Goal: Task Accomplishment & Management: Use online tool/utility

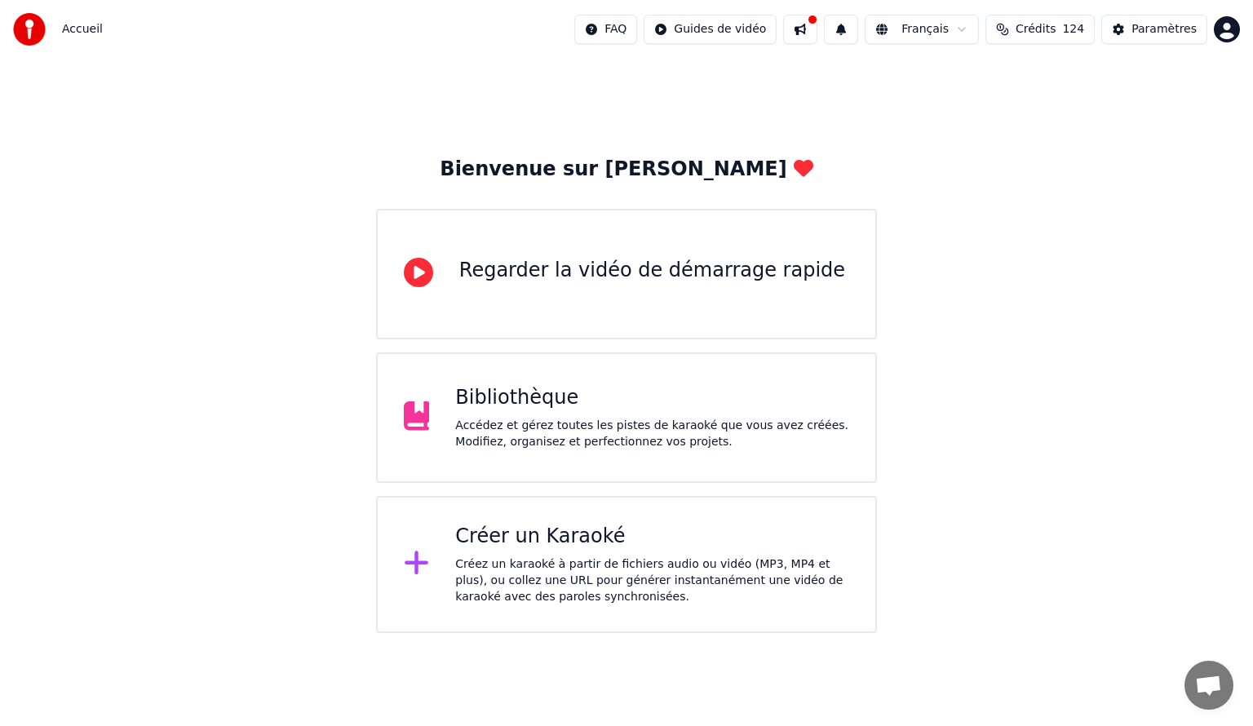
click at [503, 542] on div "Créer un Karaoké" at bounding box center [652, 537] width 394 height 26
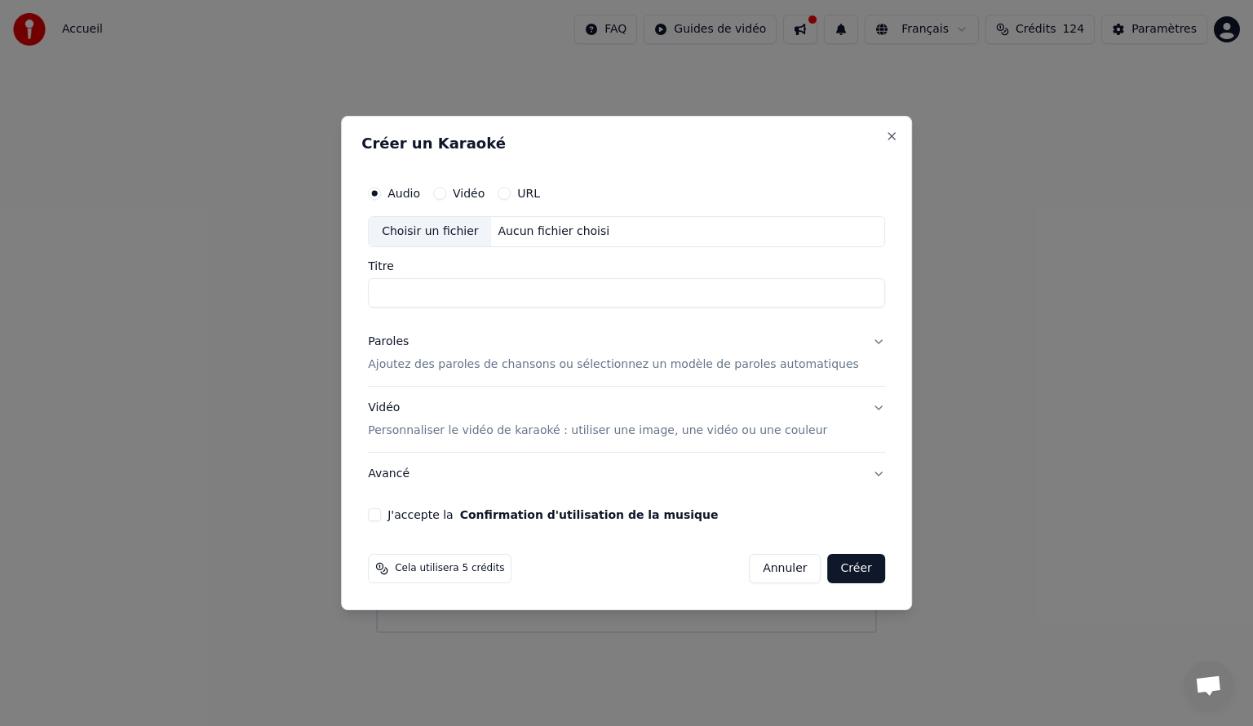
click at [485, 193] on label "Vidéo" at bounding box center [469, 193] width 32 height 11
click at [446, 193] on button "Vidéo" at bounding box center [439, 193] width 13 height 13
click at [450, 234] on div "Choisir un fichier" at bounding box center [430, 231] width 122 height 29
type input "********"
click at [670, 357] on p "Ajoutez des paroles de chansons ou sélectionnez un modèle de paroles automatiqu…" at bounding box center [613, 365] width 491 height 16
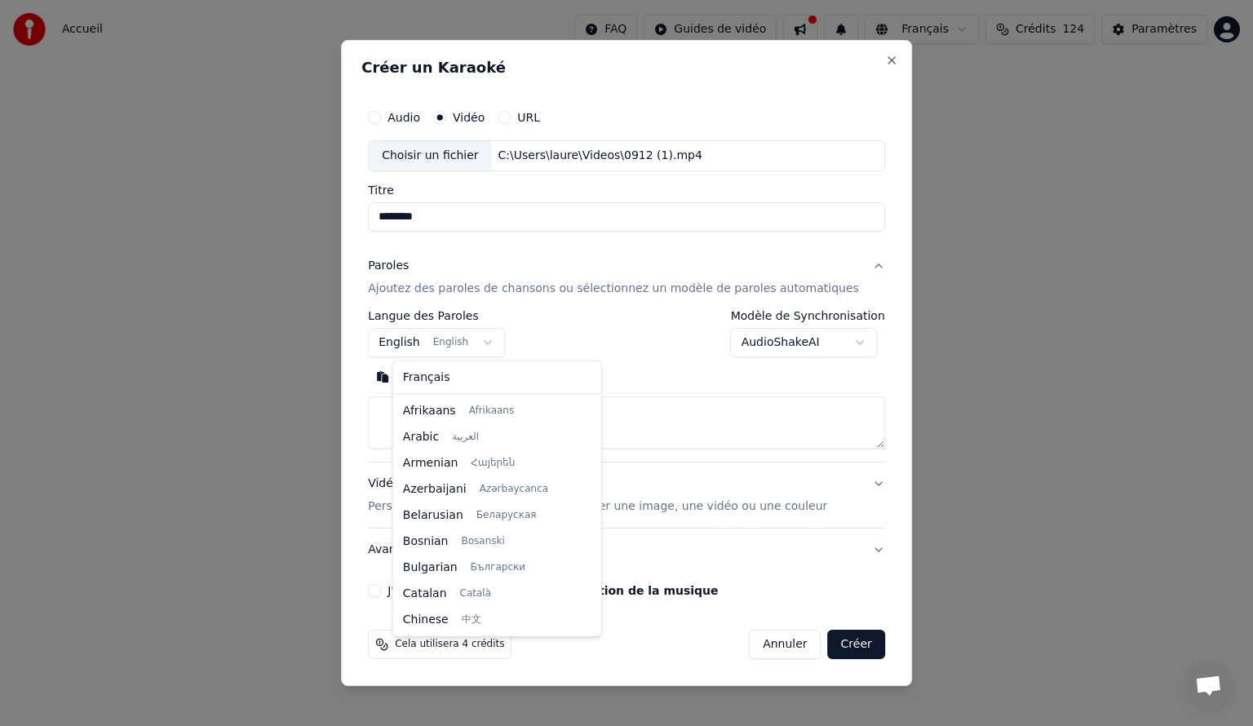
click at [419, 343] on body "**********" at bounding box center [626, 316] width 1253 height 633
select select "**"
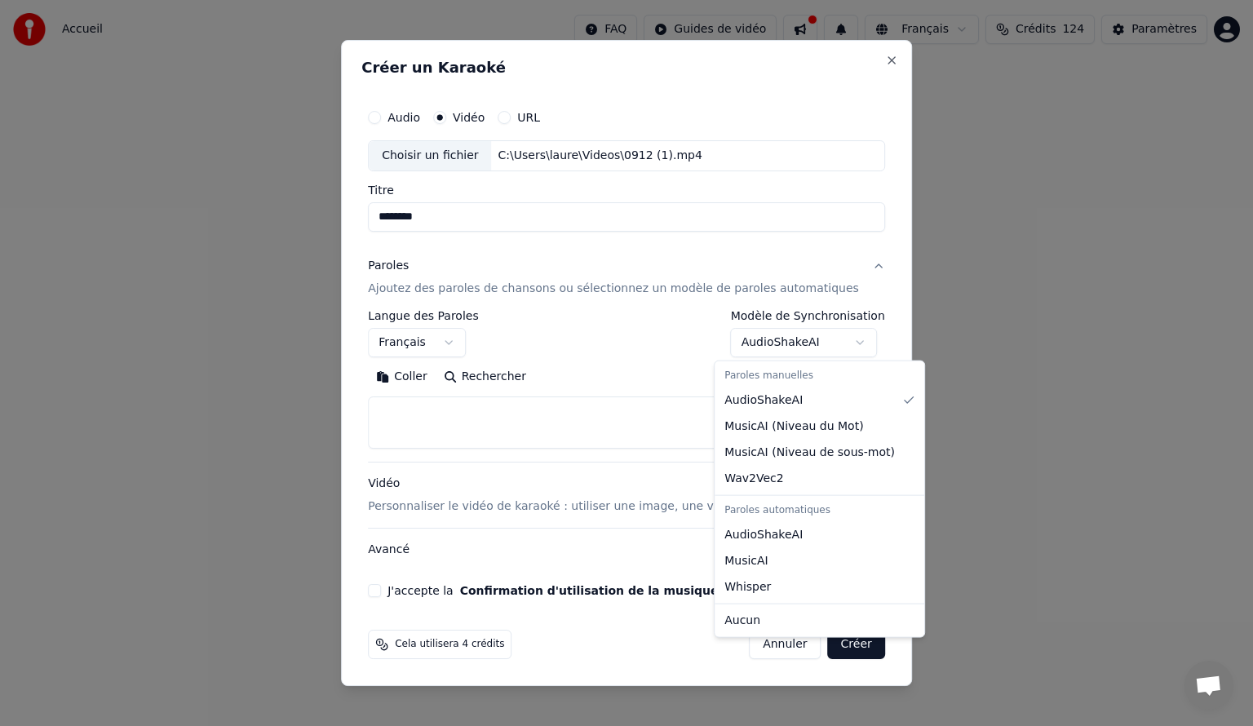
click at [804, 339] on body "**********" at bounding box center [626, 316] width 1253 height 633
select select "**********"
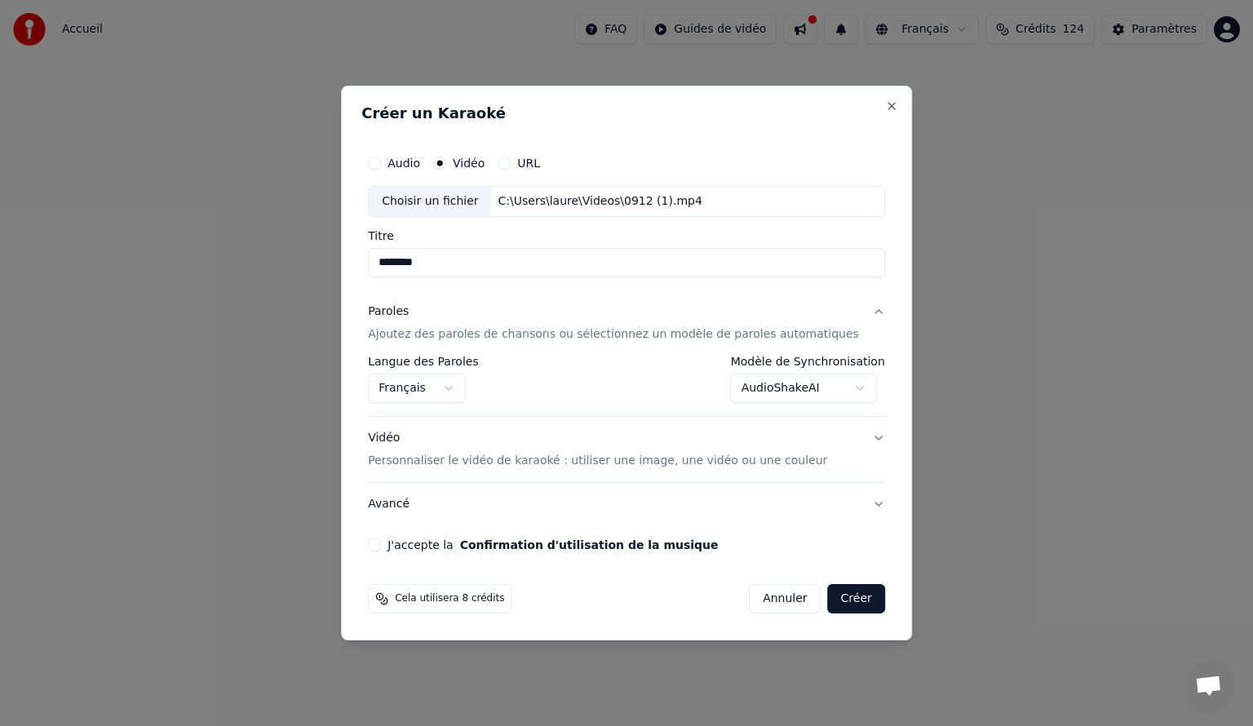
click at [719, 450] on div "Vidéo Personnaliser le vidéo de karaoké : utiliser une image, une vidéo ou une …" at bounding box center [597, 449] width 459 height 39
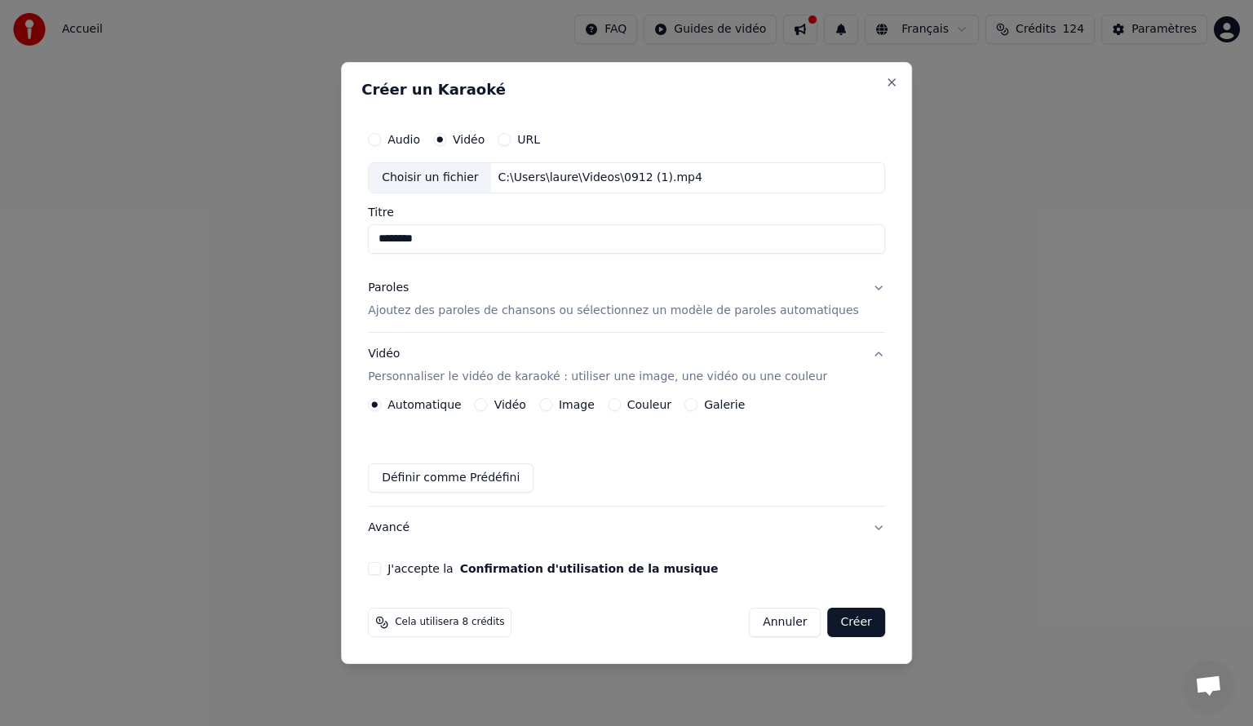
click at [529, 397] on button "Vidéo Personnaliser le vidéo de karaoké : utiliser une image, une vidéo ou une …" at bounding box center [626, 365] width 517 height 65
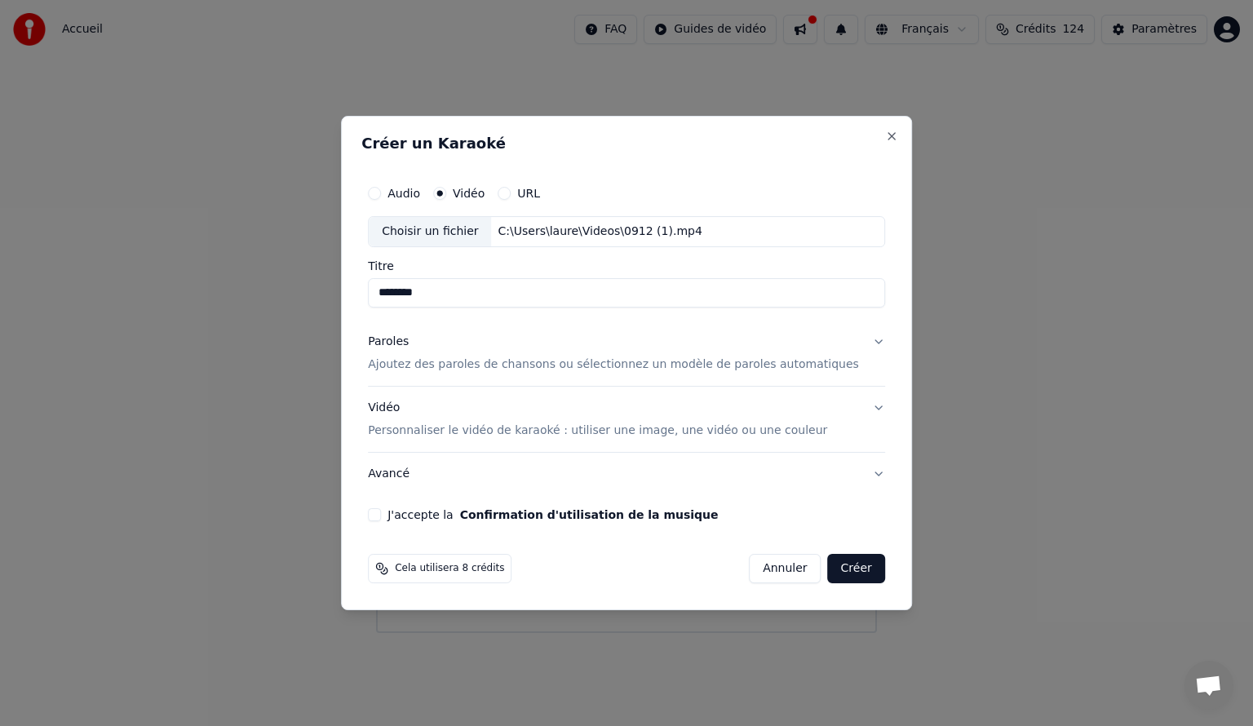
click at [849, 399] on button "Vidéo Personnaliser le vidéo de karaoké : utiliser une image, une vidéo ou une …" at bounding box center [626, 419] width 517 height 65
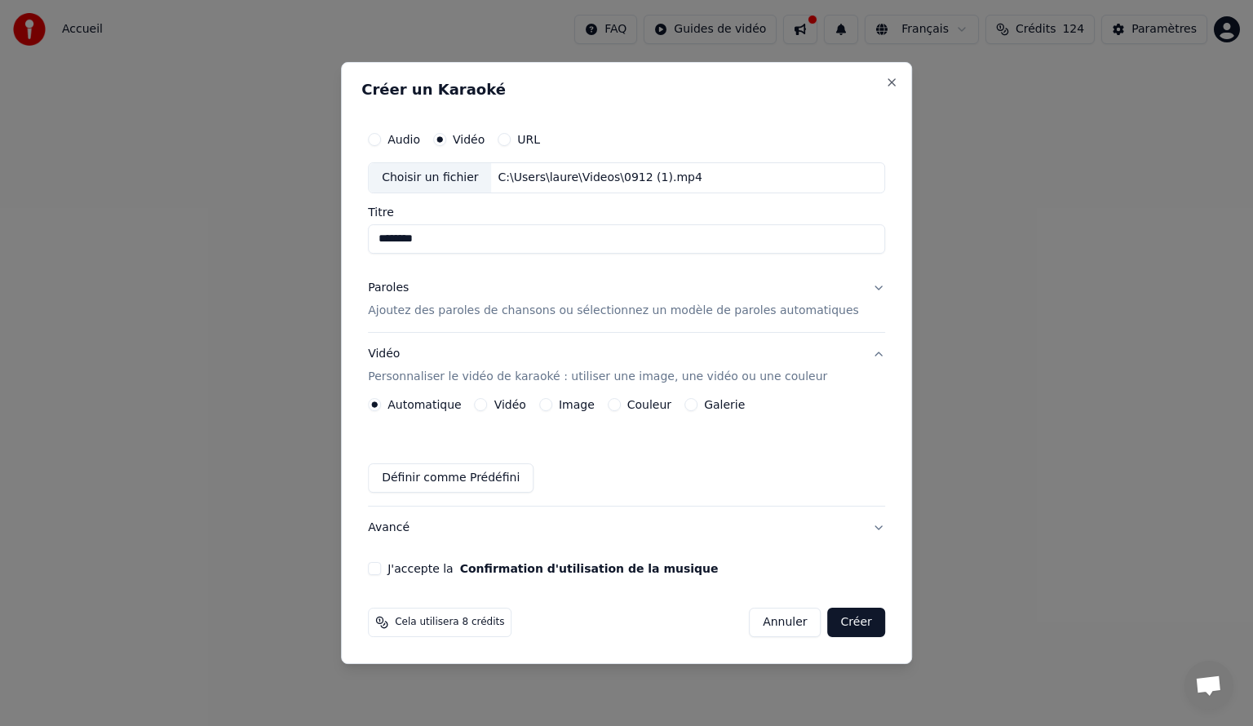
click at [526, 404] on label "Vidéo" at bounding box center [510, 404] width 32 height 11
click at [488, 404] on button "Vidéo" at bounding box center [481, 404] width 13 height 13
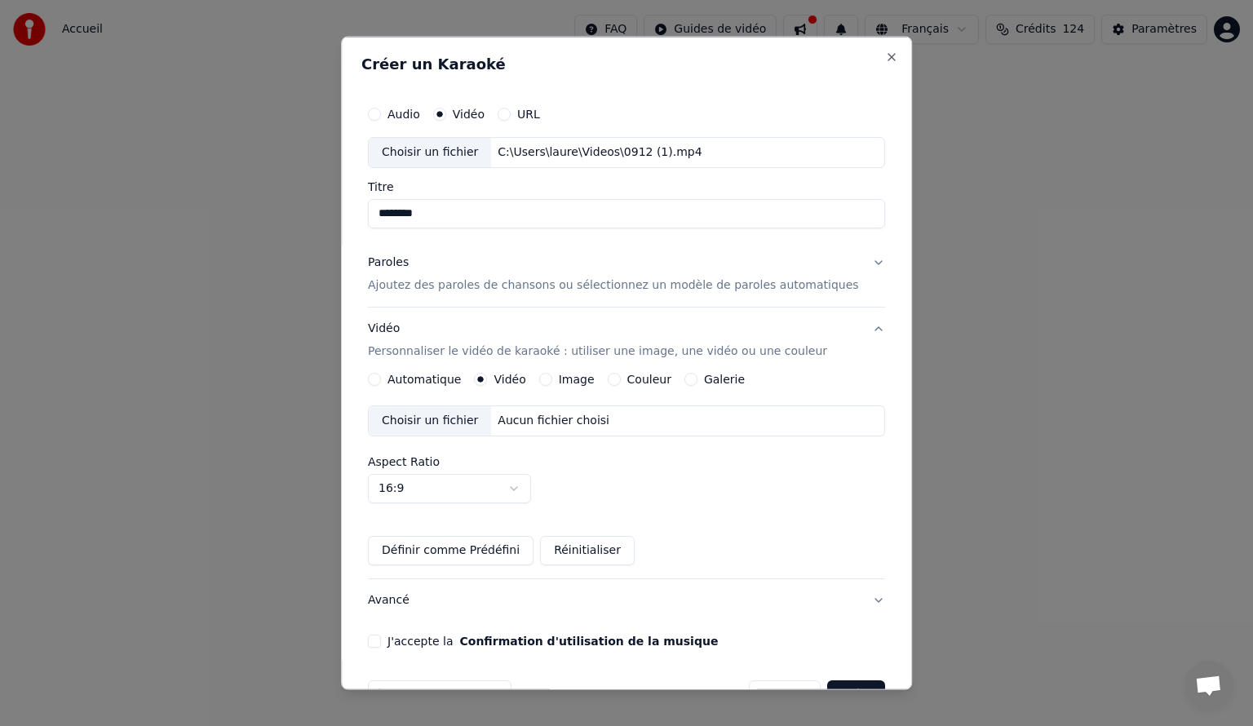
click at [473, 417] on div "Choisir un fichier" at bounding box center [430, 420] width 122 height 29
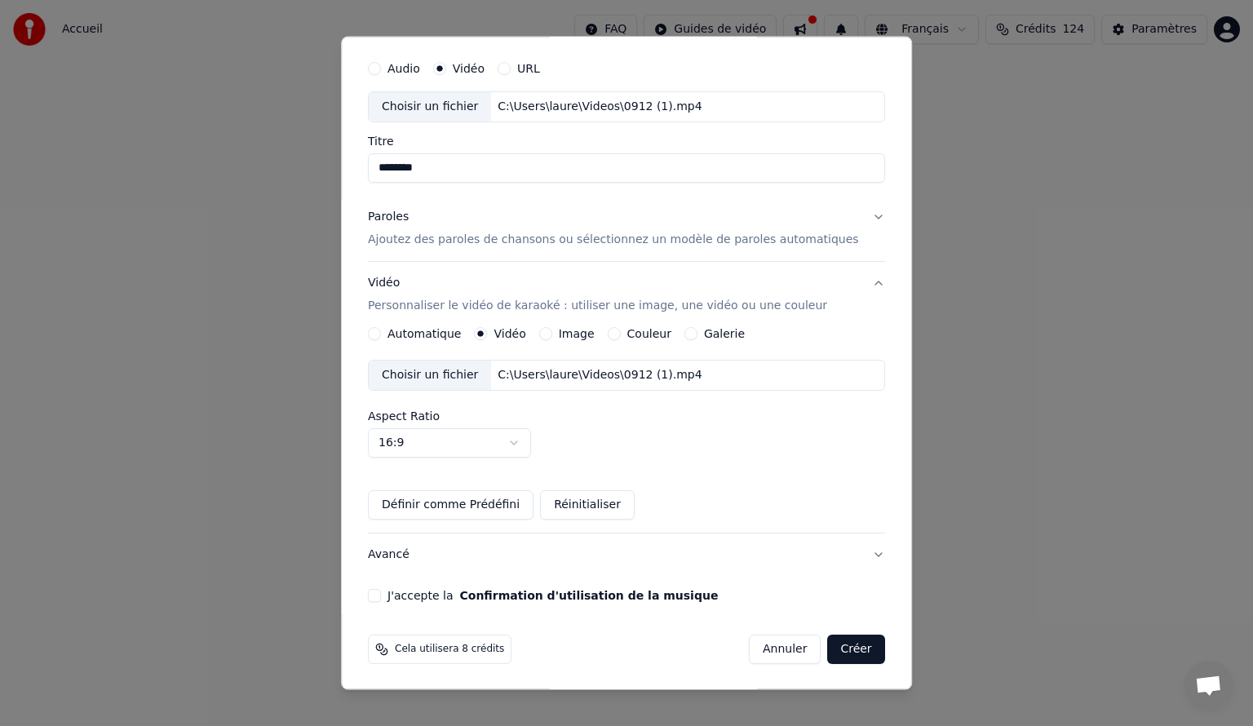
click at [381, 589] on button "J'accepte la Confirmation d'utilisation de la musique" at bounding box center [374, 595] width 13 height 13
drag, startPoint x: 468, startPoint y: 168, endPoint x: 281, endPoint y: 193, distance: 187.6
click at [282, 193] on body "Accueil FAQ Guides de vidéo Français Crédits 124 Paramètres Bienvenue sur Youka…" at bounding box center [626, 316] width 1253 height 633
click at [829, 645] on button "Créer" at bounding box center [856, 649] width 57 height 29
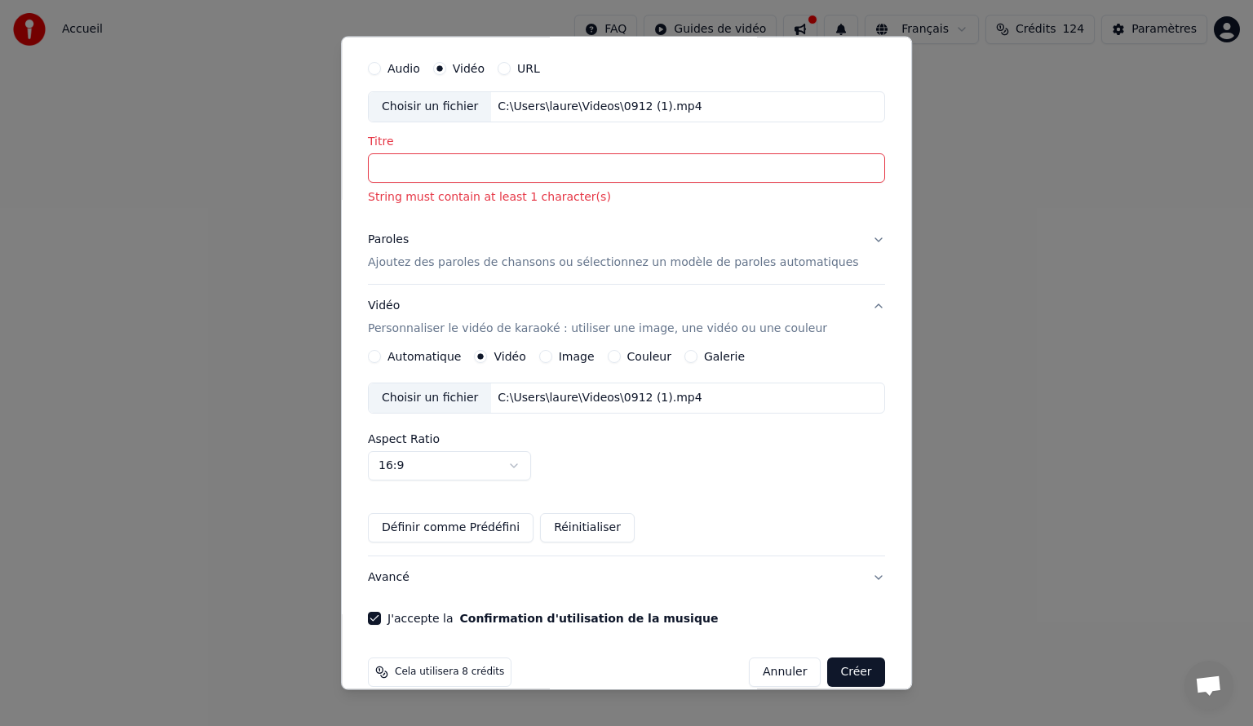
click at [436, 163] on input "Titre" at bounding box center [626, 167] width 517 height 29
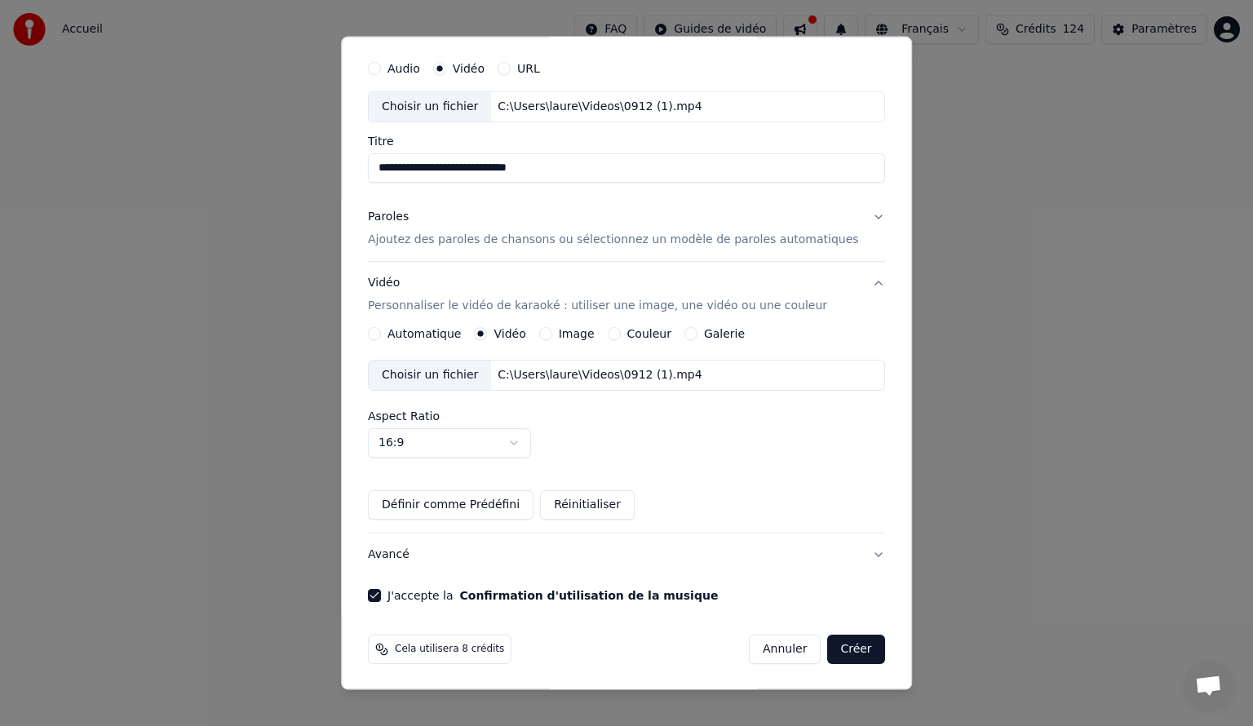
drag, startPoint x: 556, startPoint y: 169, endPoint x: 332, endPoint y: 170, distance: 224.4
click at [332, 170] on body "**********" at bounding box center [626, 316] width 1253 height 633
type input "**********"
click at [828, 646] on button "Créer" at bounding box center [856, 649] width 57 height 29
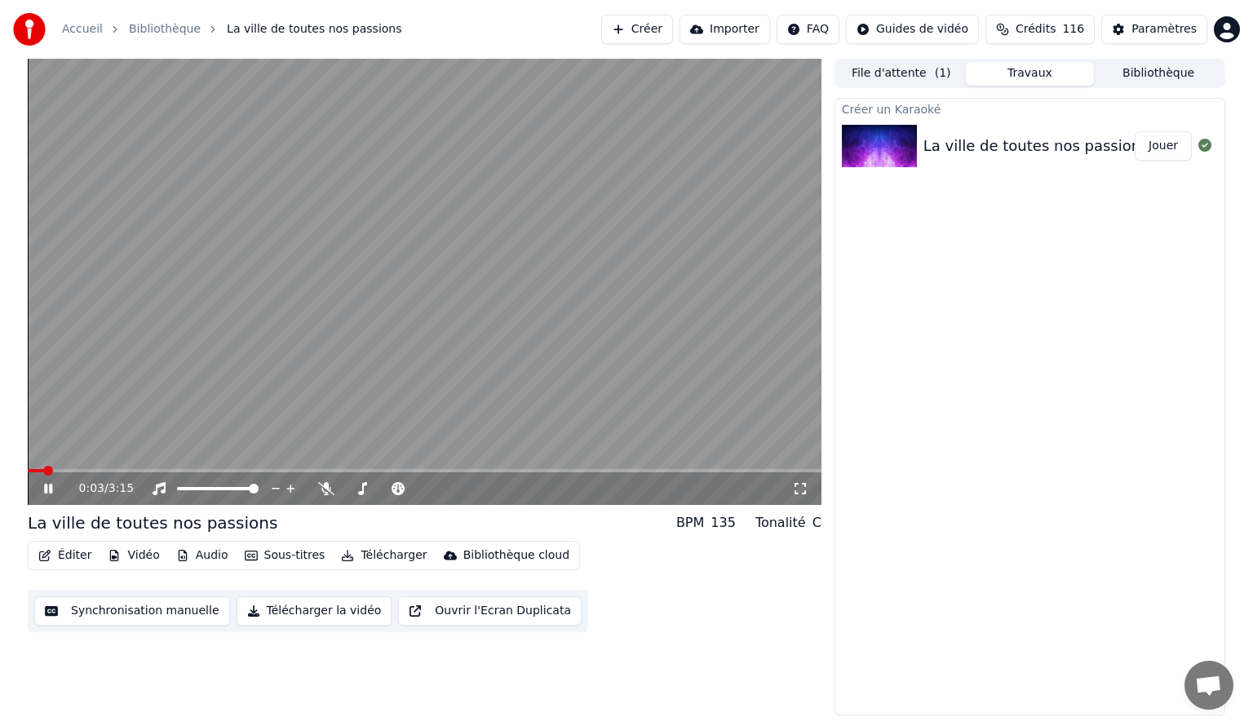
click at [321, 210] on video at bounding box center [425, 282] width 794 height 446
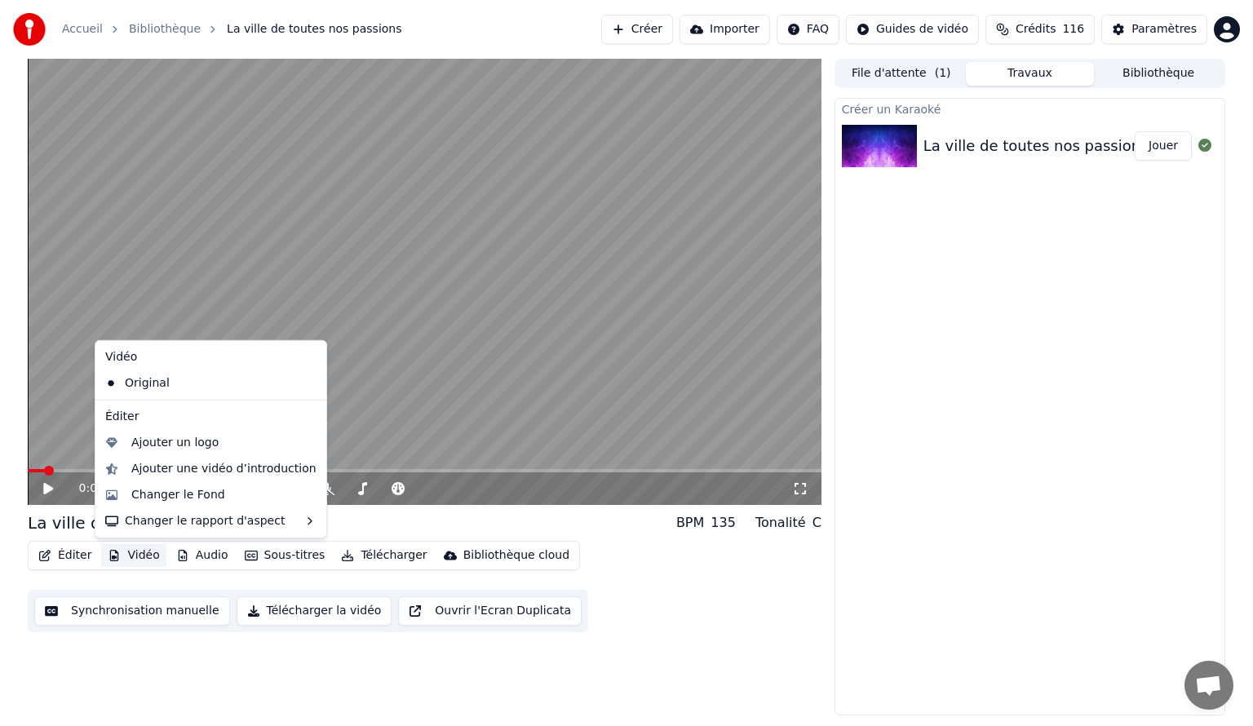
click at [128, 549] on button "Vidéo" at bounding box center [133, 555] width 64 height 23
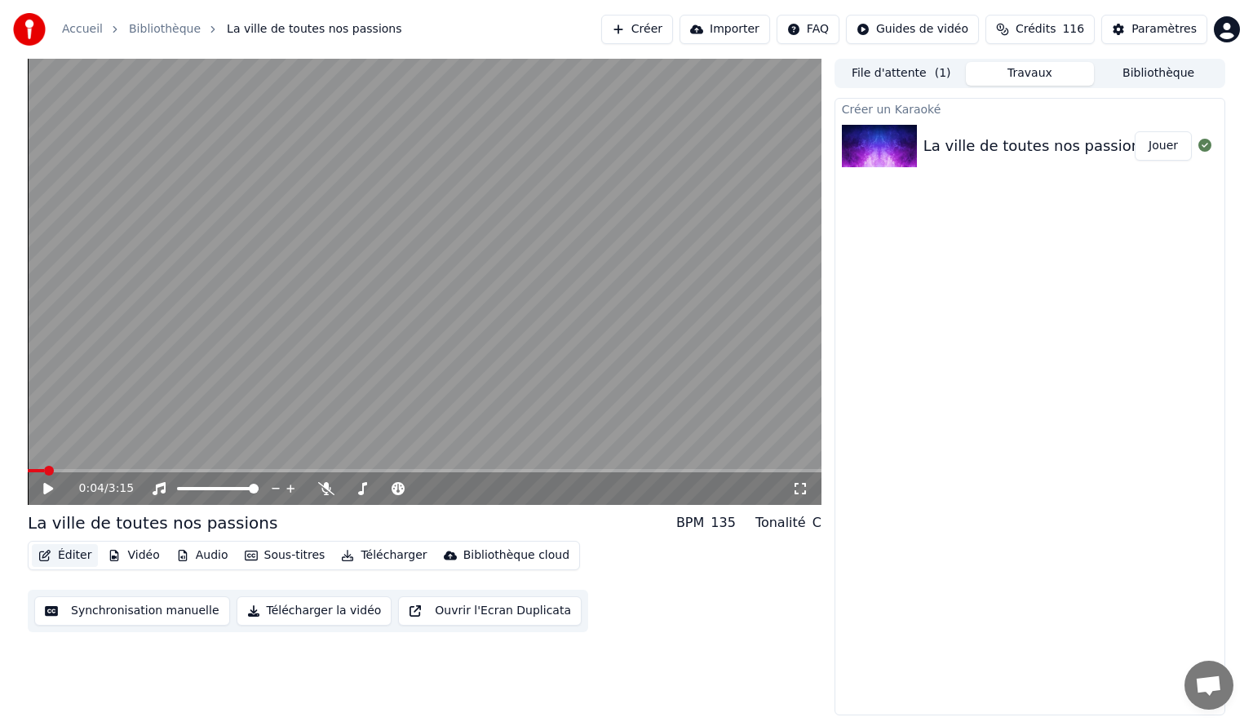
click at [72, 549] on button "Éditer" at bounding box center [65, 555] width 66 height 23
click at [68, 552] on button "Éditer" at bounding box center [65, 555] width 66 height 23
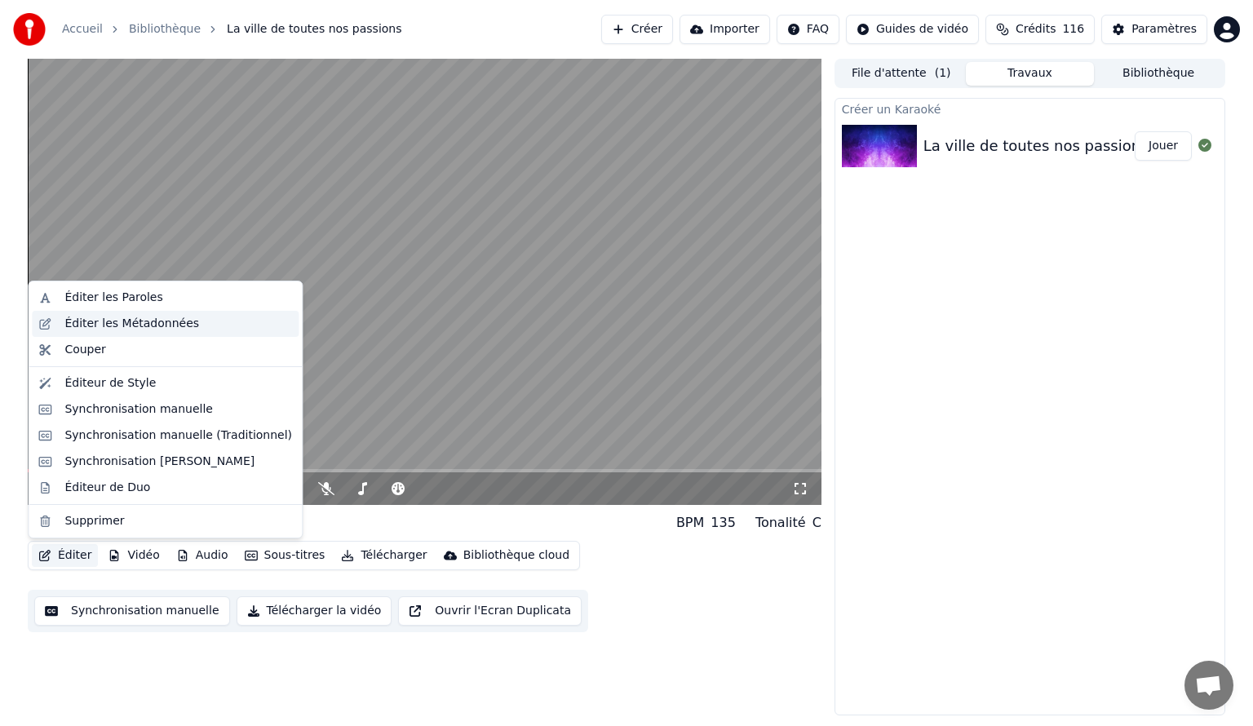
click at [139, 326] on div "Éditer les Métadonnées" at bounding box center [131, 324] width 135 height 16
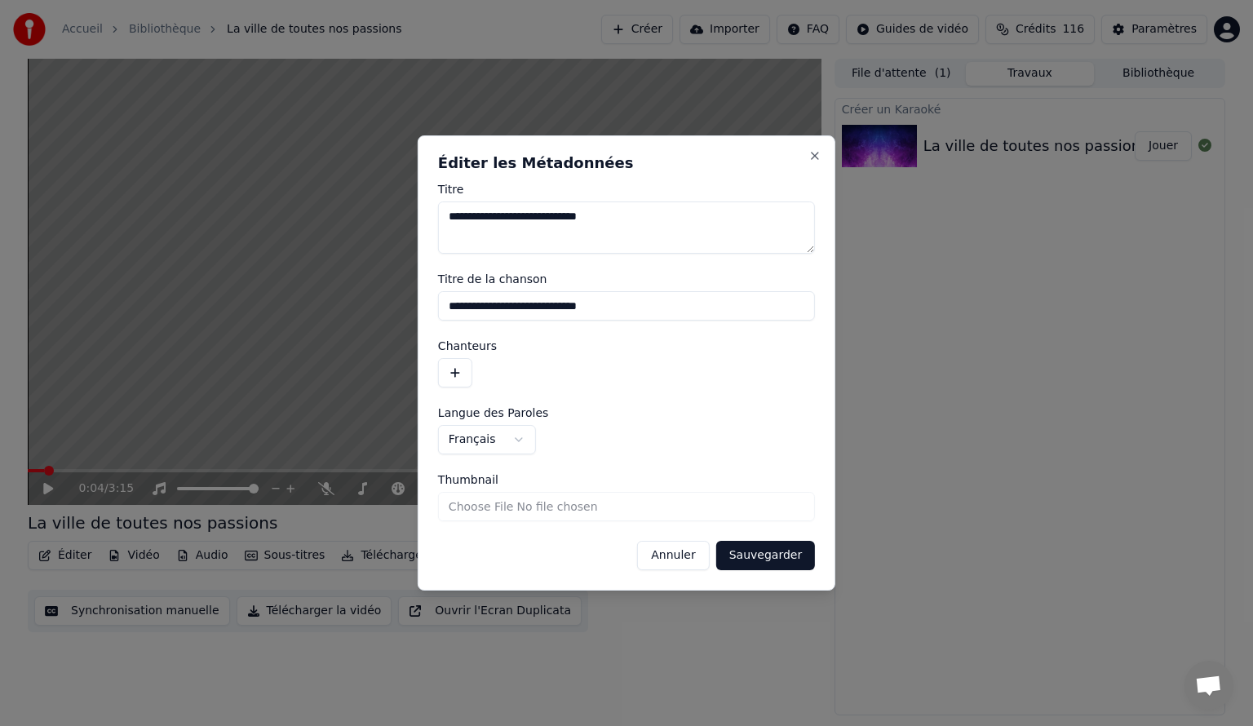
click at [444, 212] on textarea "**********" at bounding box center [626, 228] width 377 height 52
type textarea "**********"
click at [784, 552] on button "Sauvegarder" at bounding box center [765, 555] width 99 height 29
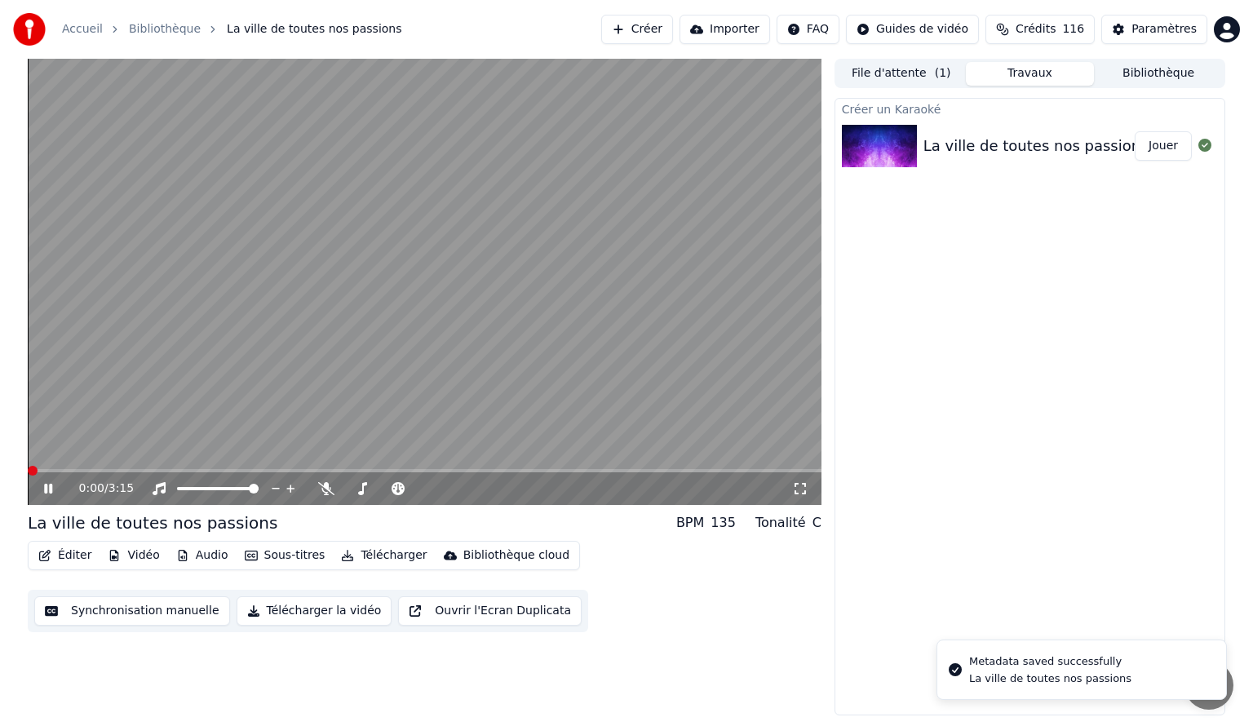
click at [28, 466] on span at bounding box center [33, 471] width 10 height 10
click at [466, 223] on video at bounding box center [425, 282] width 794 height 446
click at [437, 210] on video at bounding box center [425, 282] width 794 height 446
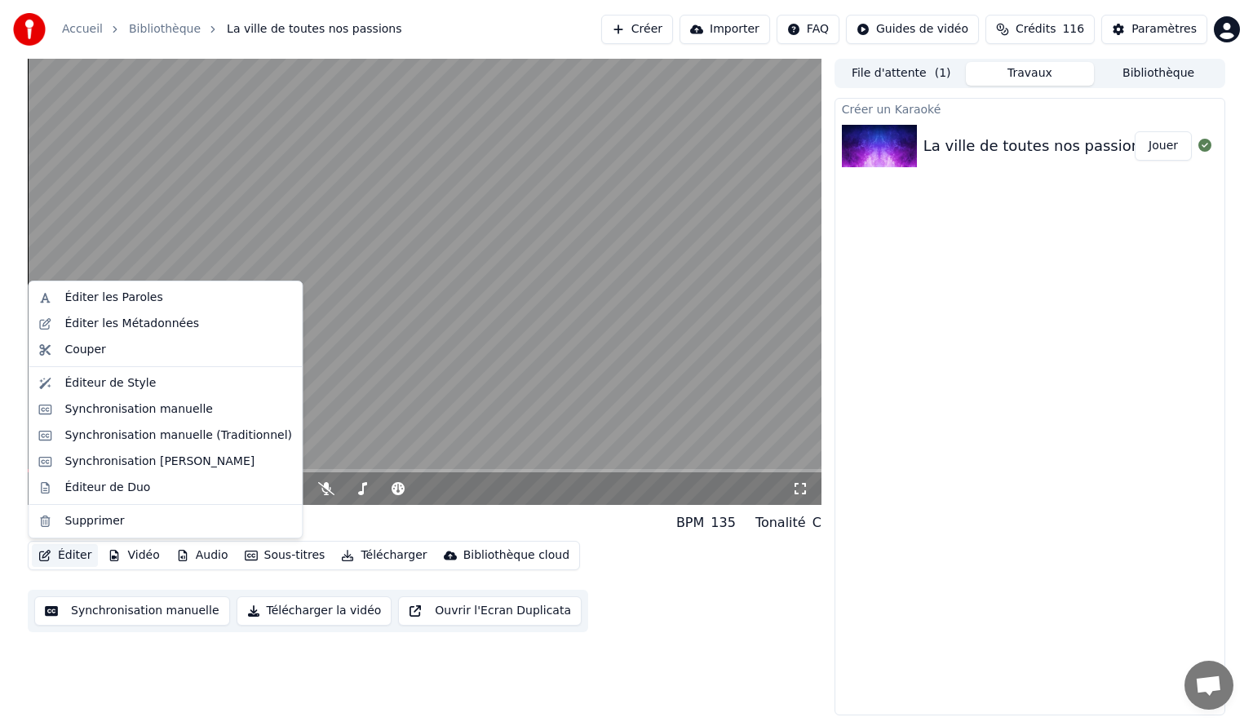
click at [60, 552] on button "Éditer" at bounding box center [65, 555] width 66 height 23
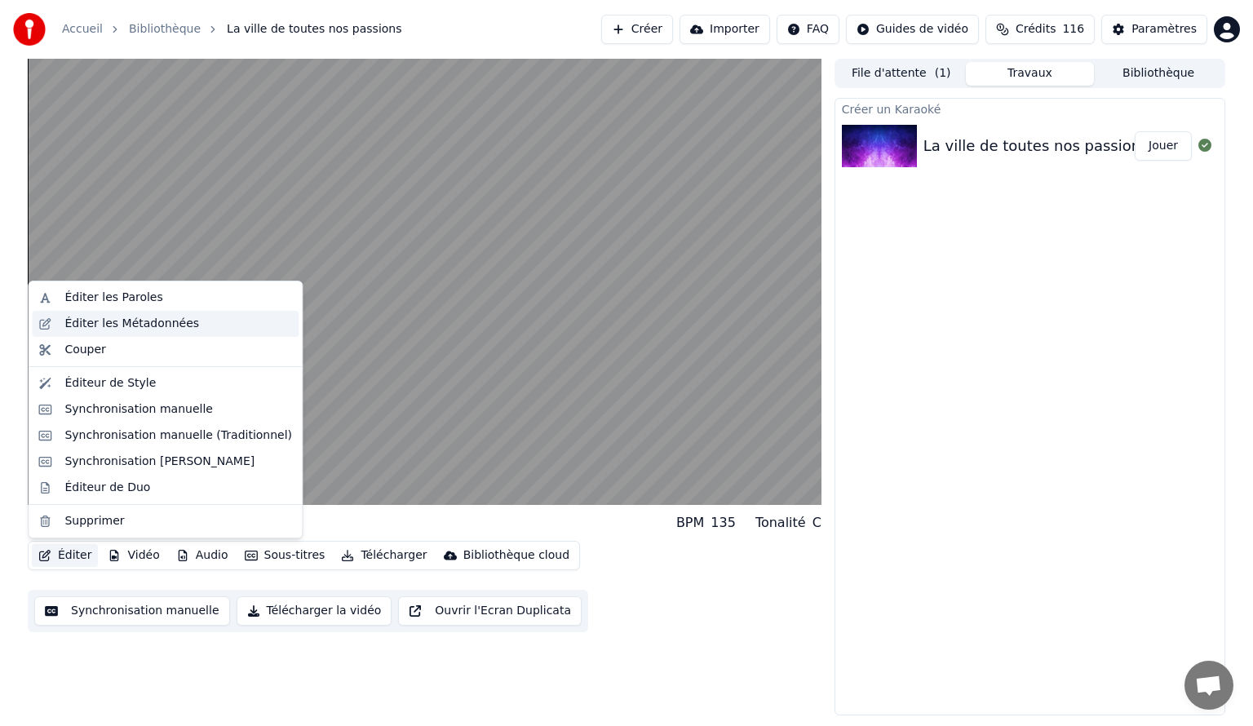
click at [119, 317] on div "Éditer les Métadonnées" at bounding box center [131, 324] width 135 height 16
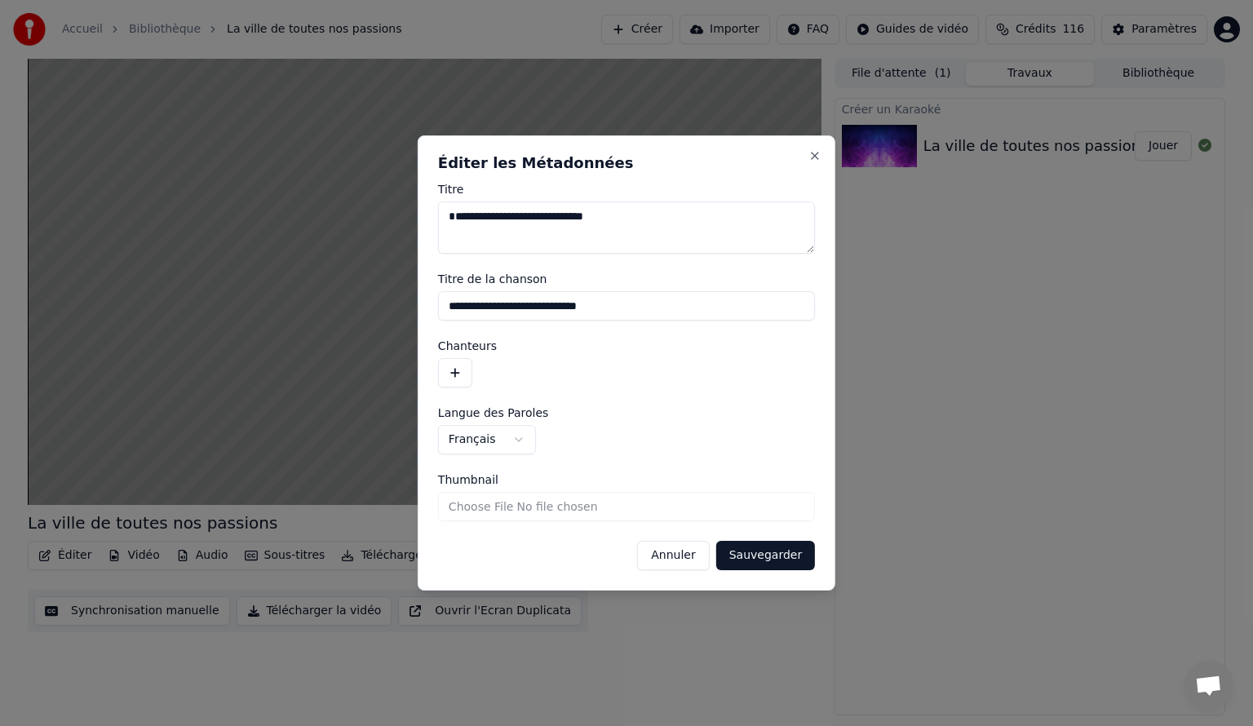
click at [609, 306] on input "**********" at bounding box center [626, 305] width 377 height 29
drag, startPoint x: 614, startPoint y: 308, endPoint x: 361, endPoint y: 307, distance: 252.1
click at [361, 307] on body "**********" at bounding box center [626, 363] width 1253 height 726
click at [775, 556] on button "Sauvegarder" at bounding box center [765, 555] width 99 height 29
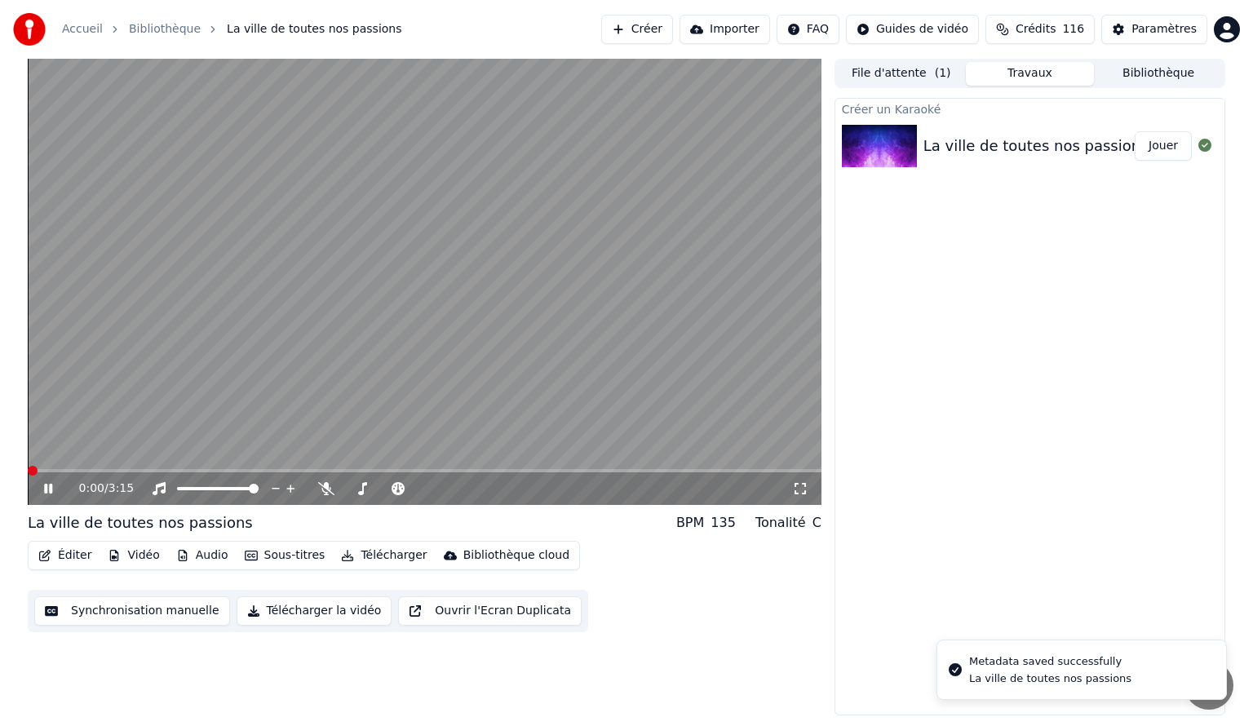
click at [28, 468] on span at bounding box center [33, 471] width 10 height 10
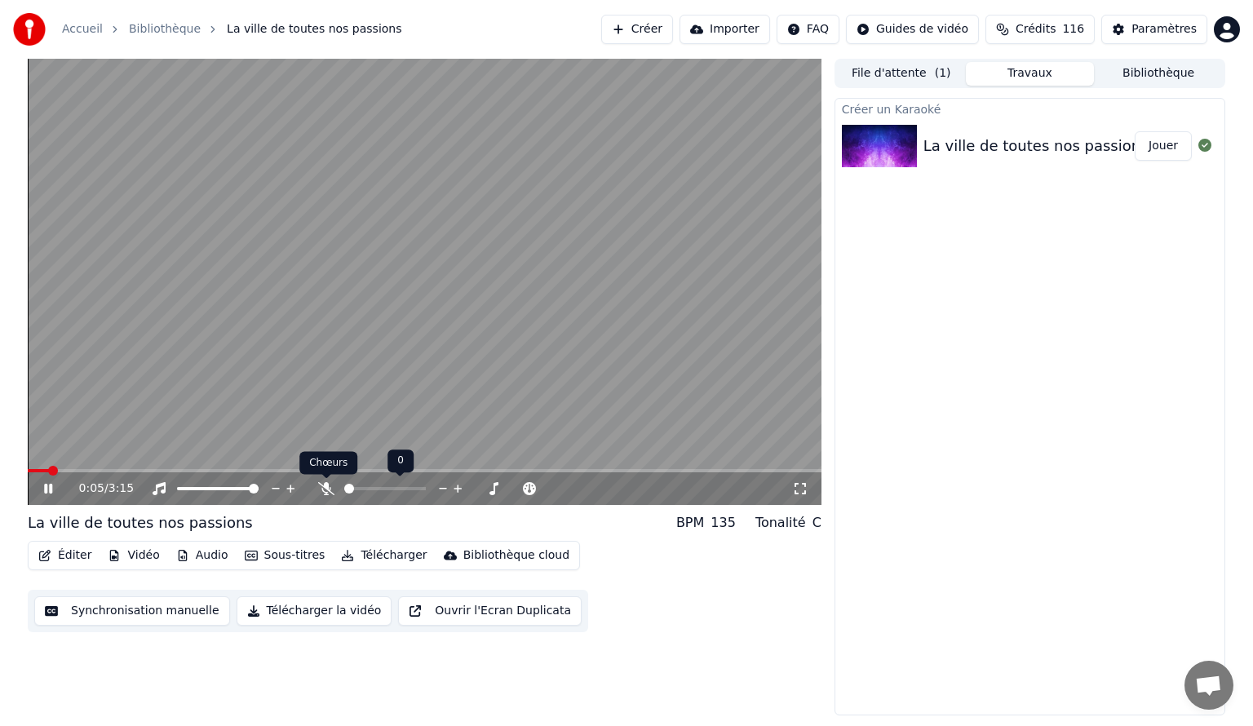
click at [323, 490] on icon at bounding box center [326, 488] width 16 height 13
click at [804, 489] on icon at bounding box center [800, 488] width 16 height 13
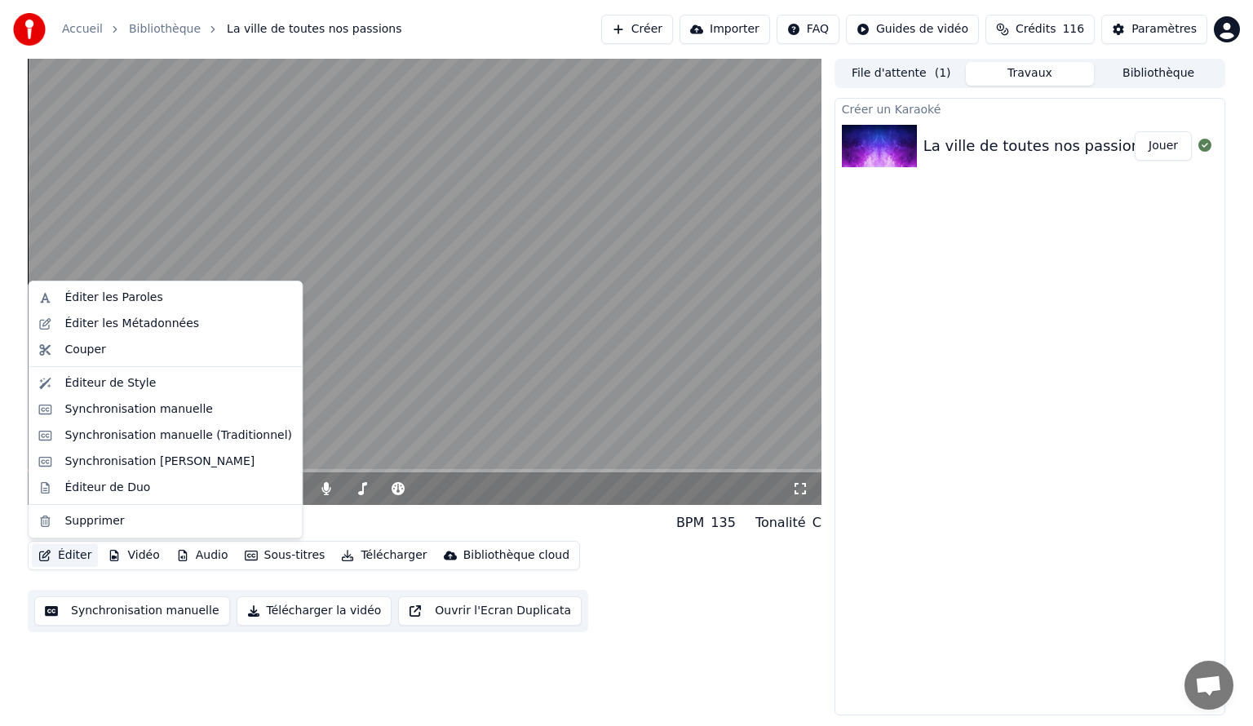
click at [73, 547] on button "Éditer" at bounding box center [65, 555] width 66 height 23
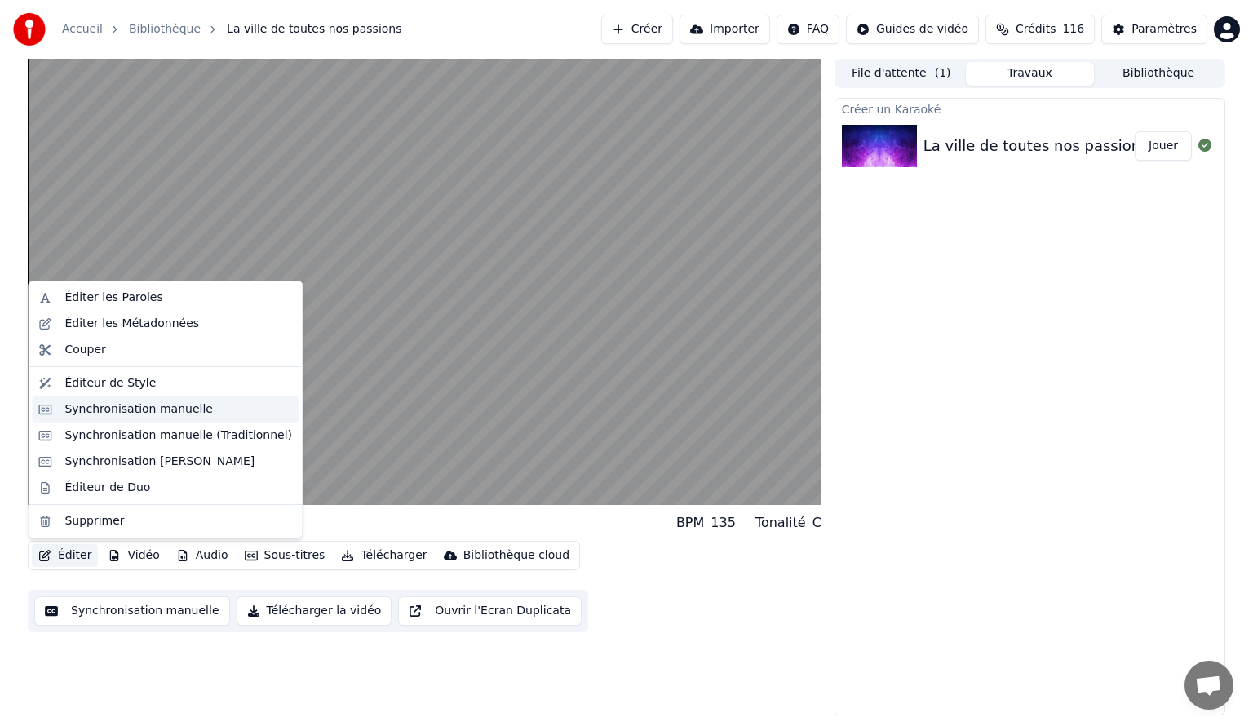
click at [106, 411] on div "Synchronisation manuelle" at bounding box center [138, 409] width 148 height 16
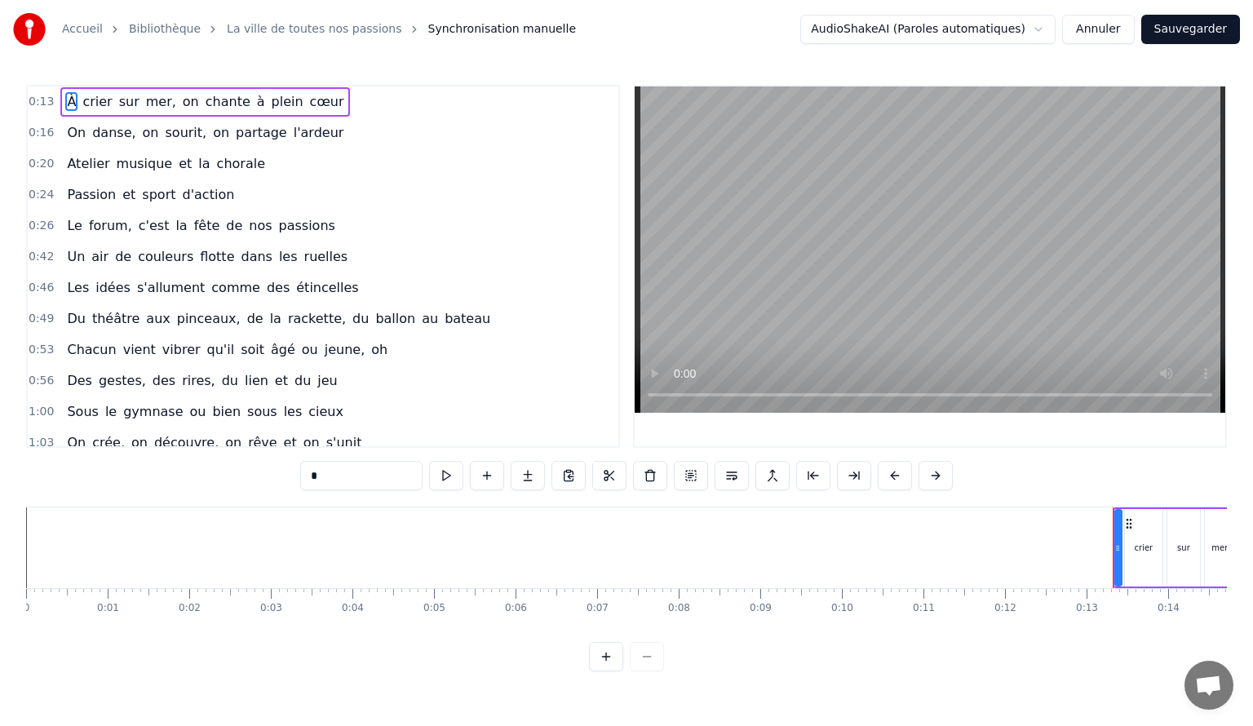
click at [103, 102] on div "À crier sur mer, on chante à plein cœur" at bounding box center [205, 101] width 290 height 29
click at [95, 97] on span "crier" at bounding box center [97, 101] width 33 height 19
click at [355, 475] on input "*****" at bounding box center [361, 475] width 122 height 29
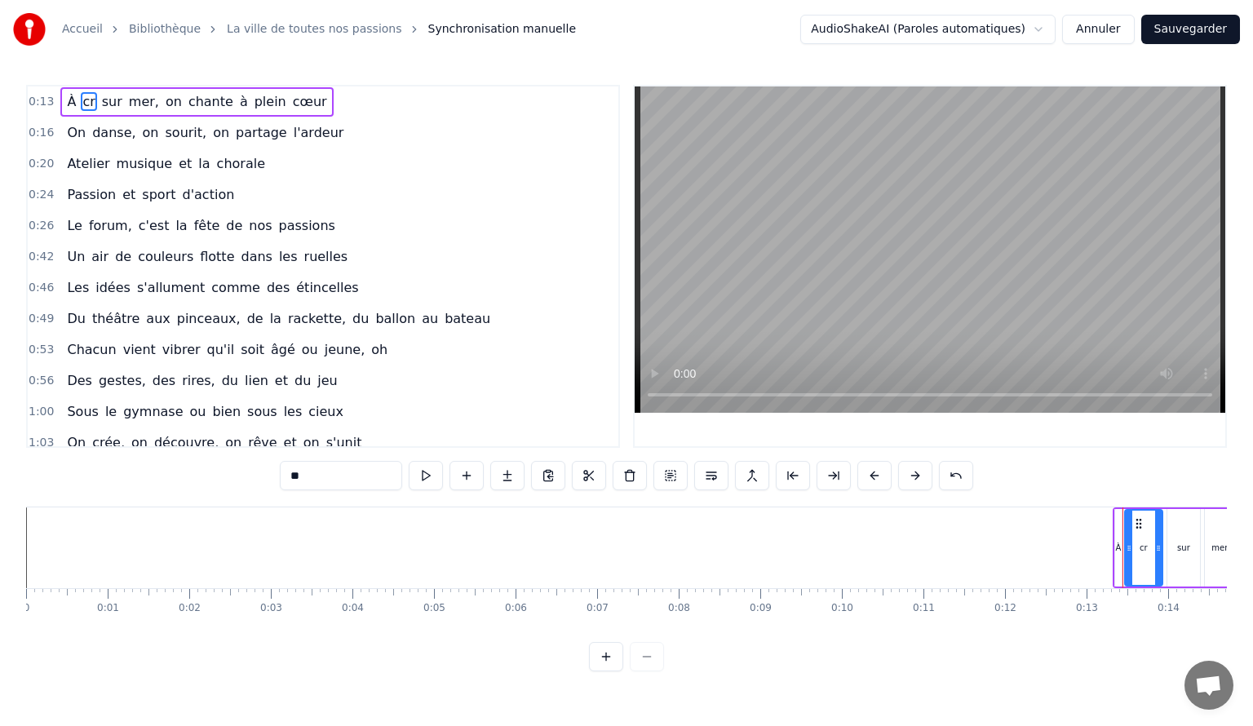
type input "*"
click at [144, 96] on span "mer," at bounding box center [160, 101] width 33 height 19
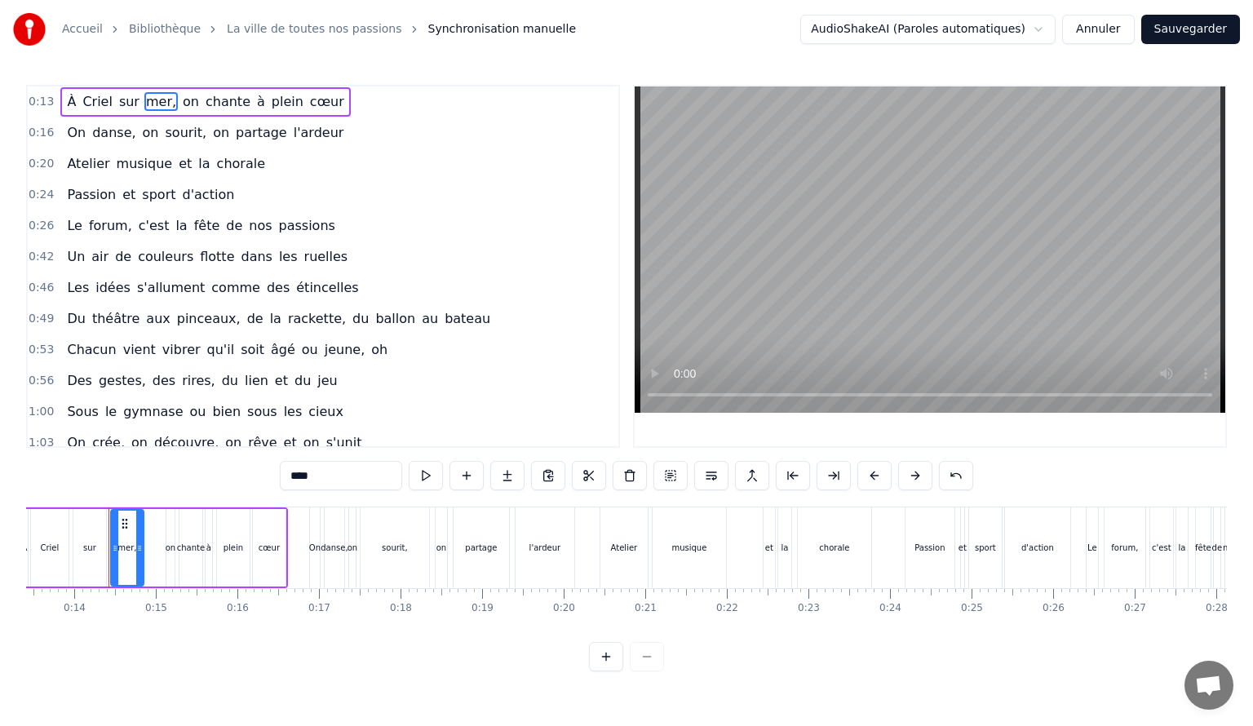
drag, startPoint x: 300, startPoint y: 470, endPoint x: 287, endPoint y: 471, distance: 13.1
click at [288, 471] on input "****" at bounding box center [341, 475] width 122 height 29
drag, startPoint x: 313, startPoint y: 476, endPoint x: 280, endPoint y: 481, distance: 33.8
click at [280, 481] on div "0:13 À Criel sur mmer, on chante à plein cœur 0:16 On danse, on sourit, on part…" at bounding box center [626, 378] width 1201 height 587
type input "****"
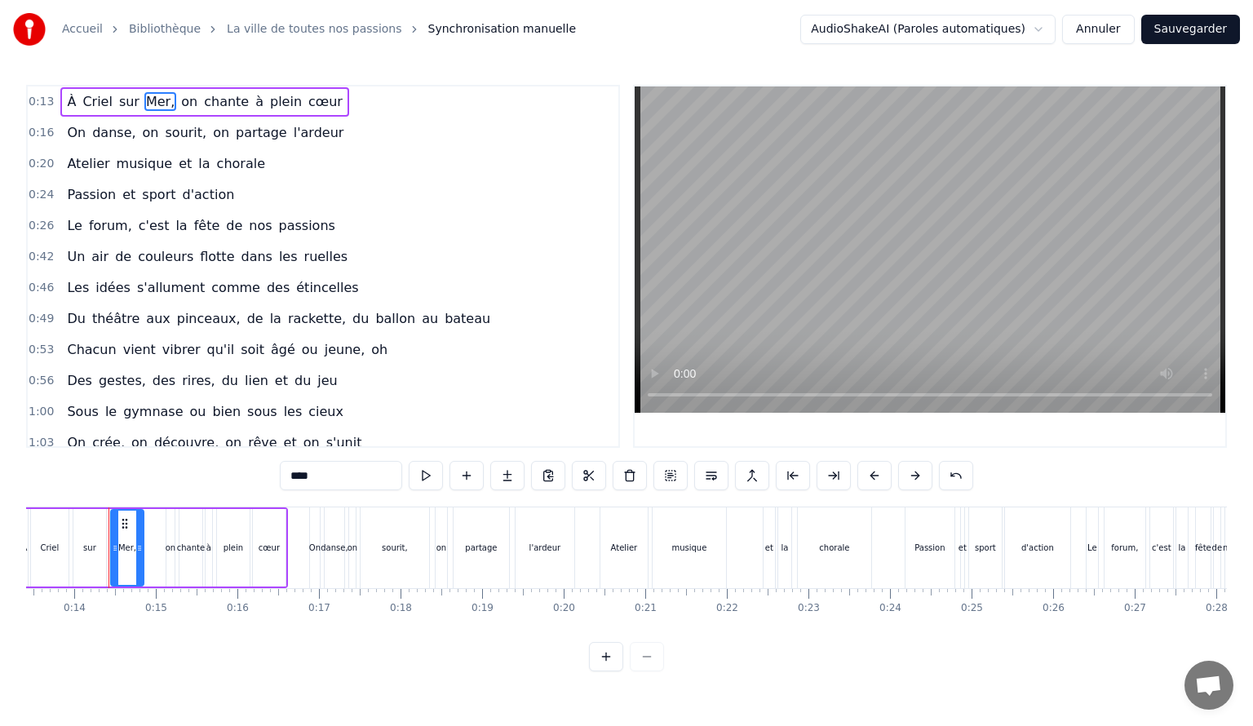
click at [571, 371] on div "0:56 Des gestes, des rires, du lien et du jeu" at bounding box center [323, 381] width 591 height 31
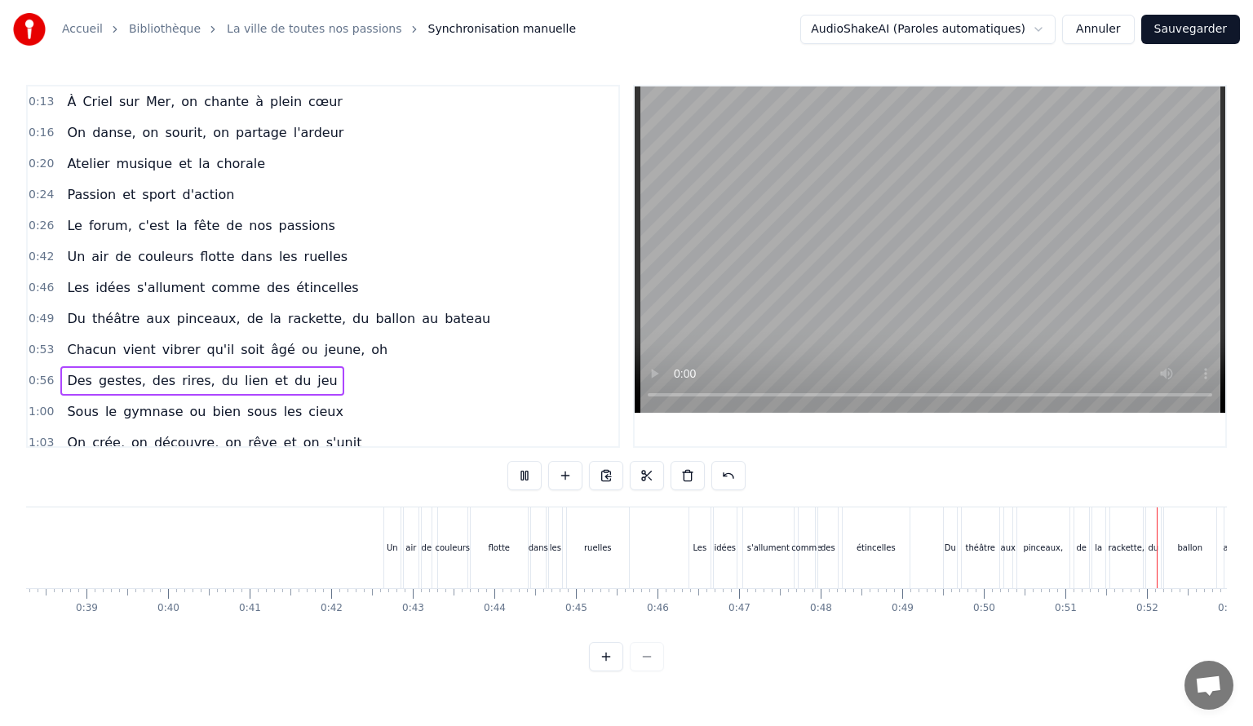
scroll to position [0, 4161]
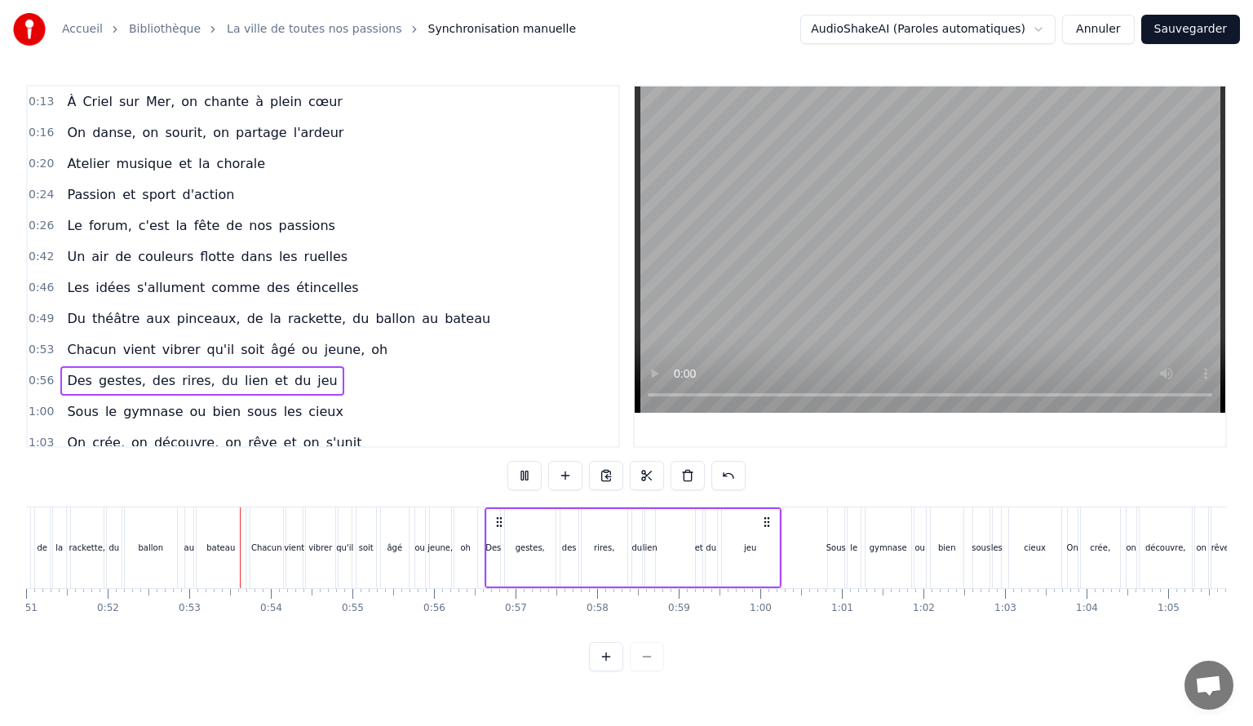
click at [768, 259] on video at bounding box center [930, 249] width 591 height 326
click at [286, 313] on span "rackette," at bounding box center [316, 318] width 61 height 19
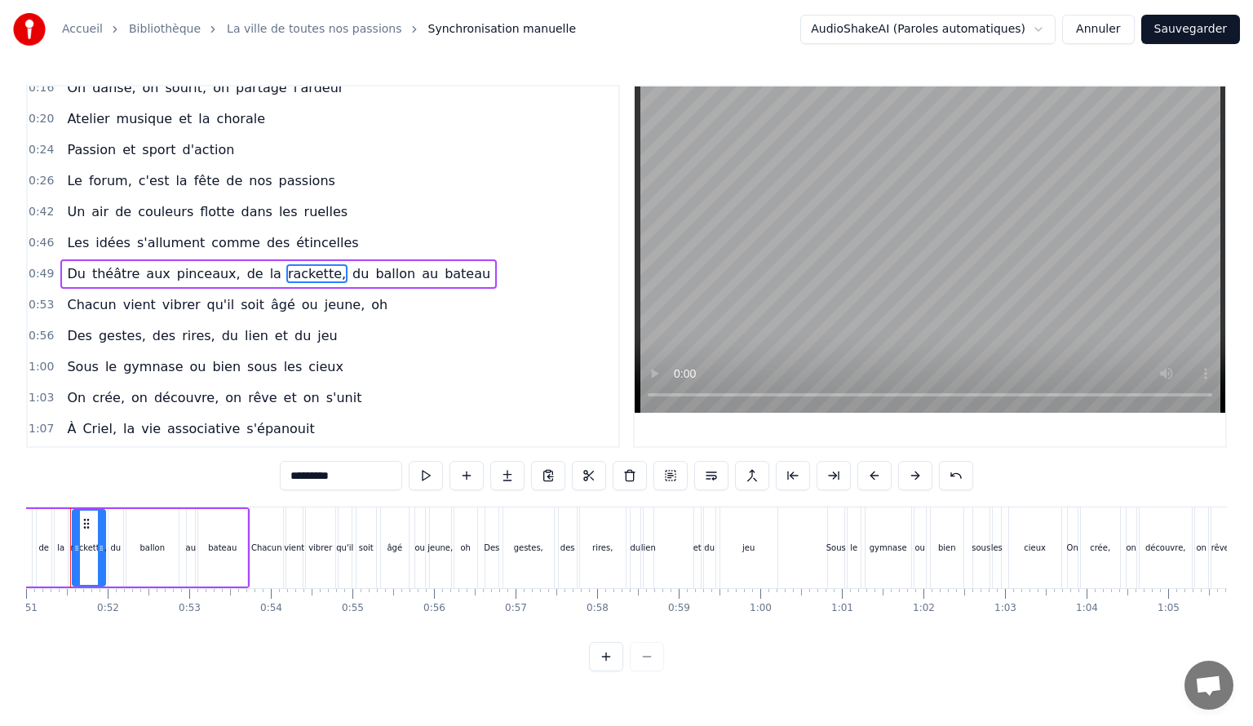
scroll to position [0, 4123]
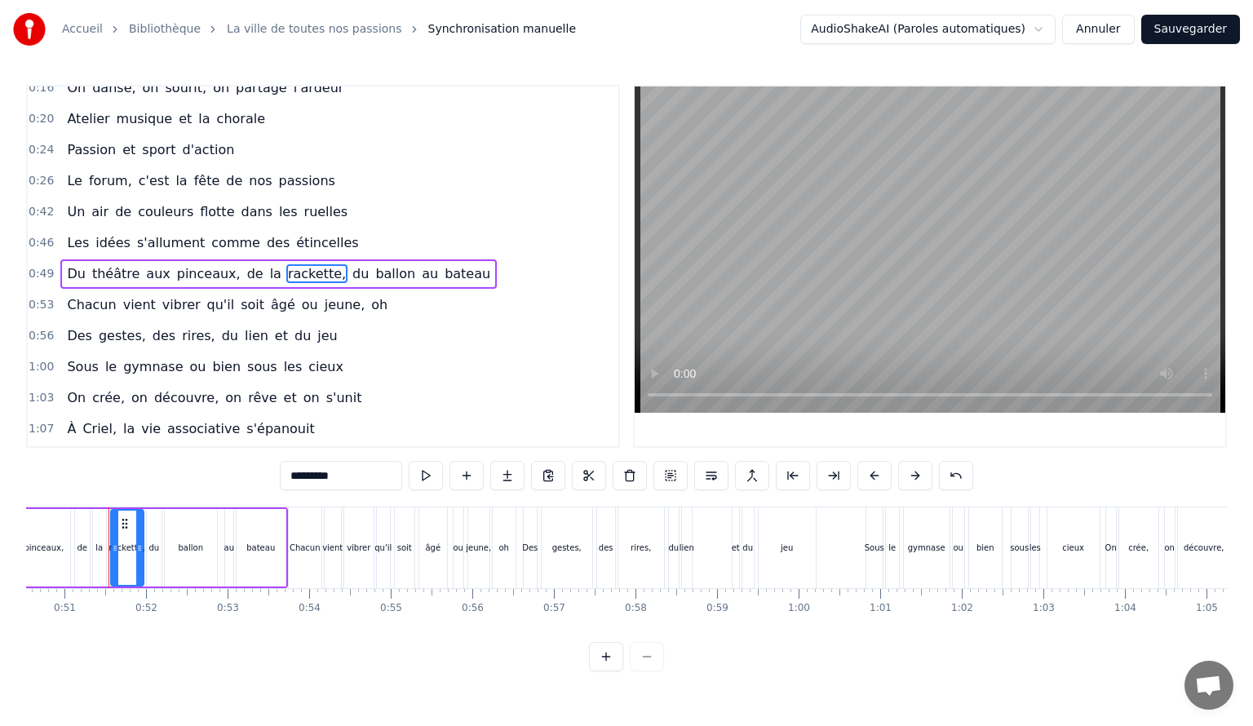
drag, startPoint x: 343, startPoint y: 470, endPoint x: 354, endPoint y: 473, distance: 11.9
click at [343, 470] on input "*********" at bounding box center [341, 475] width 122 height 29
type input "********"
click at [486, 352] on div "1:00 Sous le gymnase ou bien sous les cieux" at bounding box center [323, 367] width 591 height 31
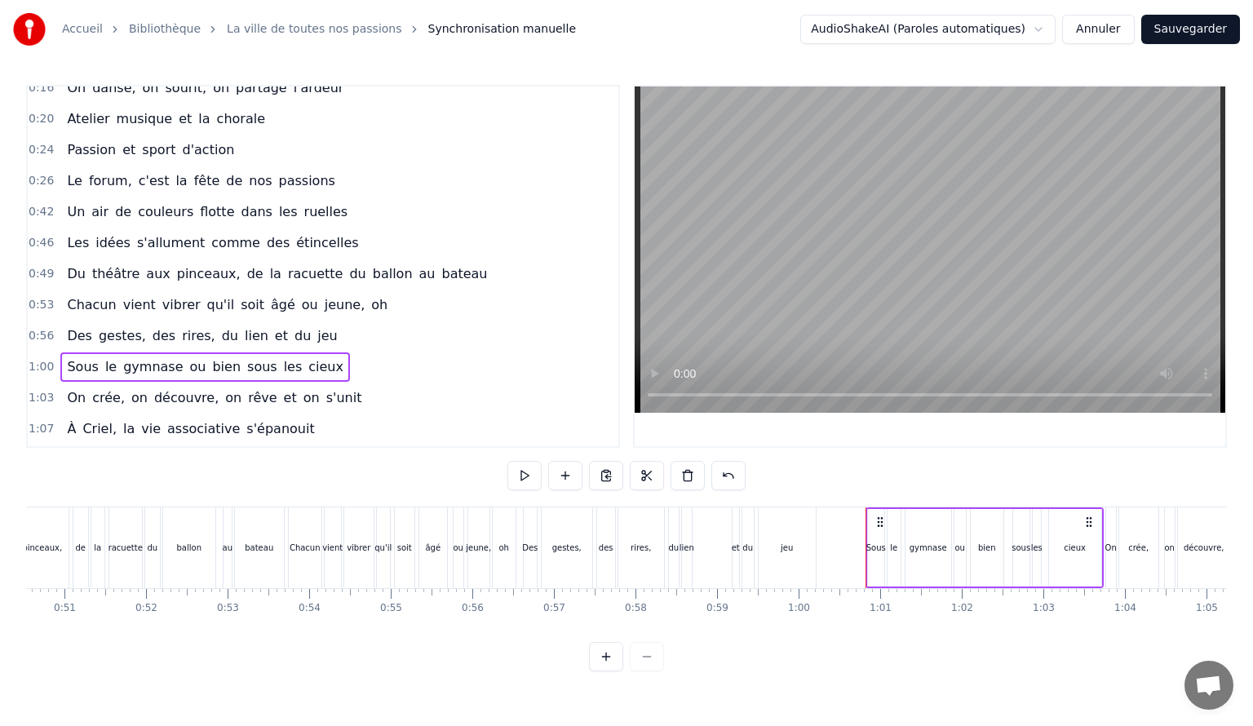
click at [286, 267] on span "racuette" at bounding box center [315, 273] width 59 height 19
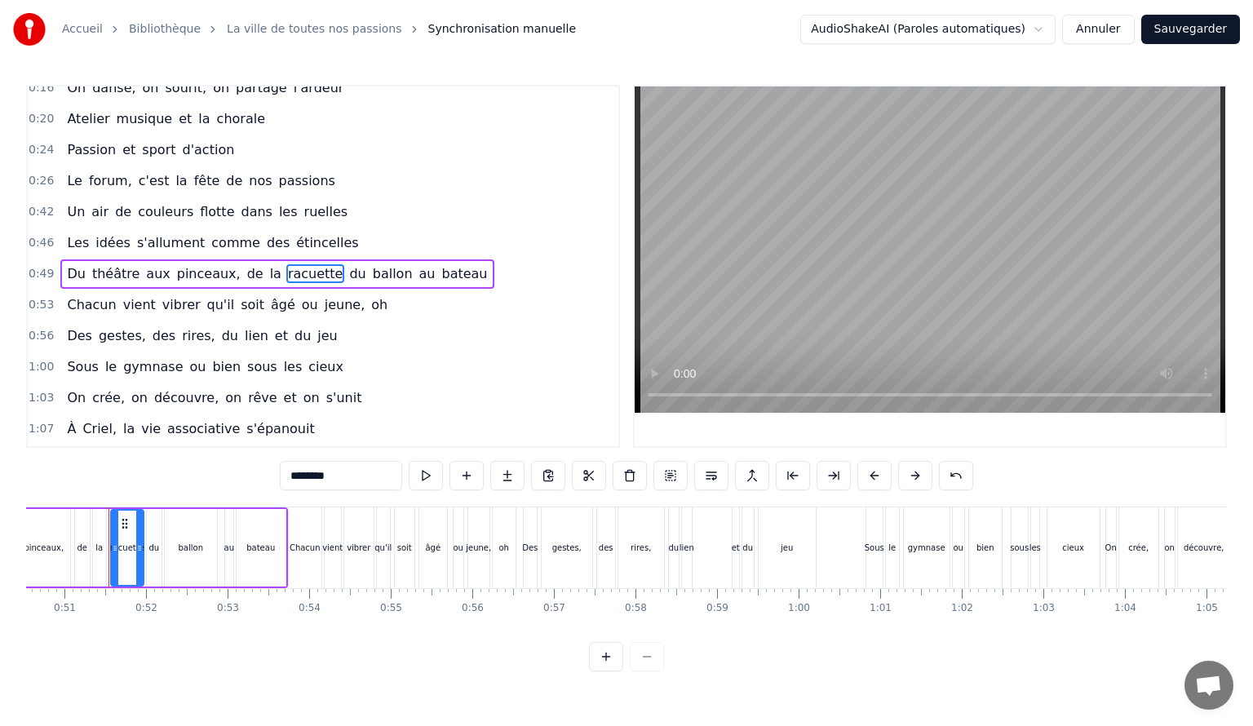
click at [311, 476] on input "********" at bounding box center [341, 475] width 122 height 29
type input "********"
click at [384, 362] on div "1:00 Sous le gymnase ou bien sous les cieux" at bounding box center [323, 367] width 591 height 31
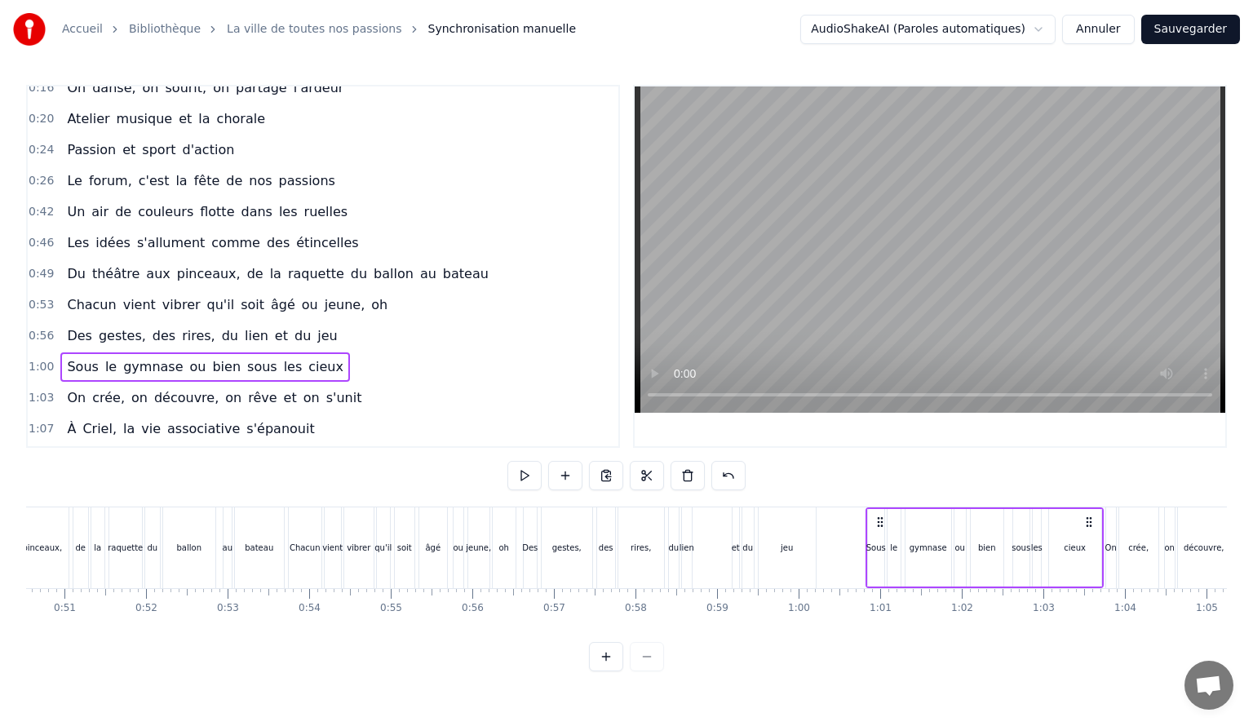
scroll to position [0, 4023]
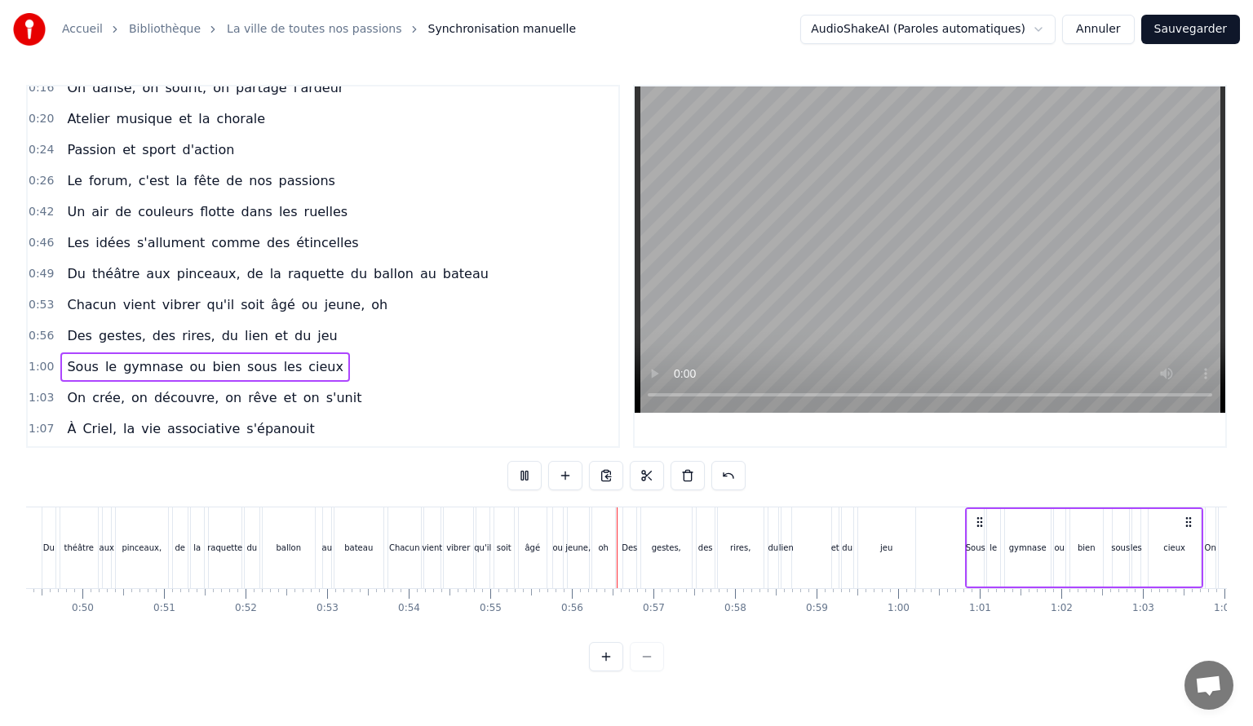
click at [966, 340] on video at bounding box center [930, 249] width 591 height 326
click at [323, 295] on span "jeune," at bounding box center [345, 304] width 44 height 19
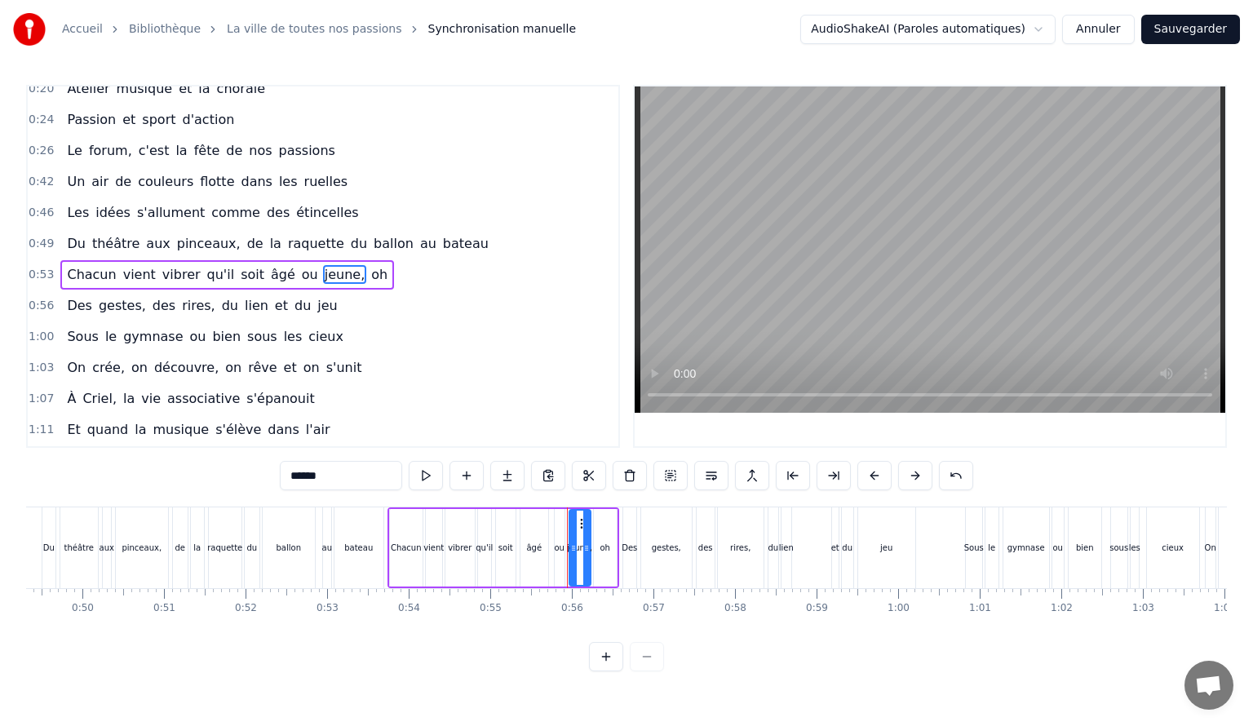
click at [333, 475] on input "******" at bounding box center [341, 475] width 122 height 29
click at [323, 265] on span "jeune," at bounding box center [345, 274] width 44 height 19
click at [333, 476] on input "******" at bounding box center [341, 475] width 122 height 29
drag, startPoint x: 314, startPoint y: 480, endPoint x: 376, endPoint y: 496, distance: 64.1
click at [315, 480] on input "*******" at bounding box center [341, 475] width 122 height 29
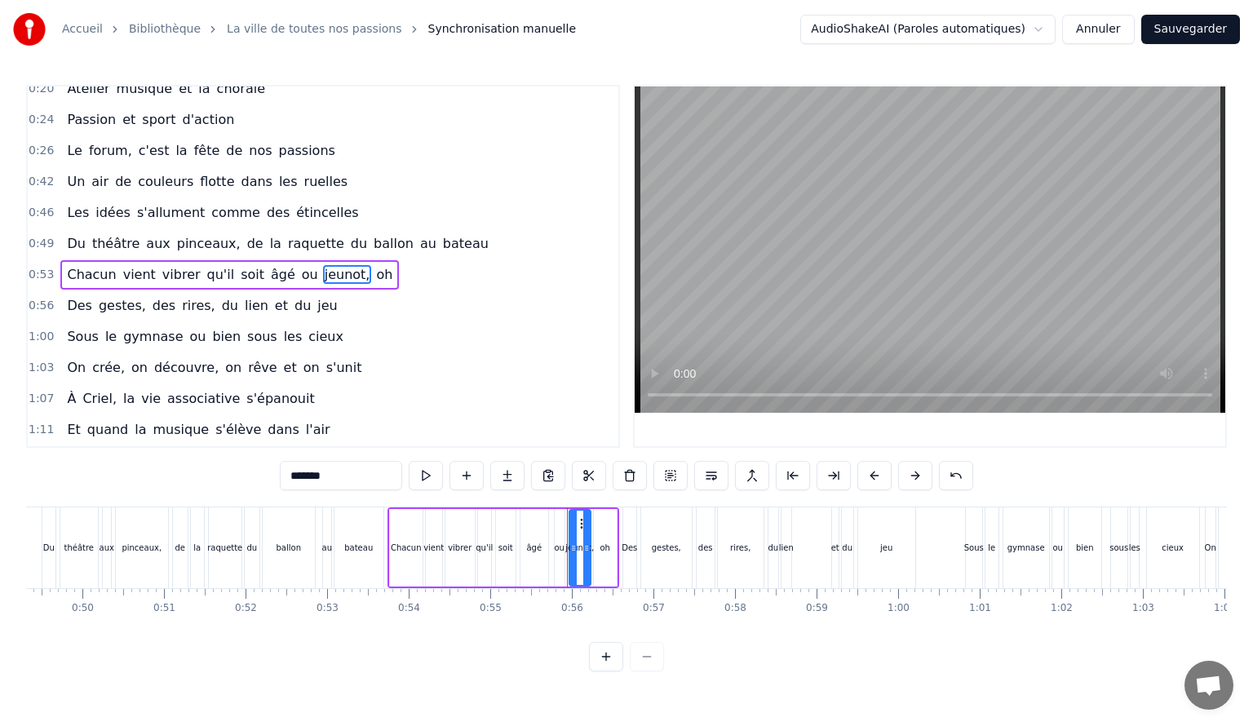
click at [375, 271] on span "oh" at bounding box center [385, 274] width 20 height 19
type input "**"
drag, startPoint x: 326, startPoint y: 478, endPoint x: 121, endPoint y: 464, distance: 206.1
click at [118, 463] on div "0:13 À Criel sur Mer, on chante à plein cœur 0:16 On danse, on sourit, on parta…" at bounding box center [626, 378] width 1201 height 587
click at [431, 321] on div "1:00 Sous le gymnase ou bien sous les cieux" at bounding box center [323, 336] width 591 height 31
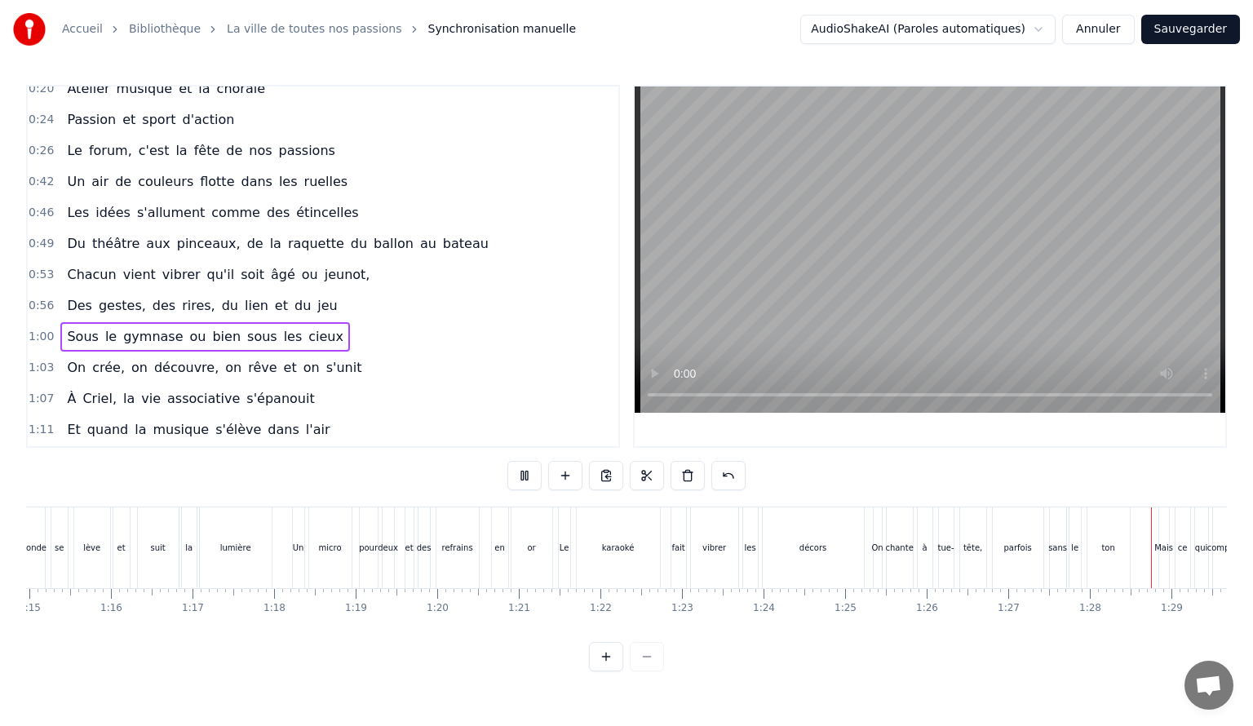
scroll to position [0, 7156]
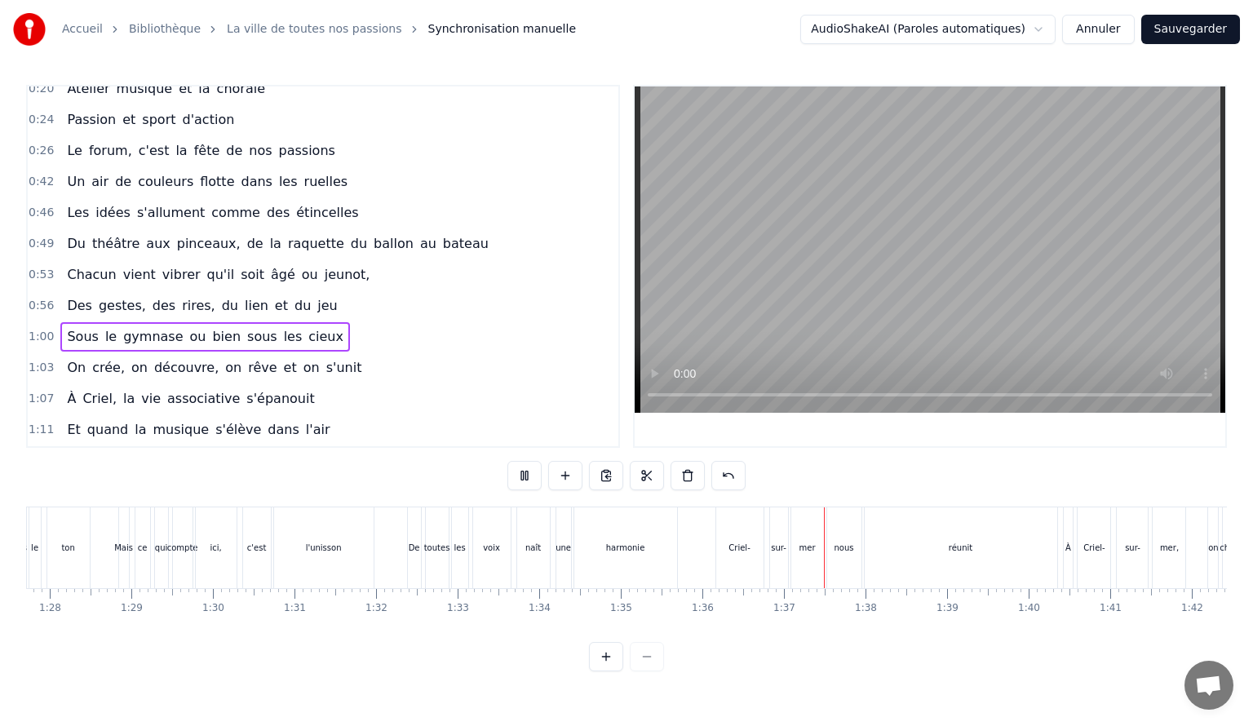
click at [890, 286] on video at bounding box center [930, 249] width 591 height 326
click at [801, 542] on div "mer" at bounding box center [808, 548] width 16 height 12
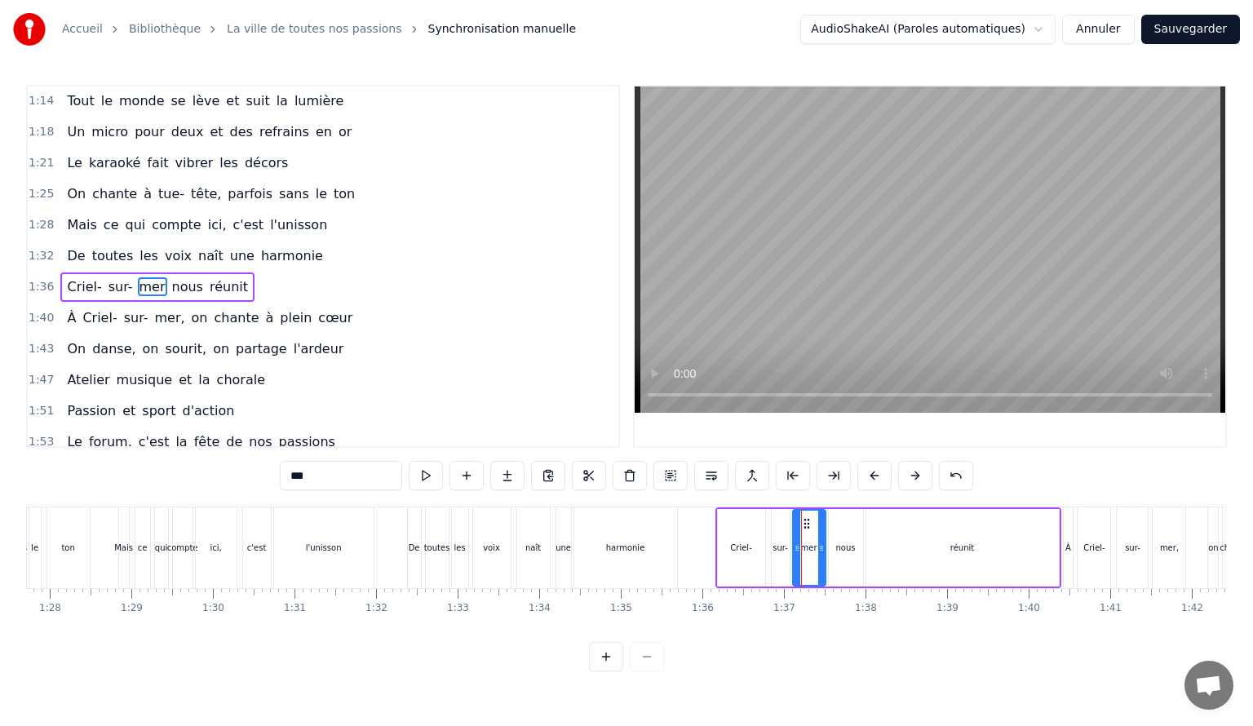
drag, startPoint x: 304, startPoint y: 474, endPoint x: 206, endPoint y: 461, distance: 98.8
click at [206, 460] on div "0:13 À Criel sur Mer, on chante à plein cœur 0:16 On danse, on sourit, on parta…" at bounding box center [626, 378] width 1201 height 587
type input "***"
click at [476, 365] on div "1:47 Atelier musique et la chorale" at bounding box center [323, 380] width 591 height 31
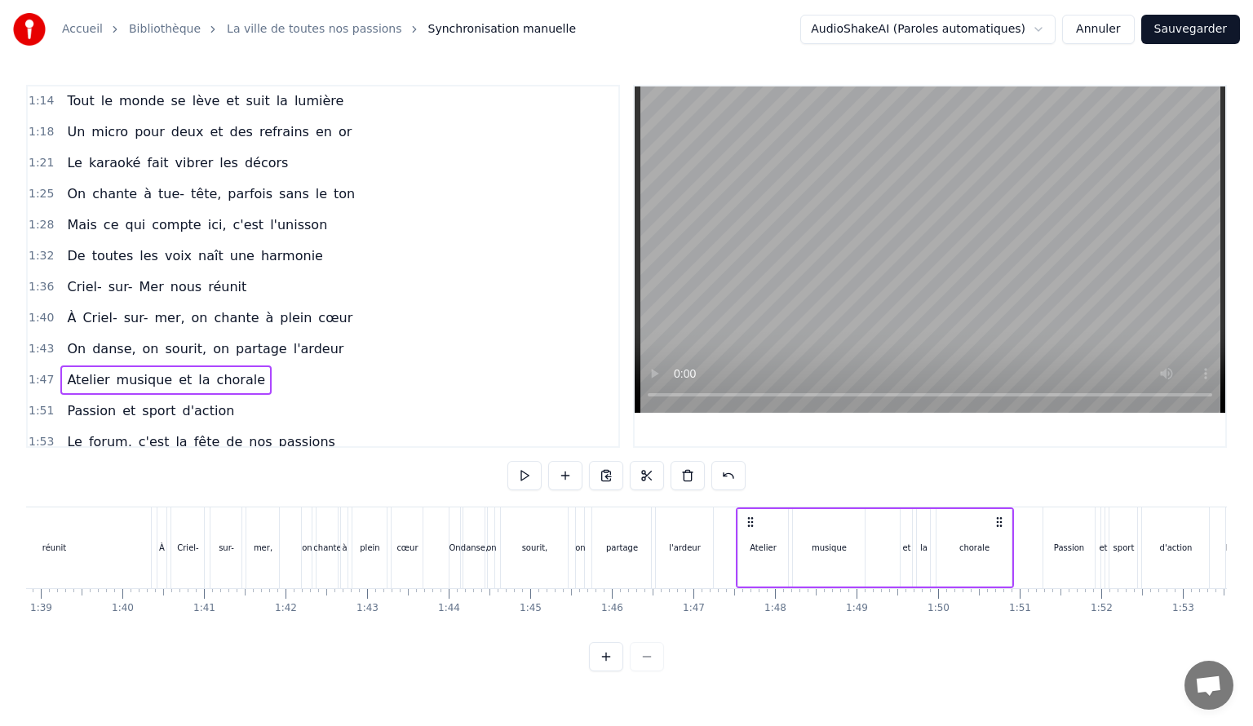
scroll to position [0, 7857]
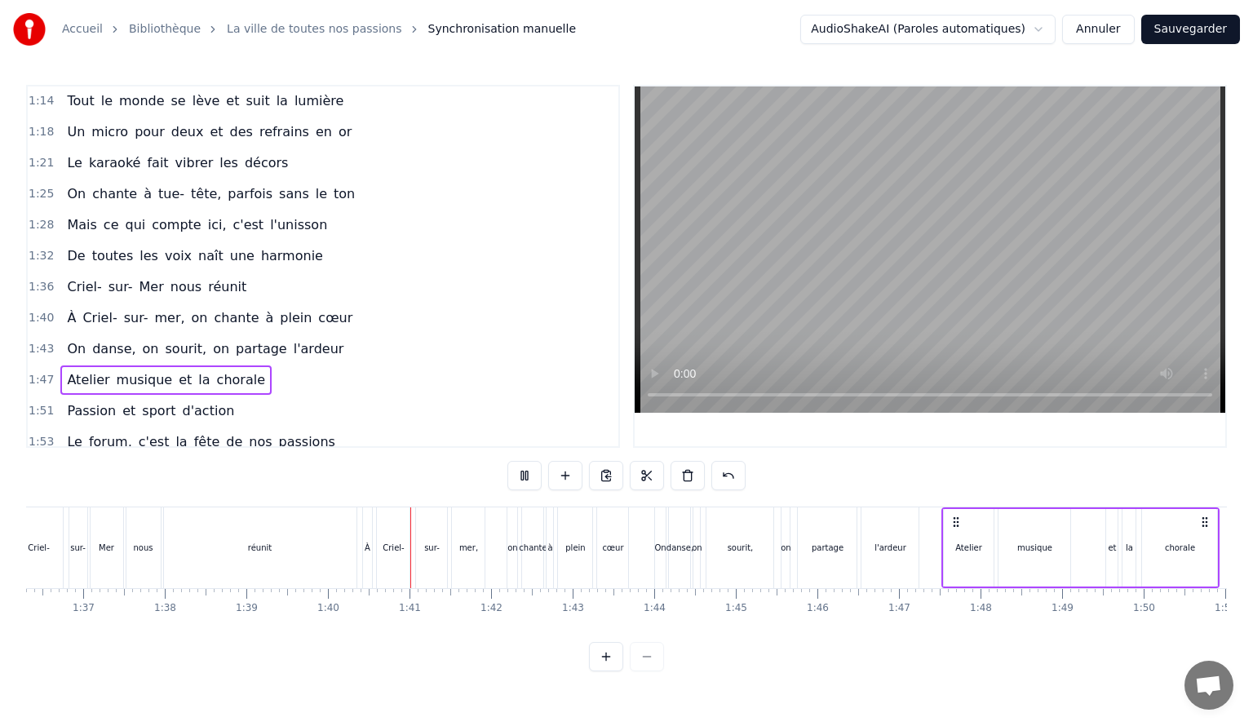
click at [689, 349] on video at bounding box center [930, 249] width 591 height 326
click at [465, 545] on div "mer," at bounding box center [468, 548] width 19 height 12
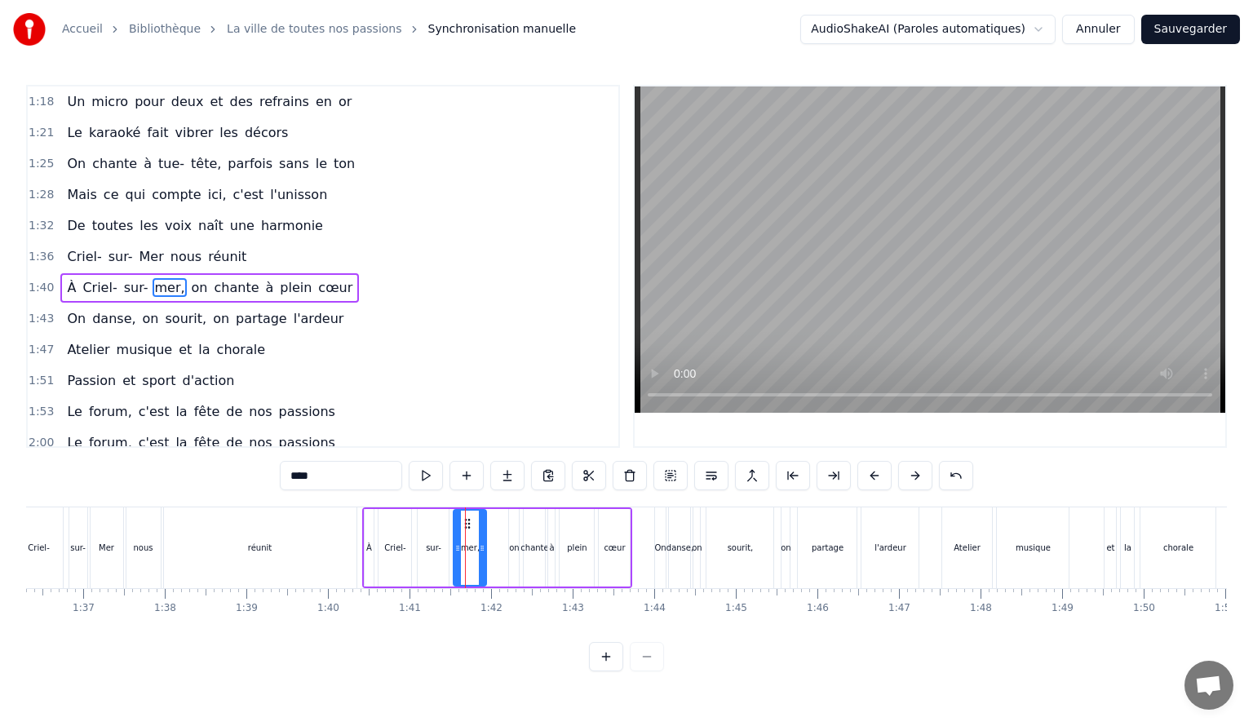
drag, startPoint x: 303, startPoint y: 470, endPoint x: 272, endPoint y: 469, distance: 31.0
click at [272, 469] on div "0:13 À Criel sur Mer, on chante à plein cœur 0:16 On danse, on sourit, on parta…" at bounding box center [626, 378] width 1201 height 587
type input "****"
click at [373, 397] on div "1:53 Le forum, c'est la fête de nos passions" at bounding box center [323, 412] width 591 height 31
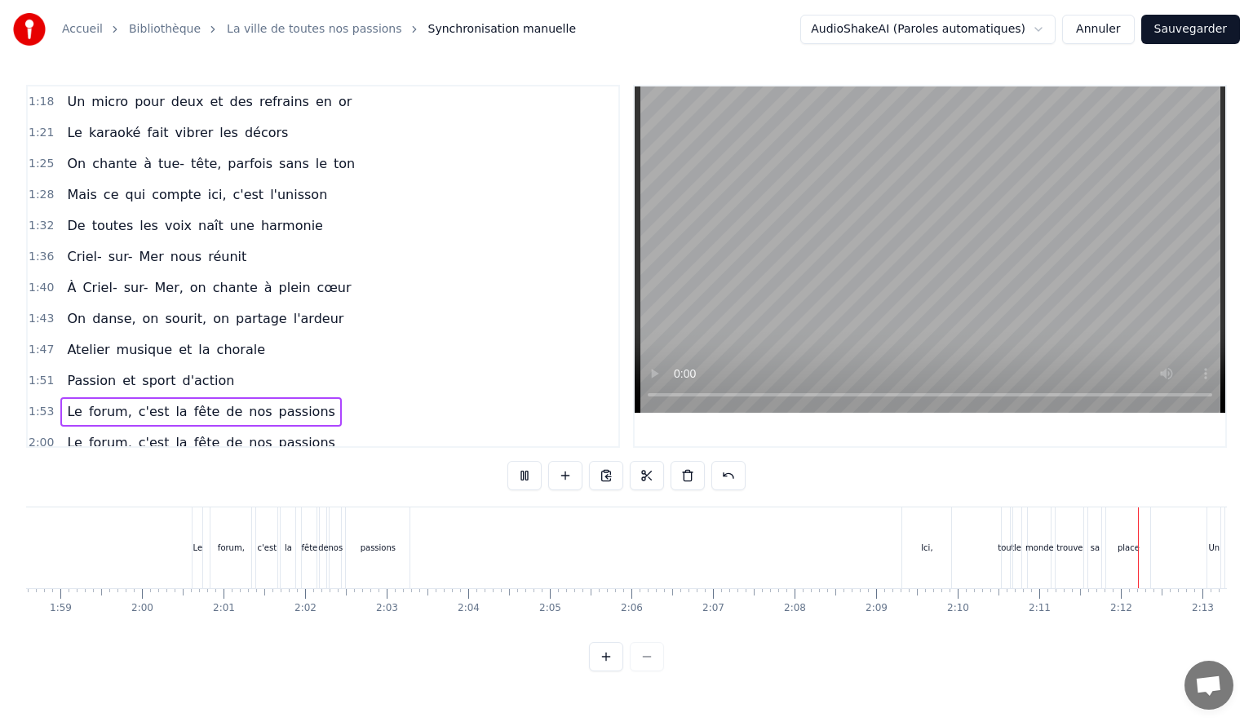
scroll to position [0, 10715]
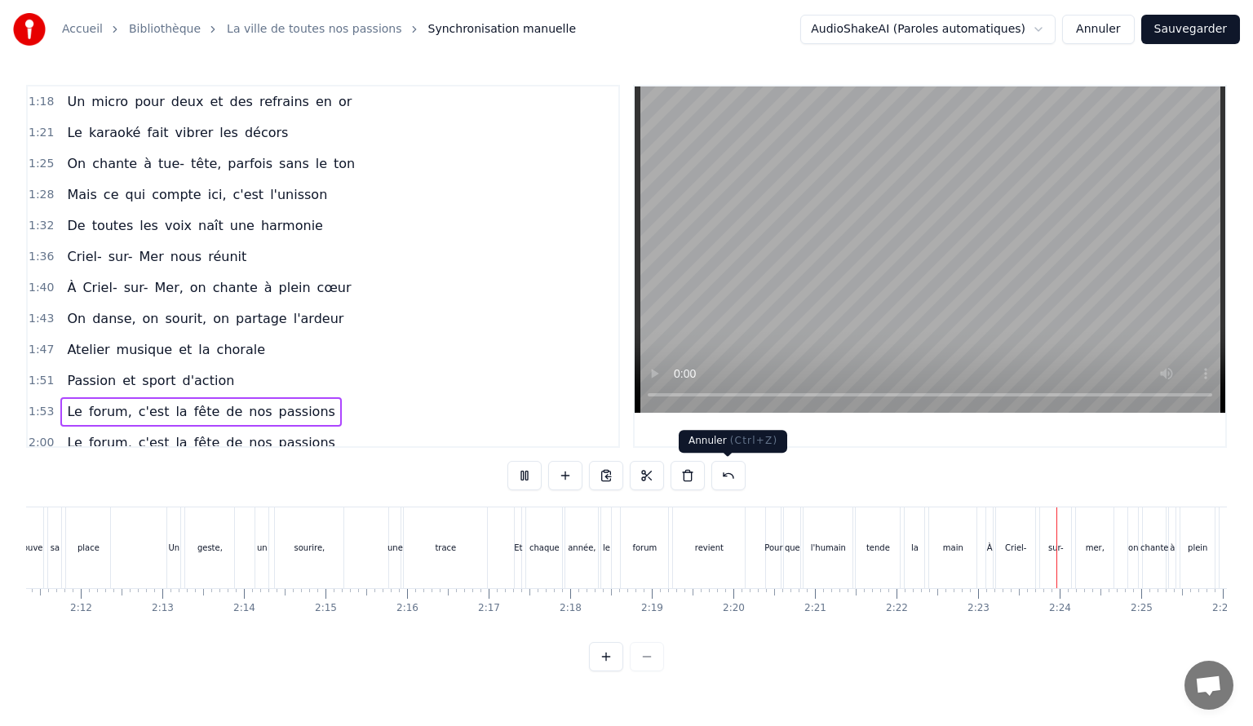
click at [721, 333] on video at bounding box center [930, 249] width 591 height 326
click at [1092, 547] on div "mer," at bounding box center [1095, 548] width 19 height 12
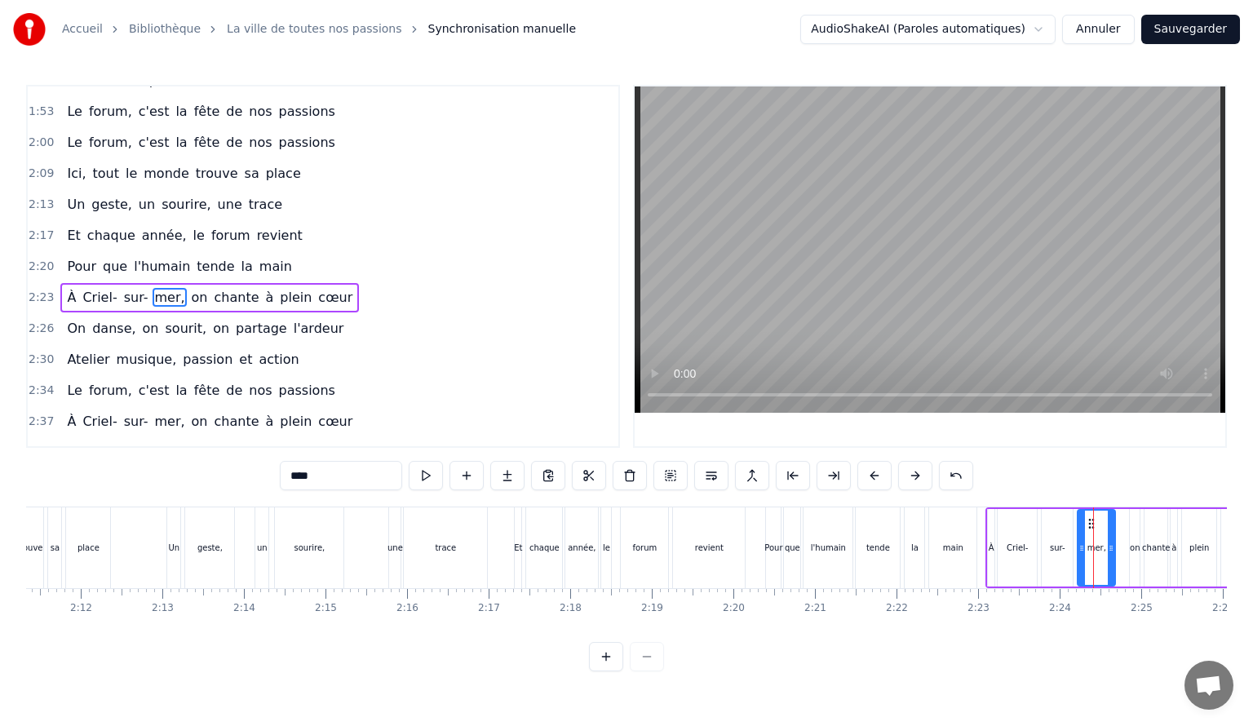
drag, startPoint x: 300, startPoint y: 476, endPoint x: 197, endPoint y: 478, distance: 103.6
click at [198, 477] on div "0:13 À Criel sur Mer, on chante à plein cœur 0:16 On danse, on sourit, on parta…" at bounding box center [626, 378] width 1201 height 587
click at [894, 319] on video at bounding box center [930, 249] width 591 height 326
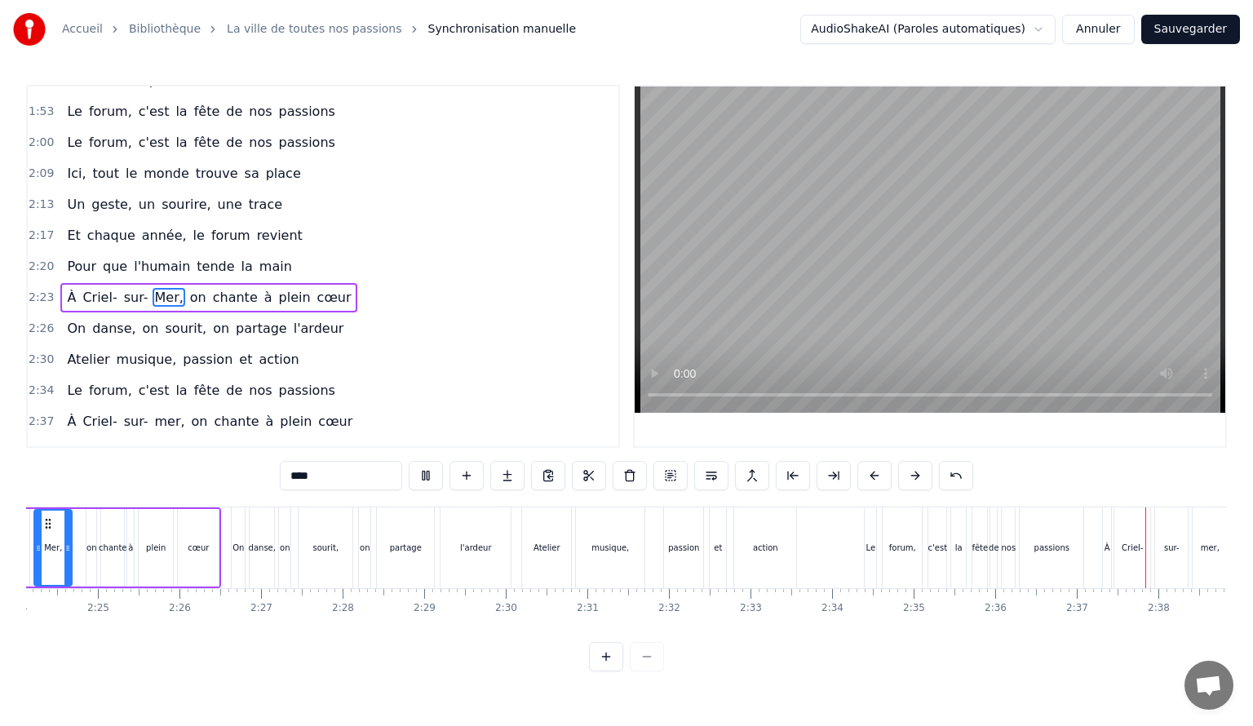
scroll to position [0, 12800]
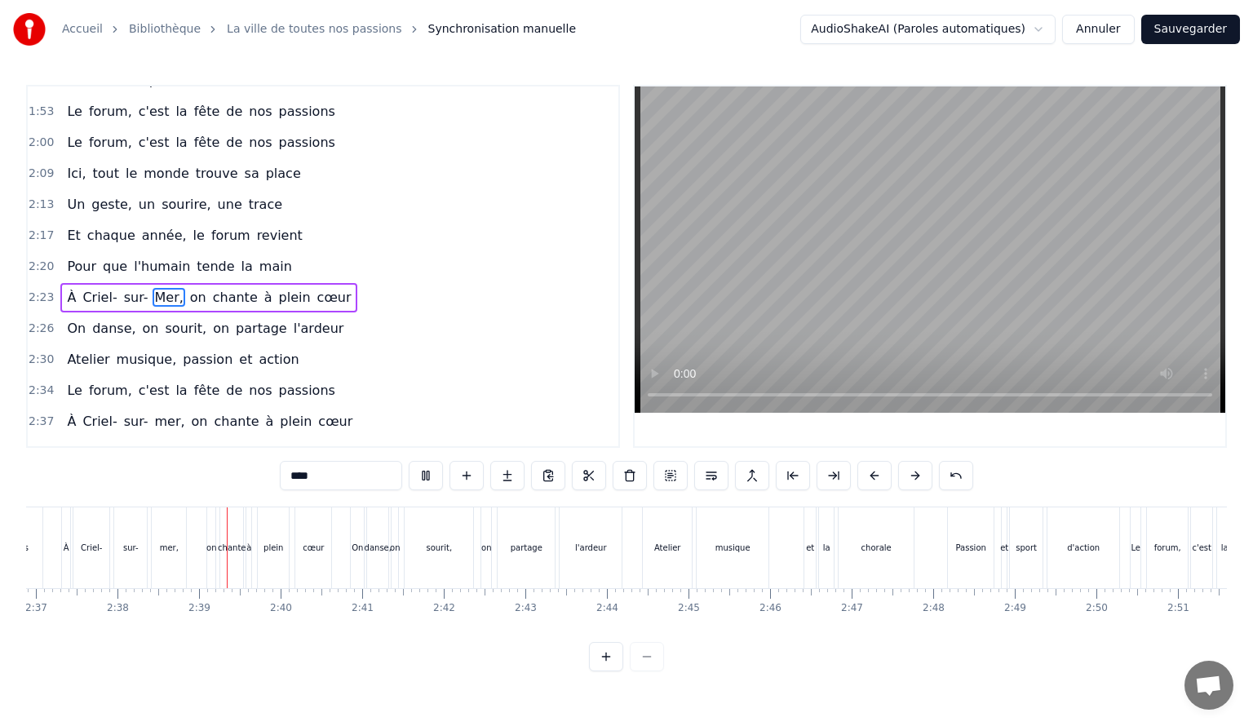
click at [875, 337] on video at bounding box center [930, 249] width 591 height 326
click at [166, 543] on div "mer," at bounding box center [169, 548] width 19 height 12
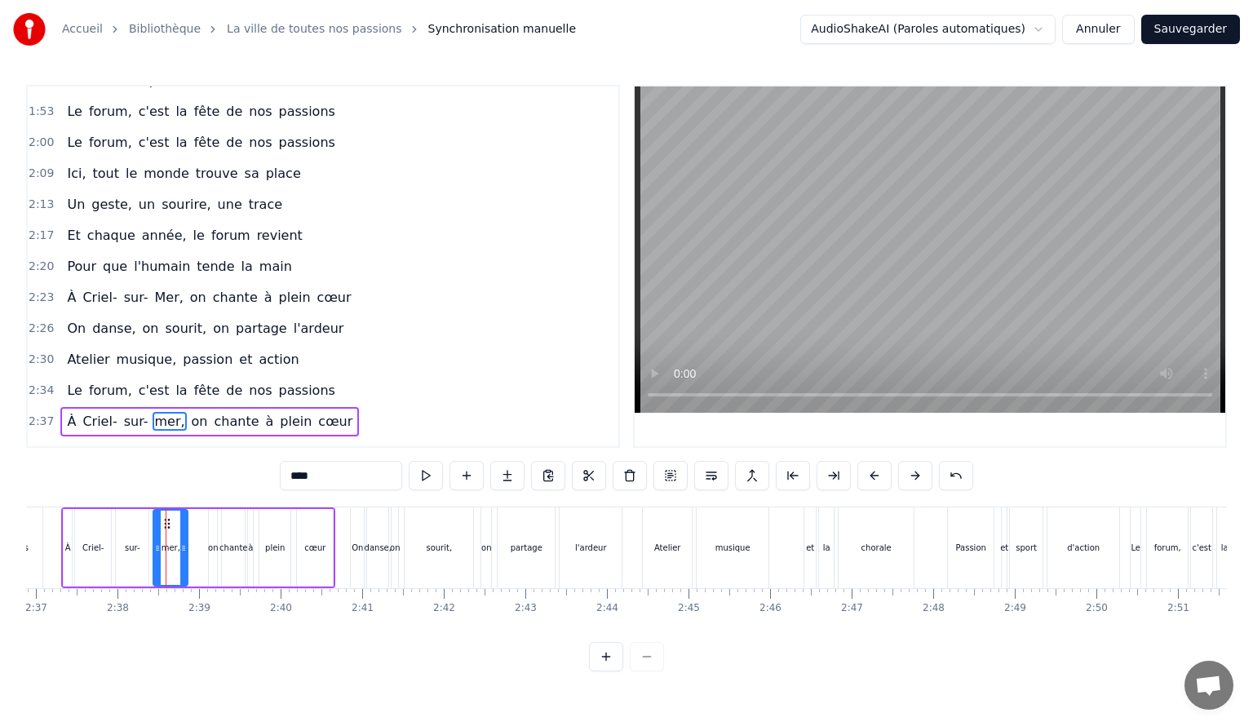
scroll to position [871, 0]
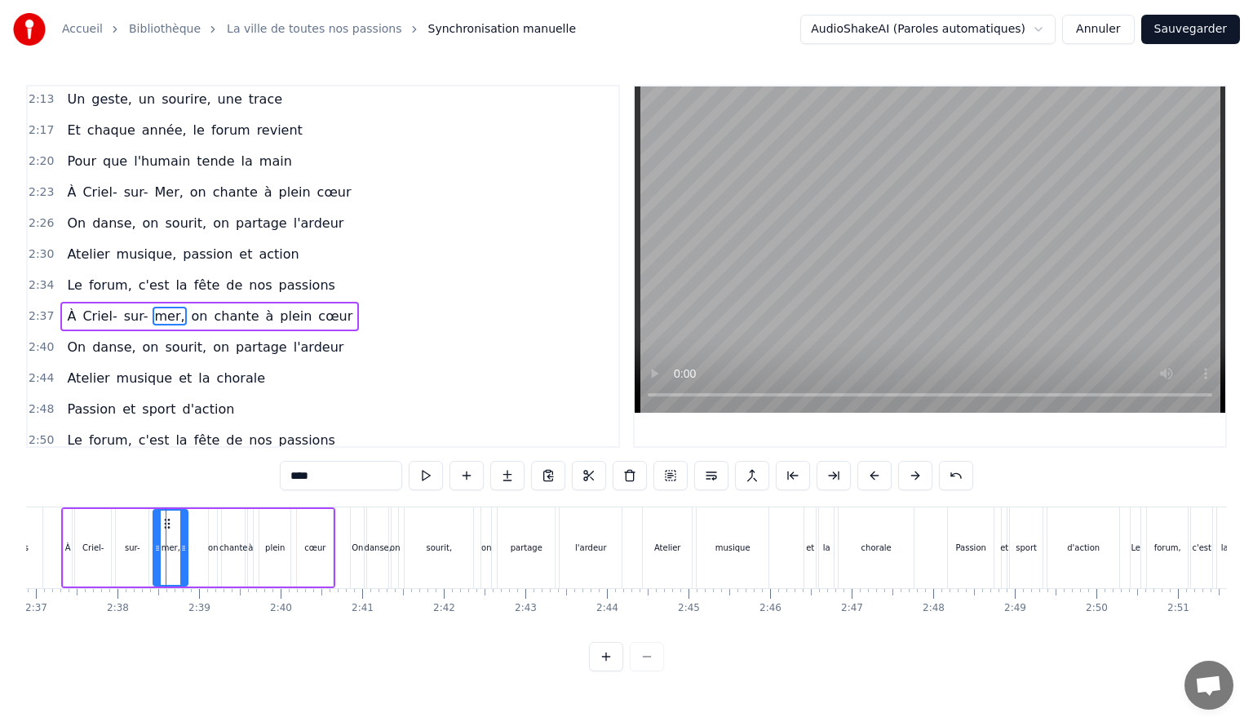
click at [298, 475] on input "****" at bounding box center [341, 475] width 122 height 29
drag, startPoint x: 300, startPoint y: 473, endPoint x: 287, endPoint y: 472, distance: 13.2
click at [287, 472] on input "****" at bounding box center [341, 475] width 122 height 29
type input "****"
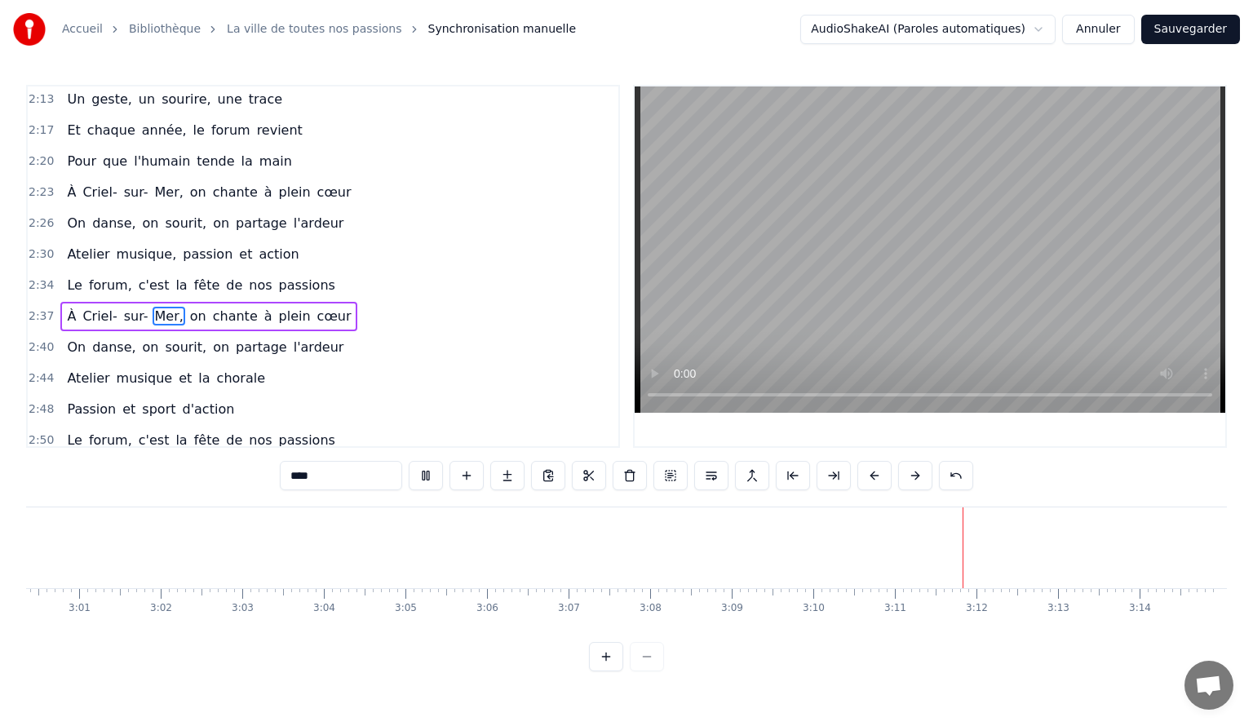
scroll to position [0, 14715]
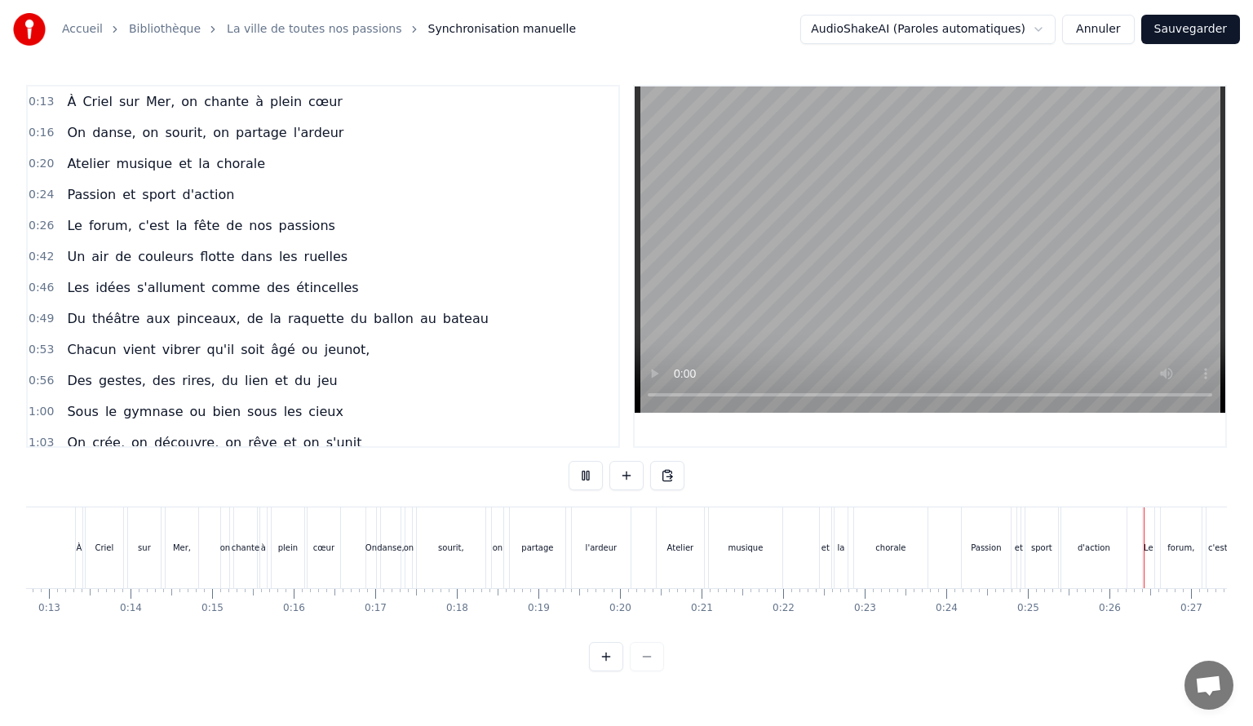
scroll to position [0, 2079]
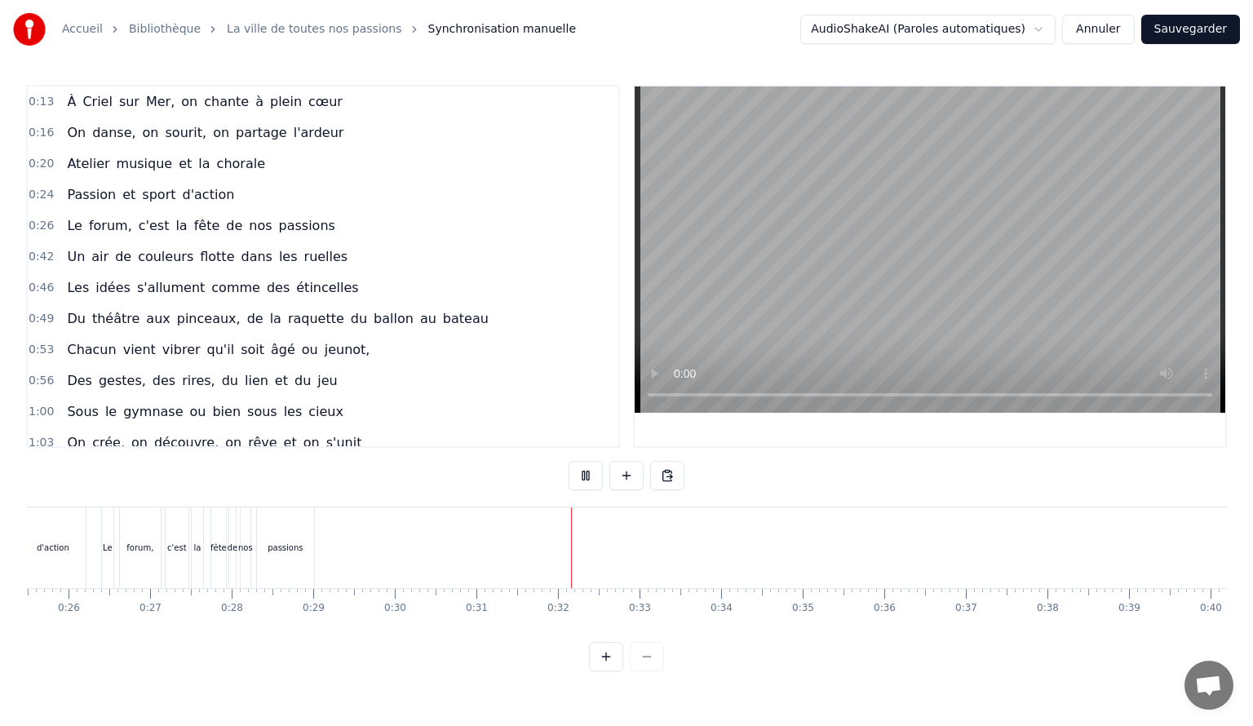
click at [940, 251] on video at bounding box center [930, 249] width 591 height 326
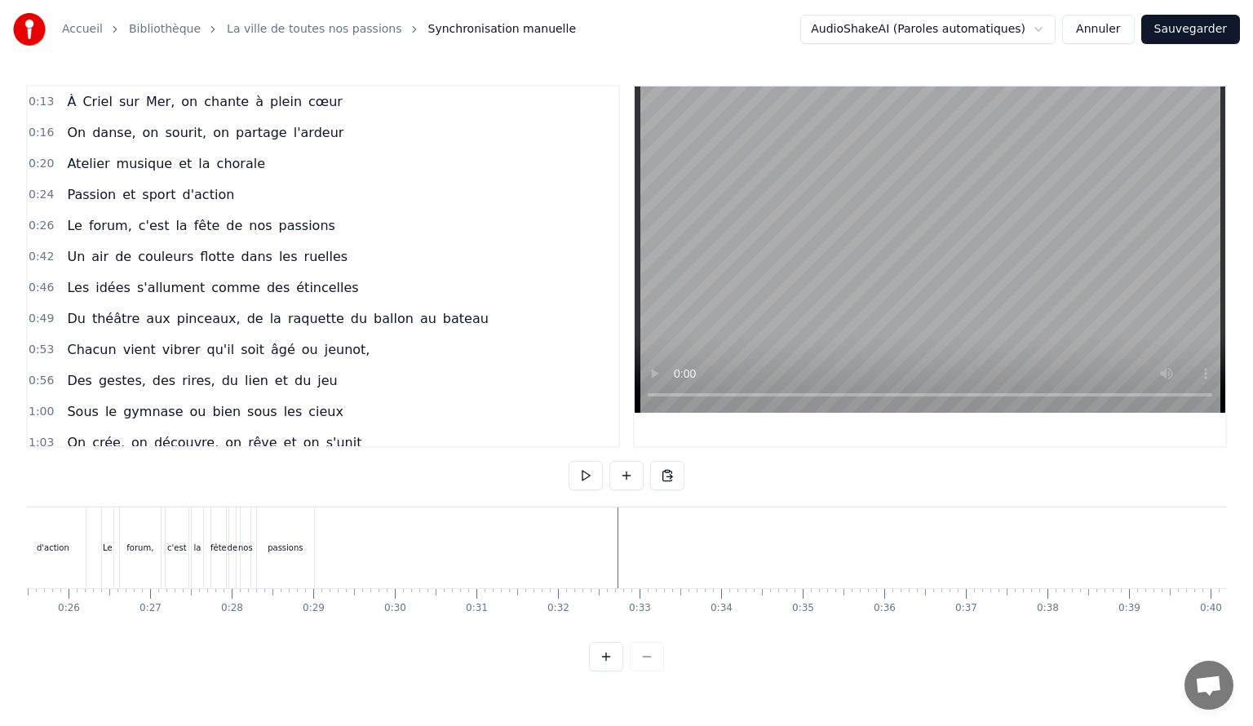
drag, startPoint x: 610, startPoint y: 530, endPoint x: 455, endPoint y: 529, distance: 155.0
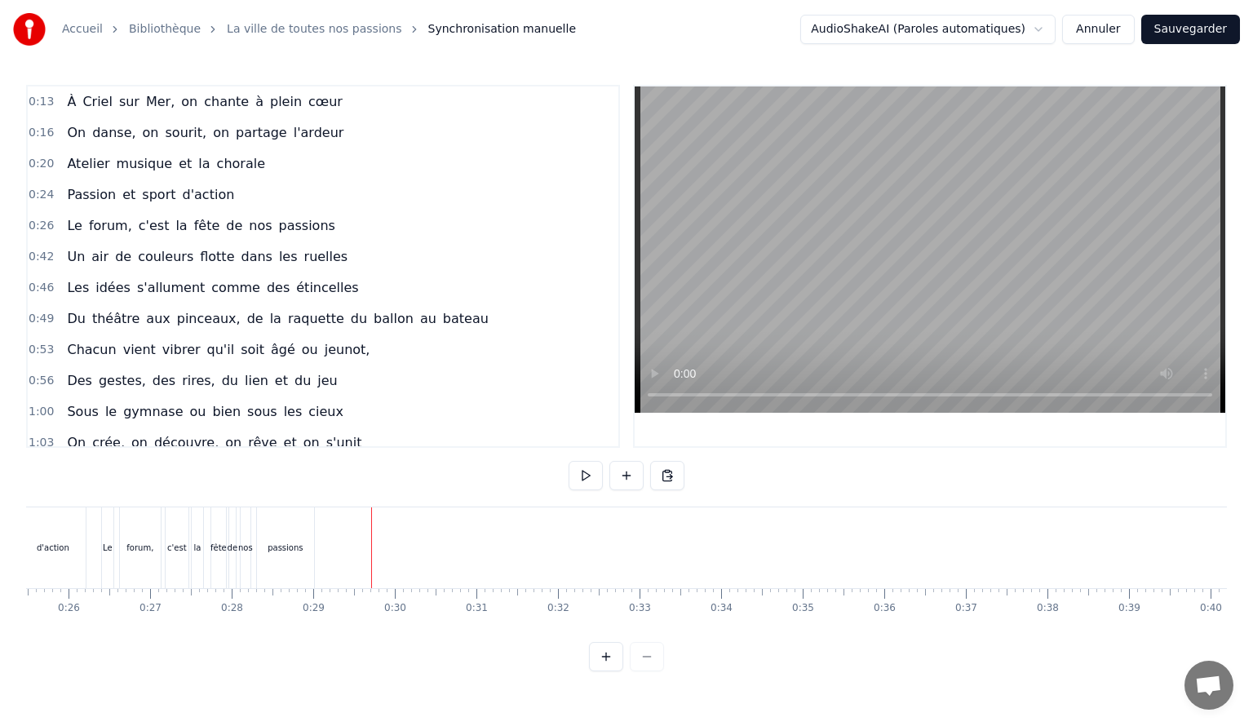
click at [242, 535] on div "nos" at bounding box center [246, 547] width 10 height 81
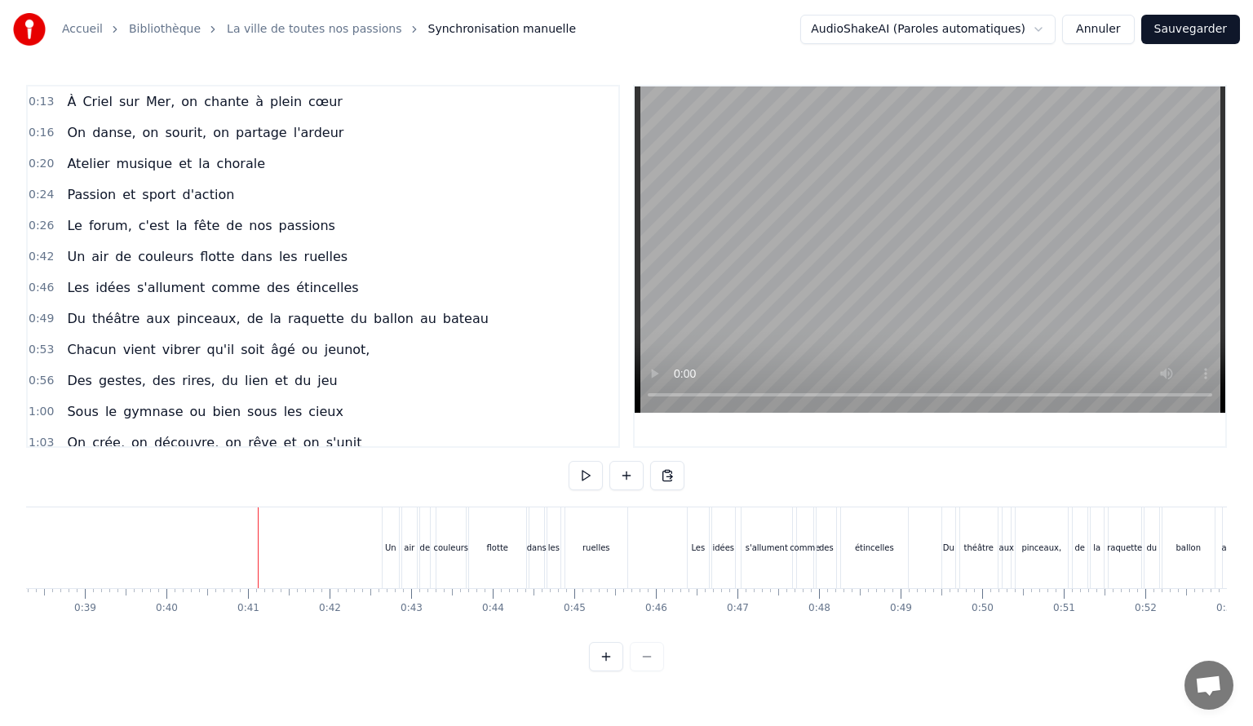
click at [274, 525] on html "Accueil Bibliothèque La ville de toutes nos passions Synchronisation manuelle A…" at bounding box center [626, 349] width 1253 height 698
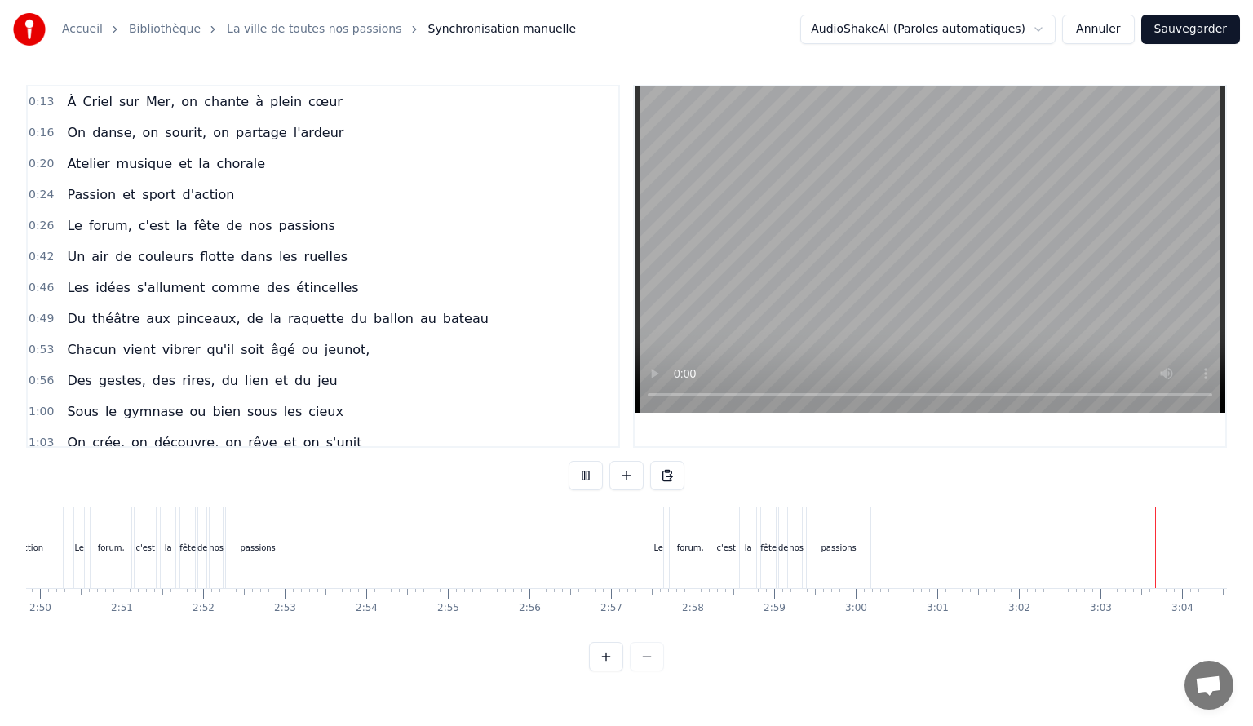
scroll to position [0, 14715]
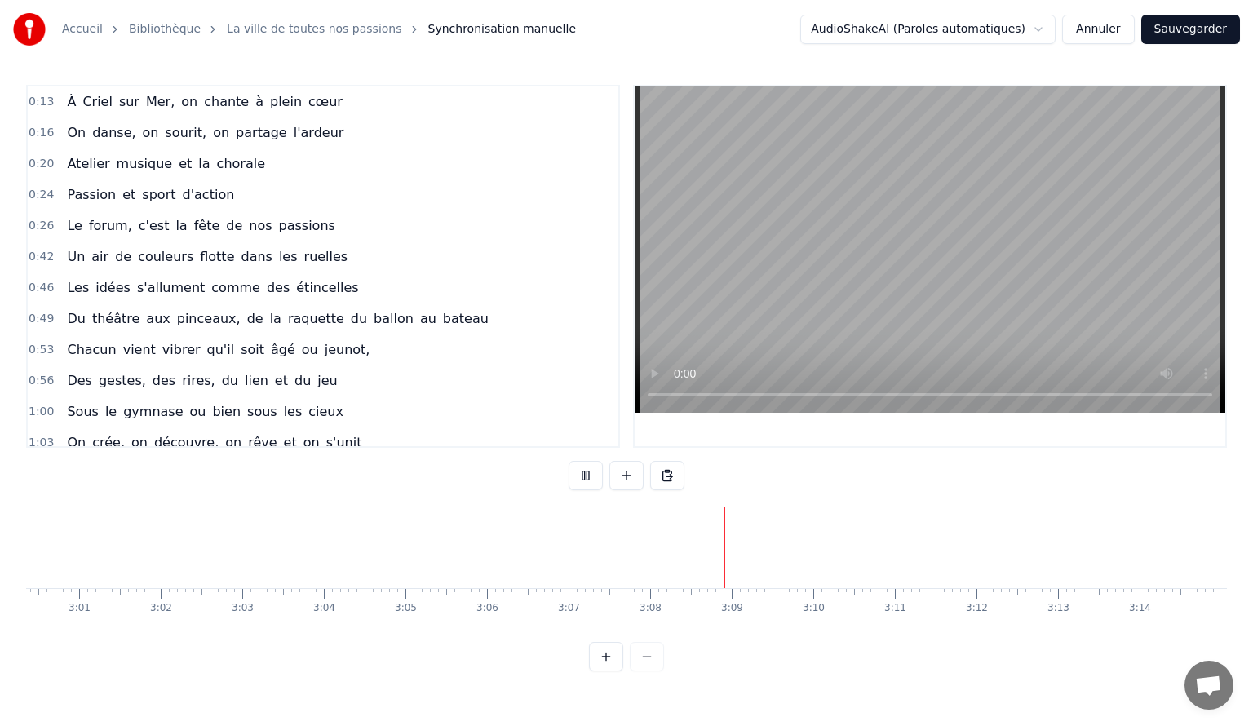
click at [1193, 25] on button "Sauvegarder" at bounding box center [1190, 29] width 99 height 29
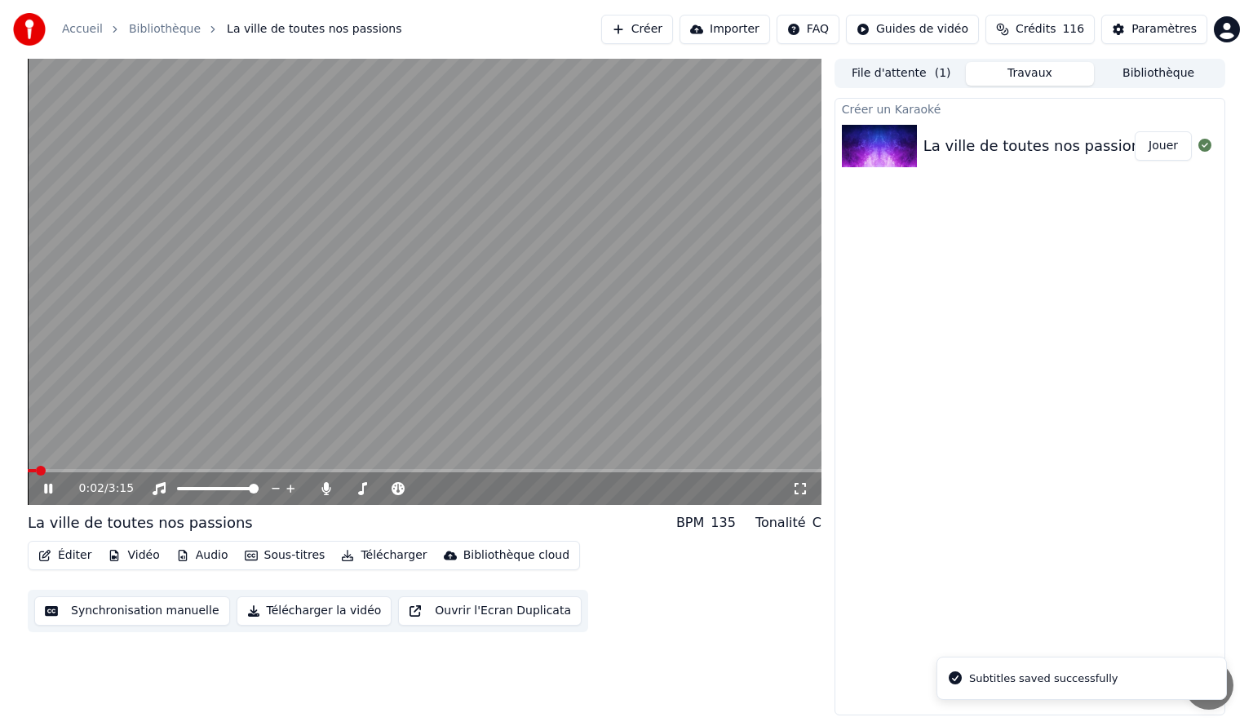
click at [263, 543] on div "Éditer Vidéo Audio Sous-titres Télécharger Bibliothèque cloud" at bounding box center [304, 555] width 552 height 29
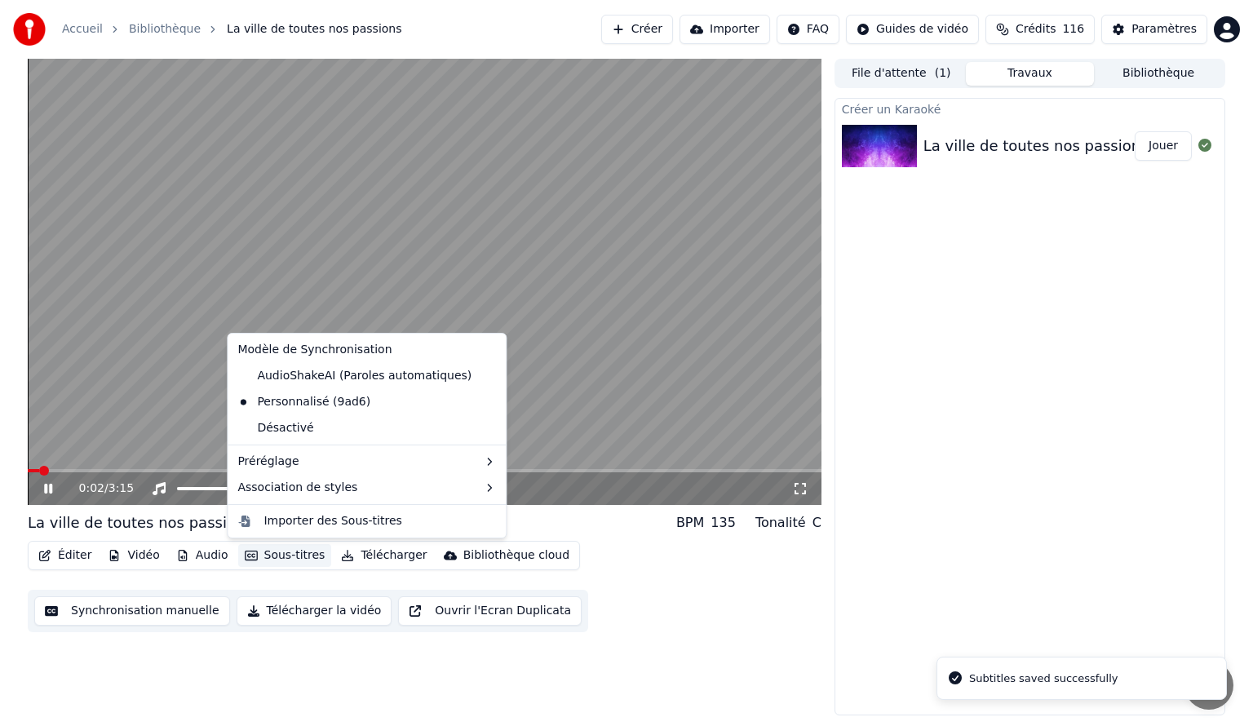
click at [264, 551] on button "Sous-titres" at bounding box center [285, 555] width 94 height 23
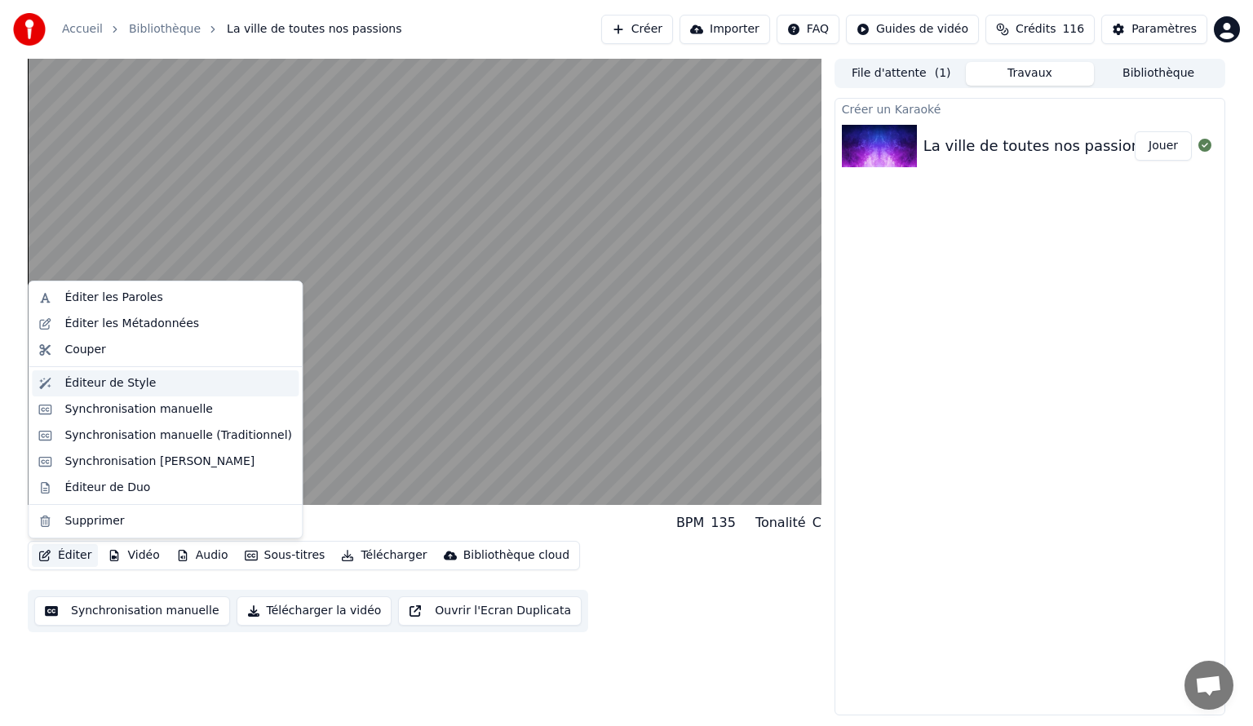
click at [109, 381] on div "Éditeur de Style" at bounding box center [109, 383] width 91 height 16
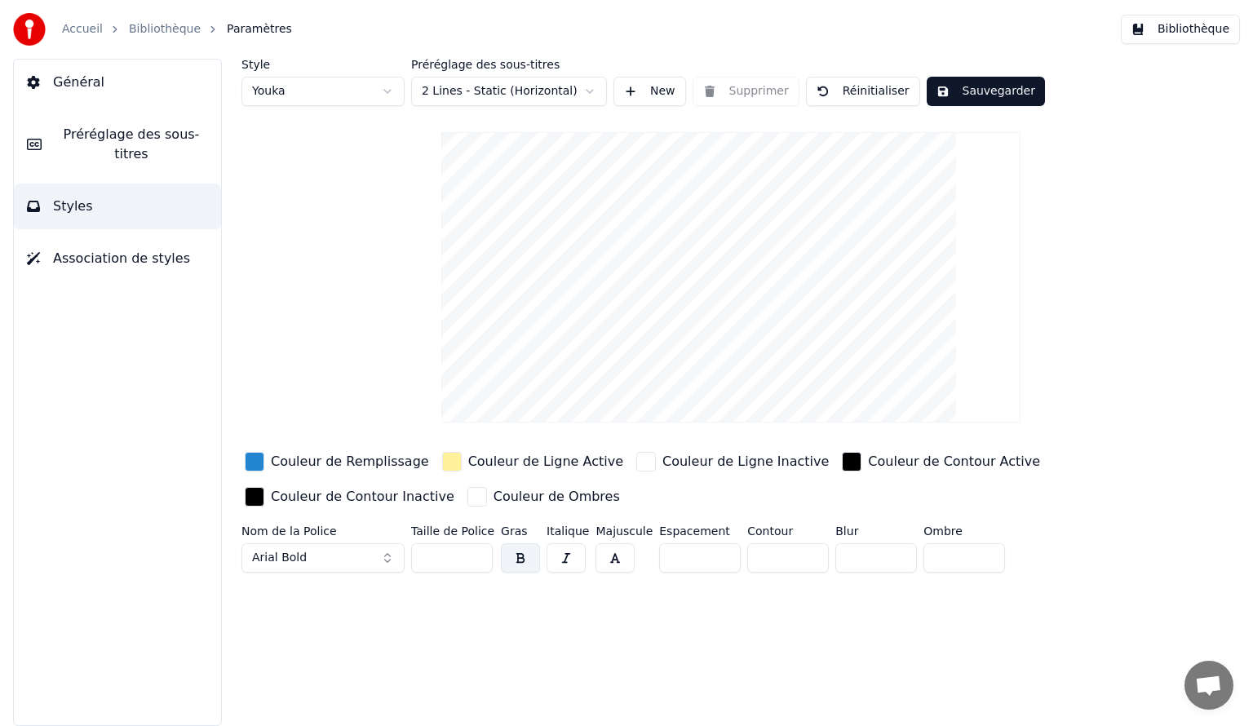
click at [88, 78] on span "Général" at bounding box center [78, 83] width 51 height 20
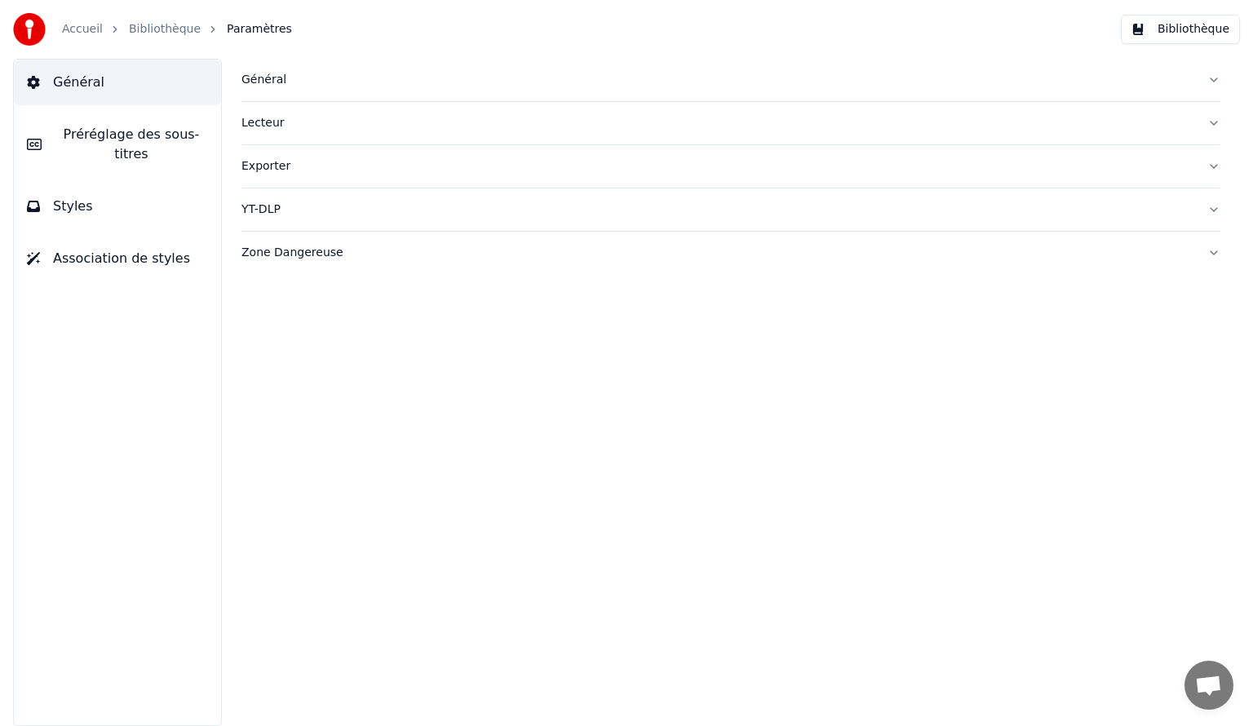
click at [88, 131] on span "Préréglage des sous-titres" at bounding box center [131, 144] width 153 height 39
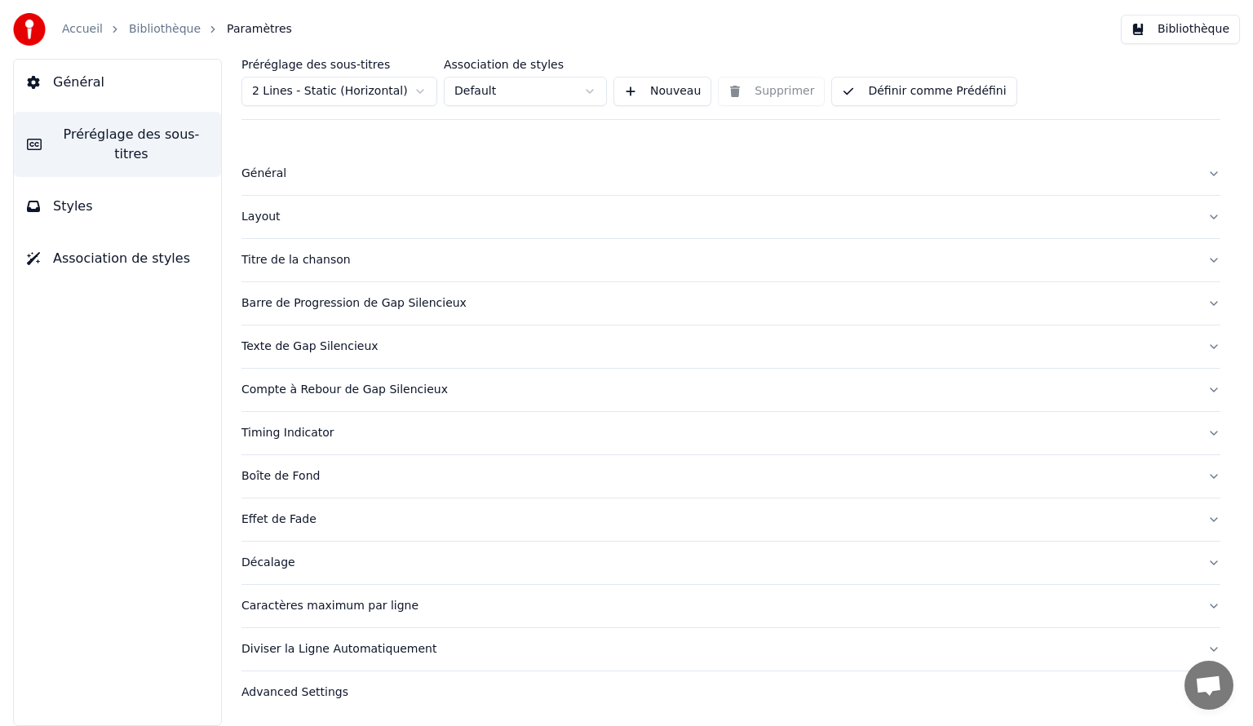
click at [63, 197] on span "Styles" at bounding box center [73, 207] width 40 height 20
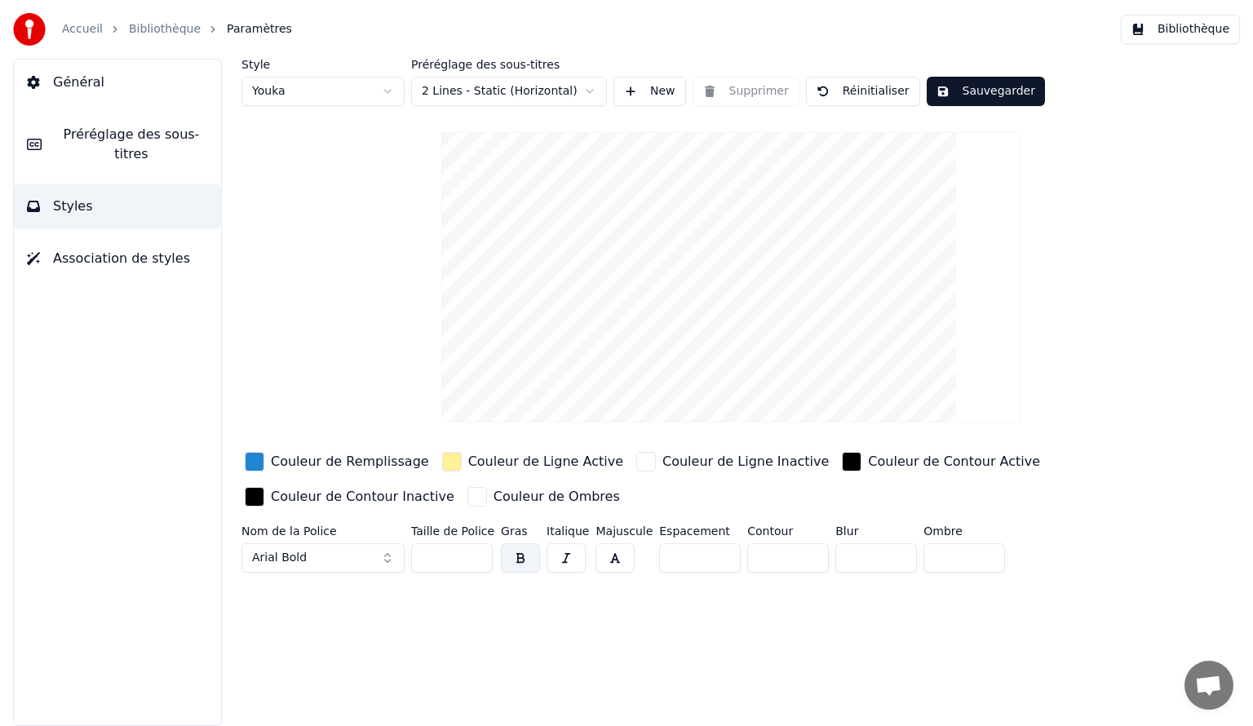
click at [766, 344] on video at bounding box center [730, 277] width 579 height 290
click at [1053, 342] on div "Style Youka Préréglage des sous-titres 2 Lines - Static (Horizontal) New Suppri…" at bounding box center [731, 319] width 979 height 521
click at [524, 82] on html "Accueil Bibliothèque Paramètres Bibliothèque Général Préréglage des sous-titres…" at bounding box center [626, 363] width 1253 height 726
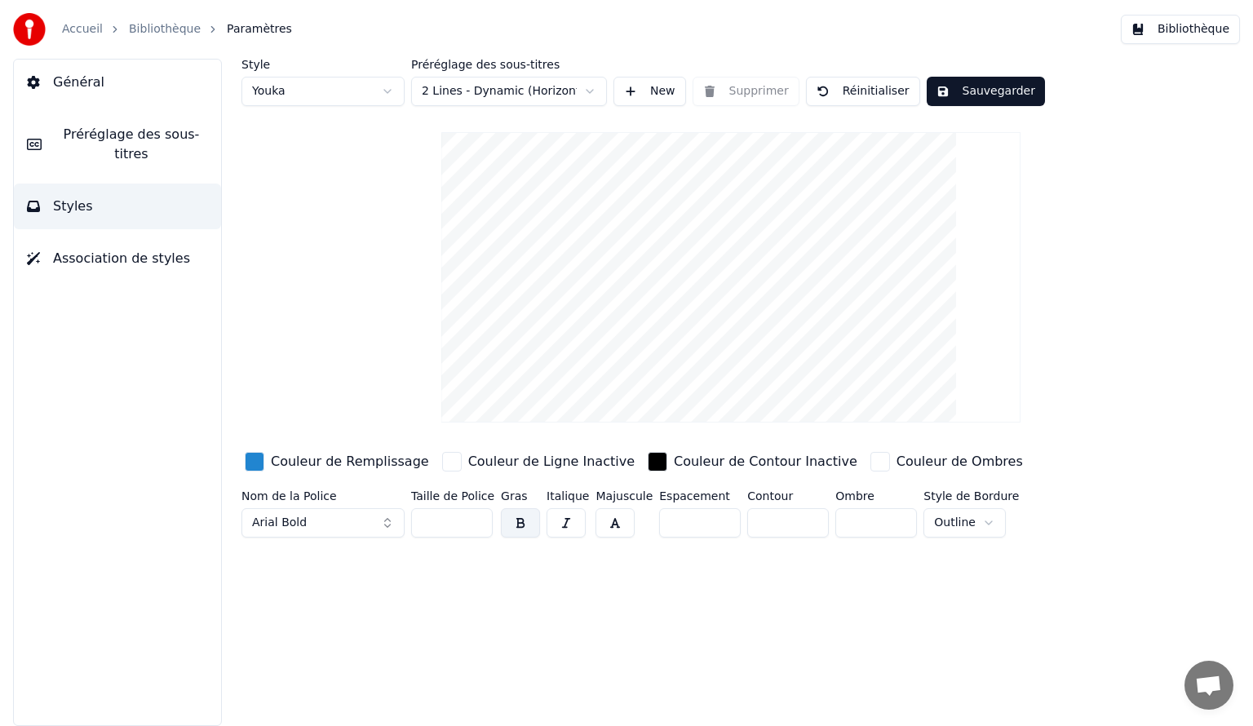
click at [516, 89] on html "Accueil Bibliothèque Paramètres Bibliothèque Général Préréglage des sous-titres…" at bounding box center [626, 363] width 1253 height 726
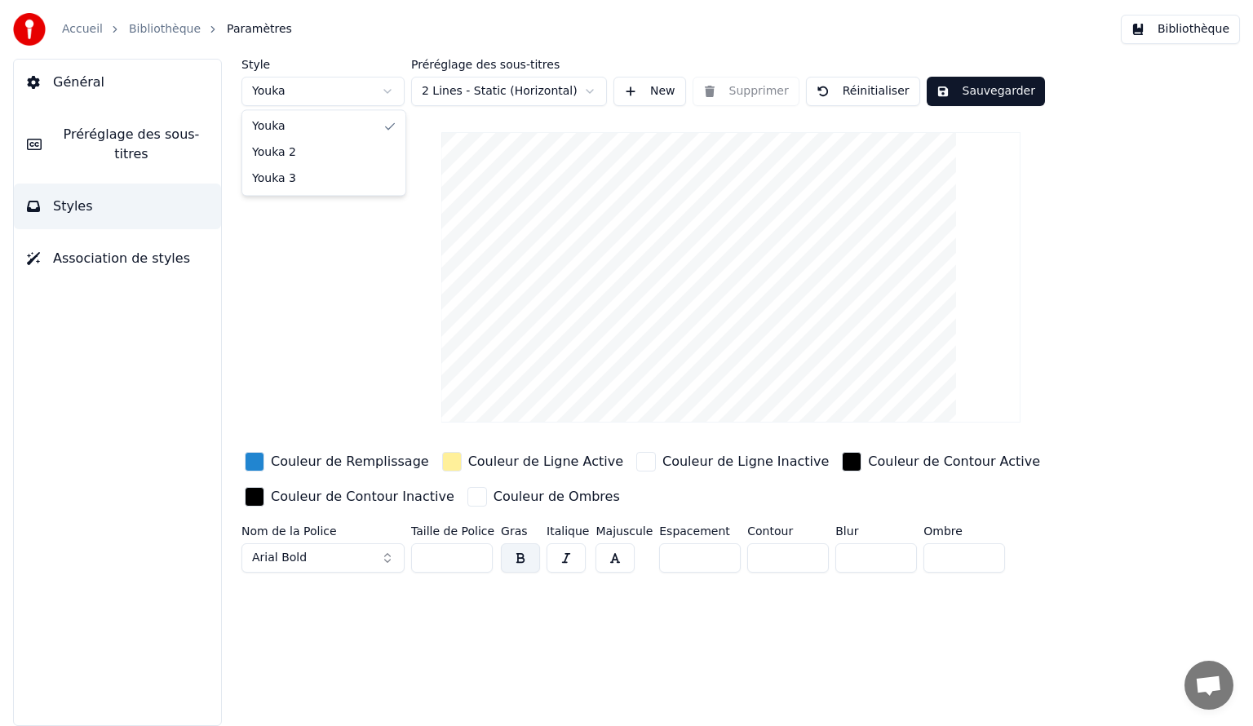
click at [340, 94] on html "Accueil Bibliothèque Paramètres Bibliothèque Général Préréglage des sous-titres…" at bounding box center [626, 363] width 1253 height 726
click at [312, 87] on html "Accueil Bibliothèque Paramètres Bibliothèque Général Préréglage des sous-titres…" at bounding box center [626, 363] width 1253 height 726
click at [304, 88] on html "Accueil Bibliothèque Paramètres Bibliothèque Général Préréglage des sous-titres…" at bounding box center [626, 363] width 1253 height 726
click at [299, 86] on html "Accueil Bibliothèque Paramètres Bibliothèque Général Préréglage des sous-titres…" at bounding box center [626, 363] width 1253 height 726
click at [307, 83] on html "Accueil Bibliothèque Paramètres Bibliothèque Général Préréglage des sous-titres…" at bounding box center [626, 363] width 1253 height 726
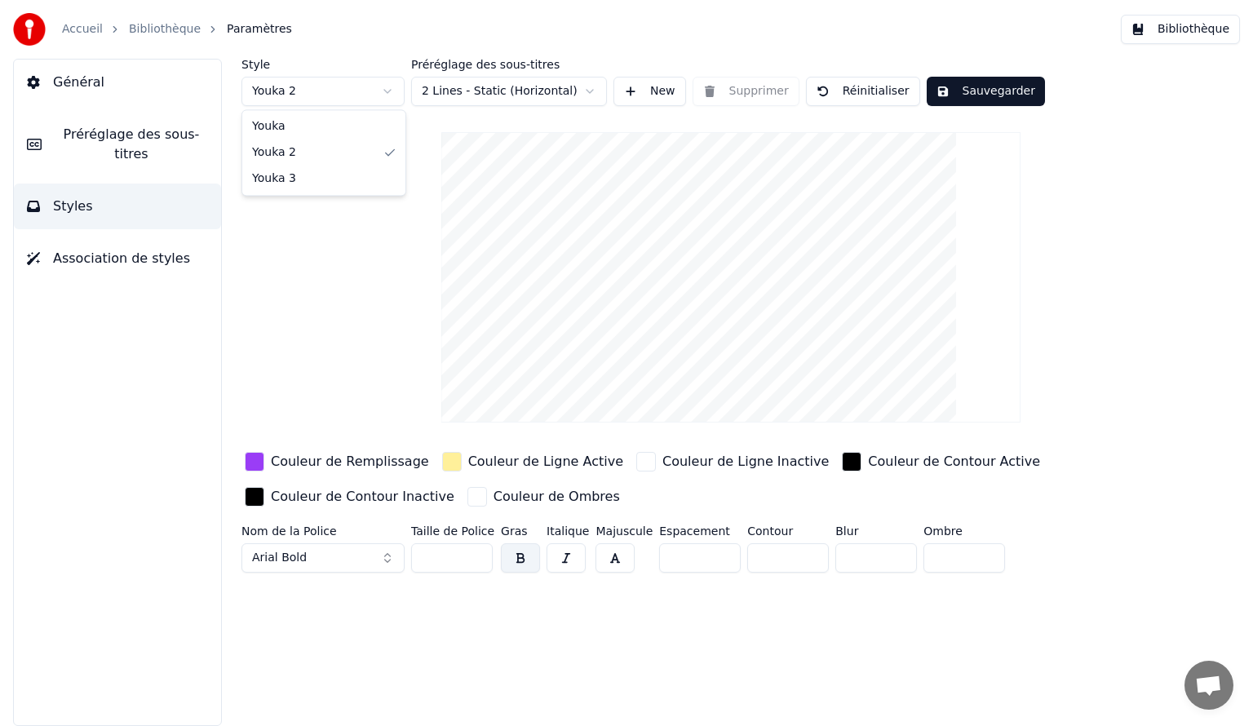
click at [364, 245] on html "Accueil Bibliothèque Paramètres Bibliothèque Général Préréglage des sous-titres…" at bounding box center [626, 363] width 1253 height 726
click at [101, 184] on button "Styles" at bounding box center [117, 207] width 207 height 46
click at [95, 249] on span "Association de styles" at bounding box center [121, 259] width 137 height 20
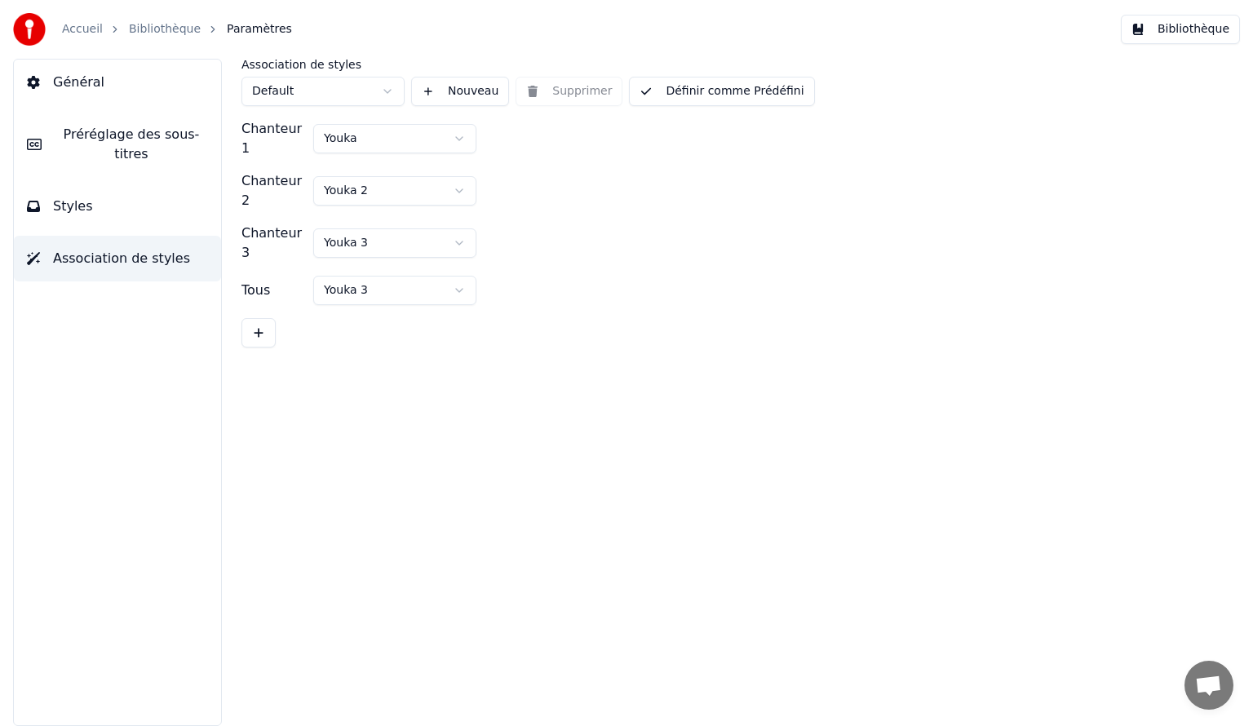
click at [255, 318] on button at bounding box center [259, 332] width 34 height 29
click at [88, 188] on button "Styles" at bounding box center [117, 207] width 207 height 46
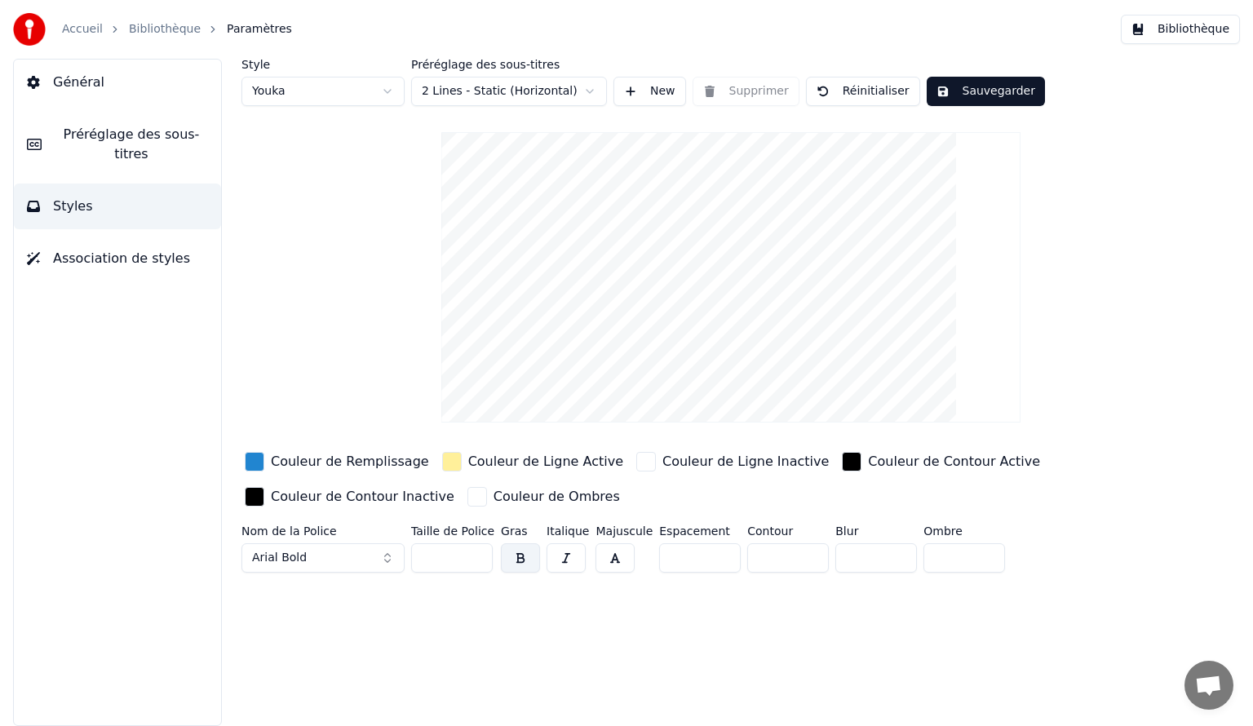
click at [107, 129] on span "Préréglage des sous-titres" at bounding box center [131, 144] width 153 height 39
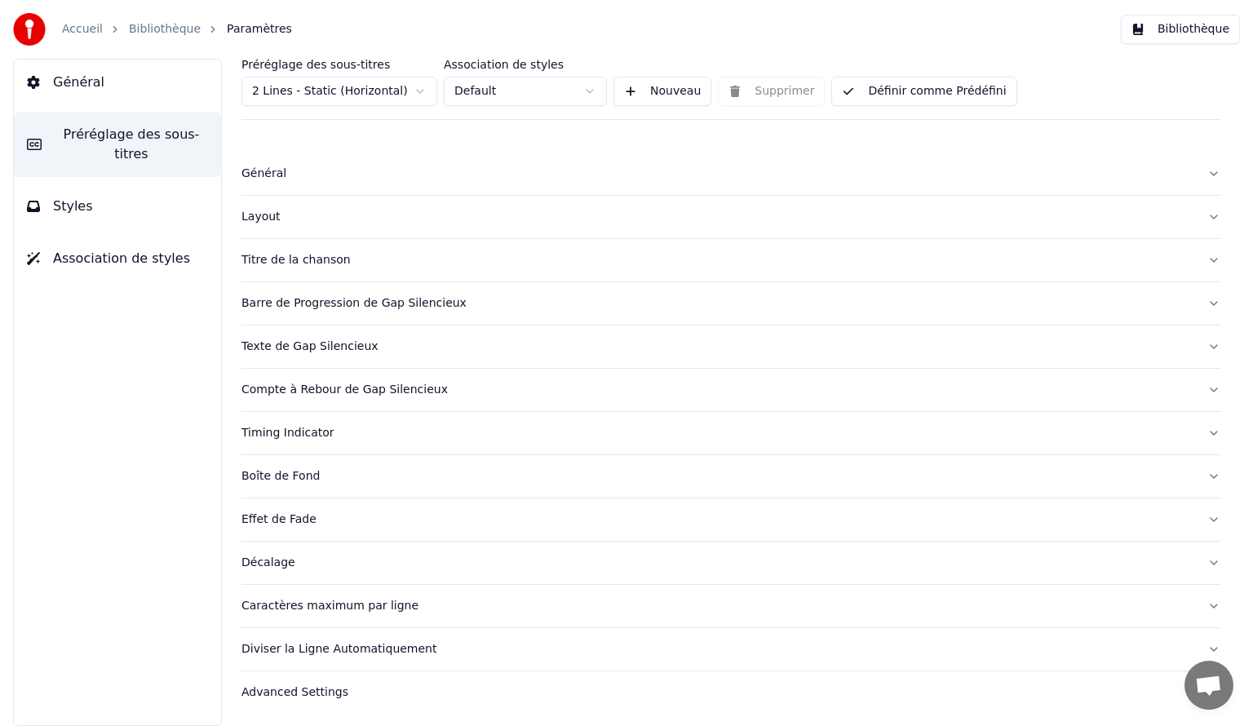
click at [407, 299] on div "Barre de Progression de Gap Silencieux" at bounding box center [718, 303] width 953 height 16
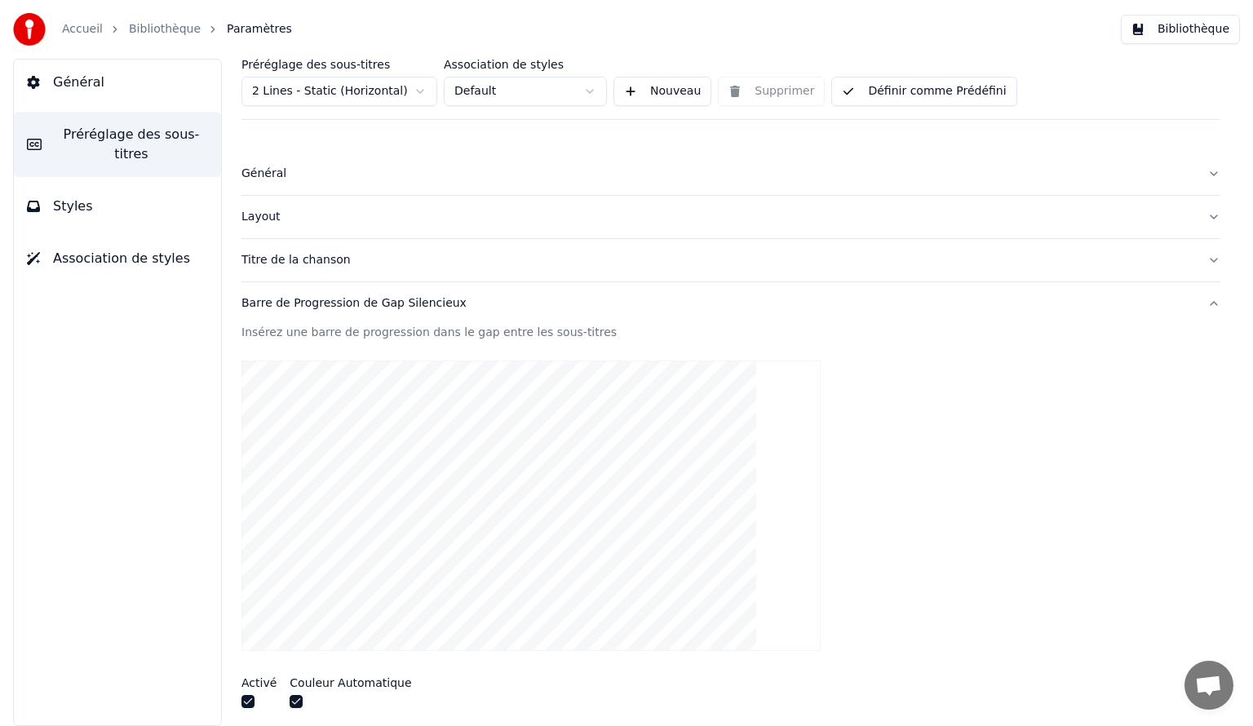
scroll to position [326, 0]
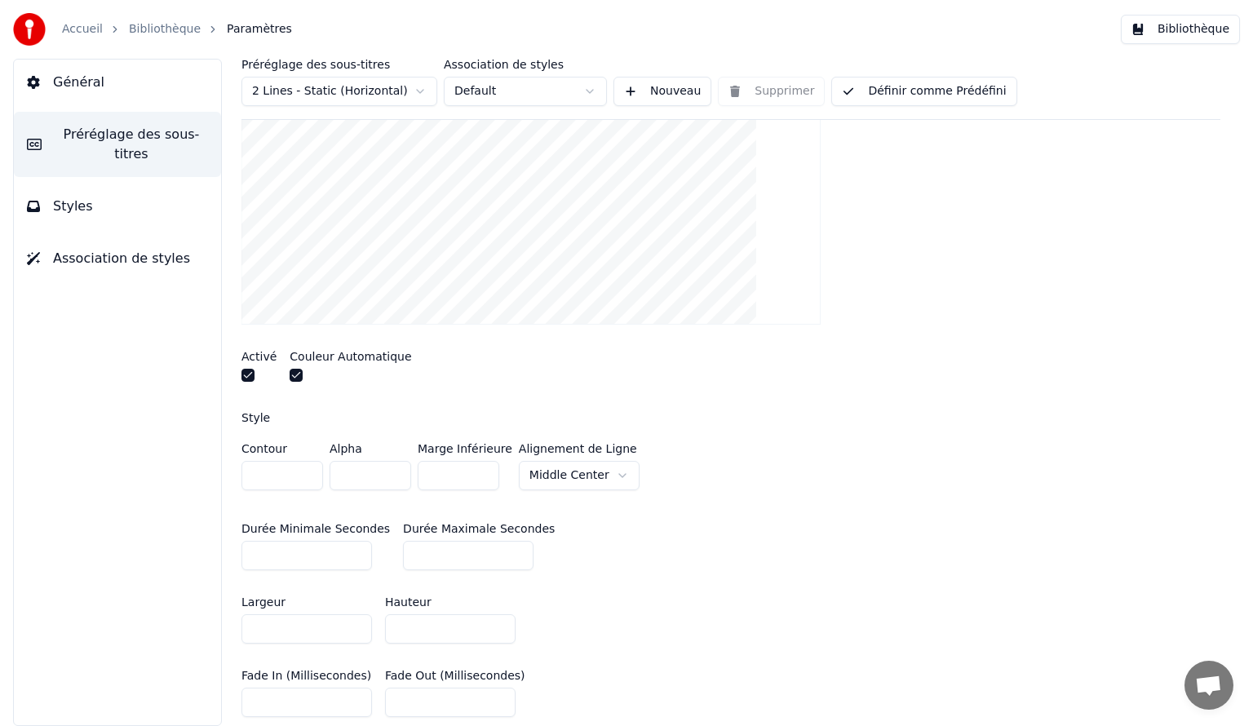
click at [245, 366] on div "Activé" at bounding box center [259, 368] width 35 height 35
click at [248, 374] on button "button" at bounding box center [248, 375] width 13 height 13
click at [290, 371] on button "button" at bounding box center [296, 375] width 13 height 13
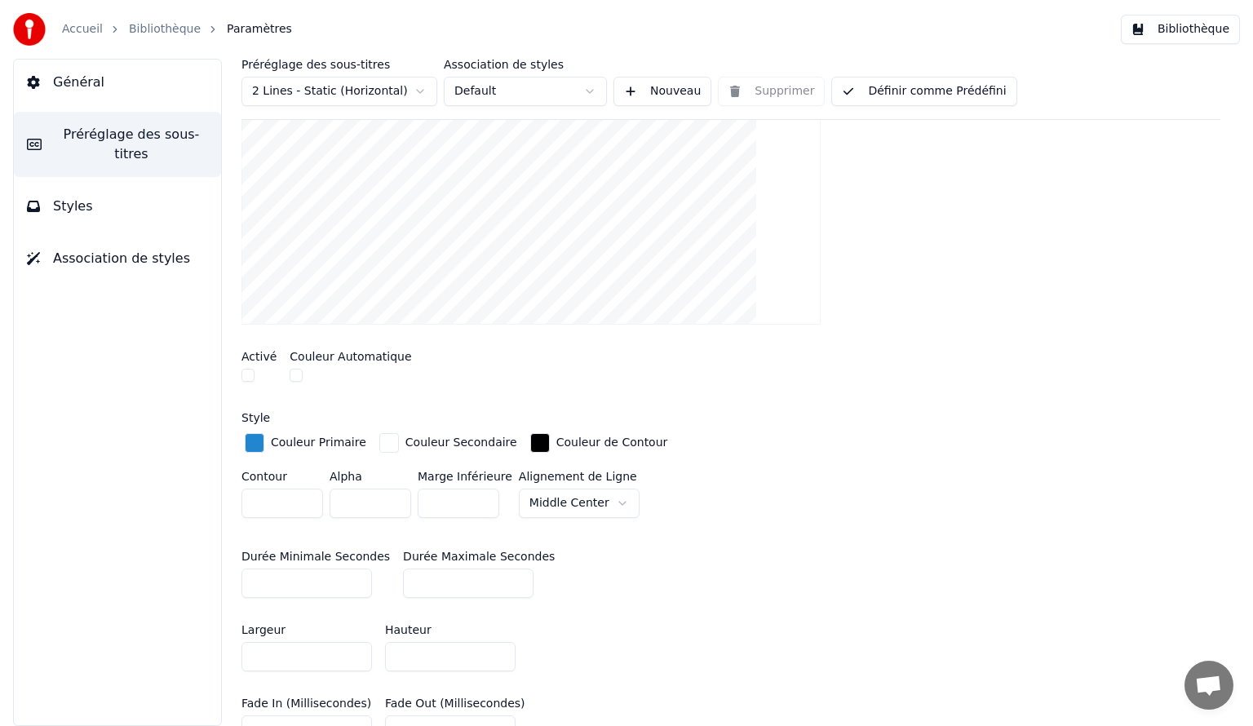
scroll to position [0, 0]
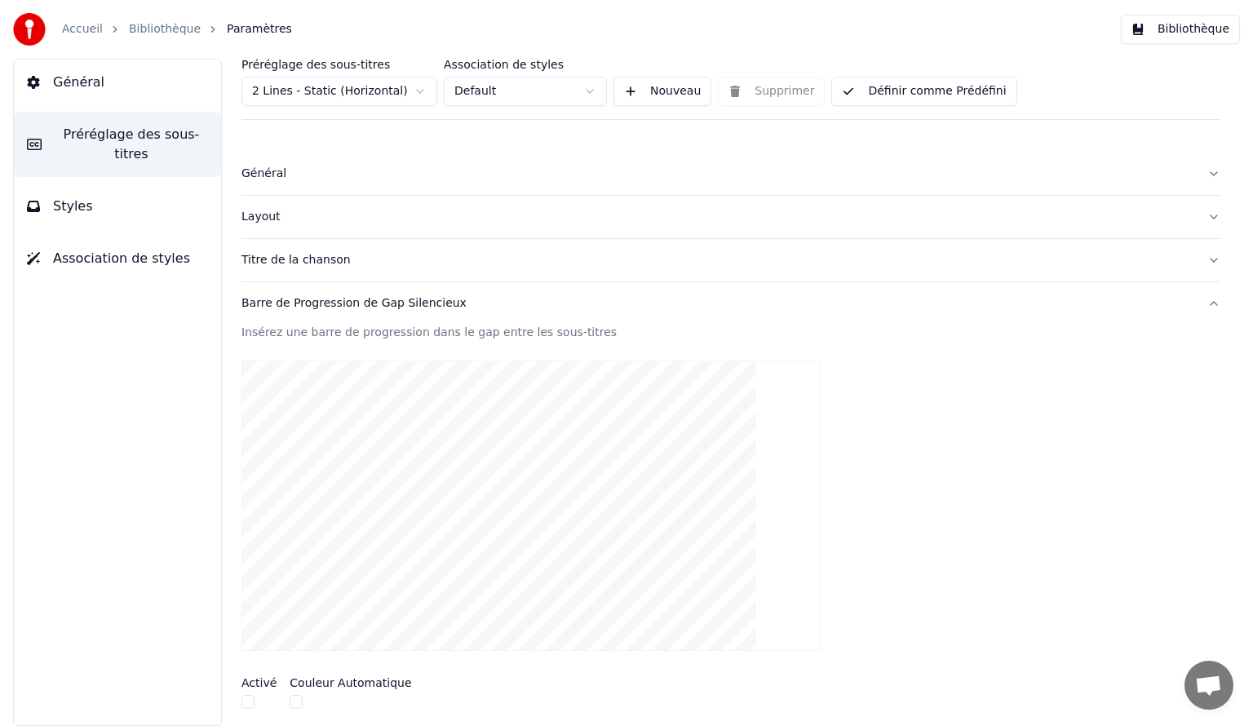
click at [257, 212] on div "Layout" at bounding box center [718, 217] width 953 height 16
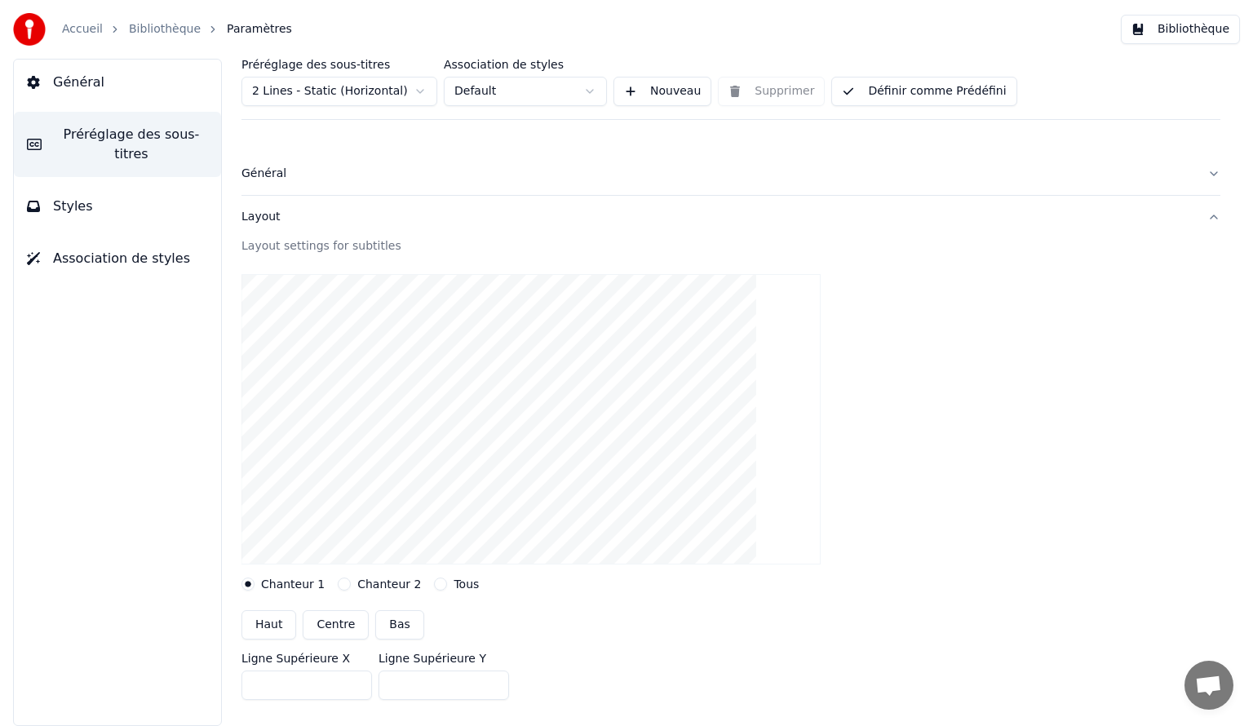
scroll to position [163, 0]
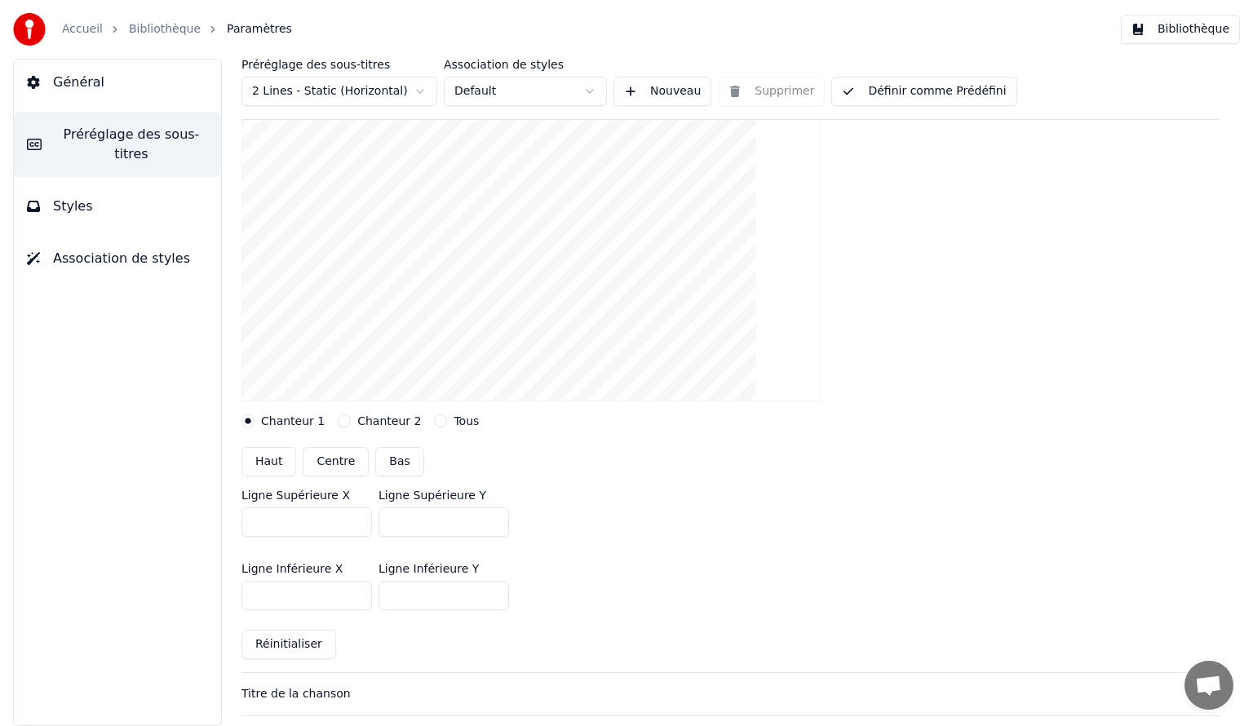
click at [353, 523] on input "***" at bounding box center [307, 521] width 131 height 29
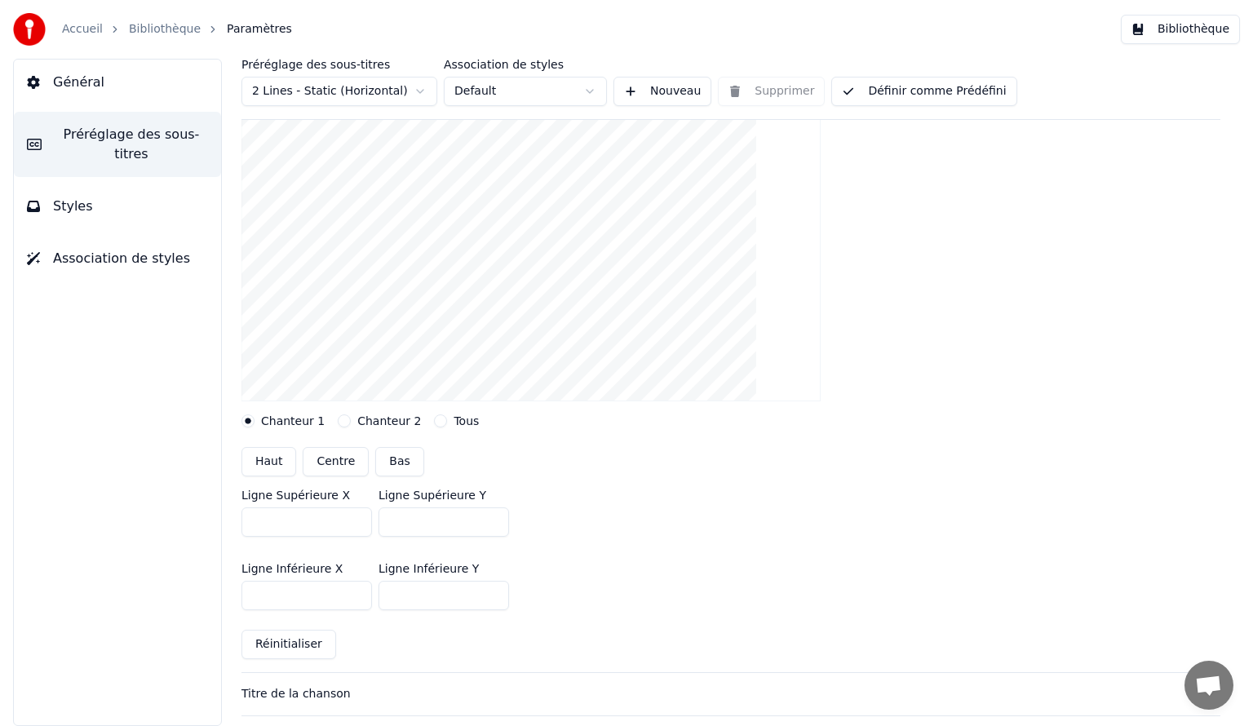
click at [353, 523] on input "***" at bounding box center [307, 521] width 131 height 29
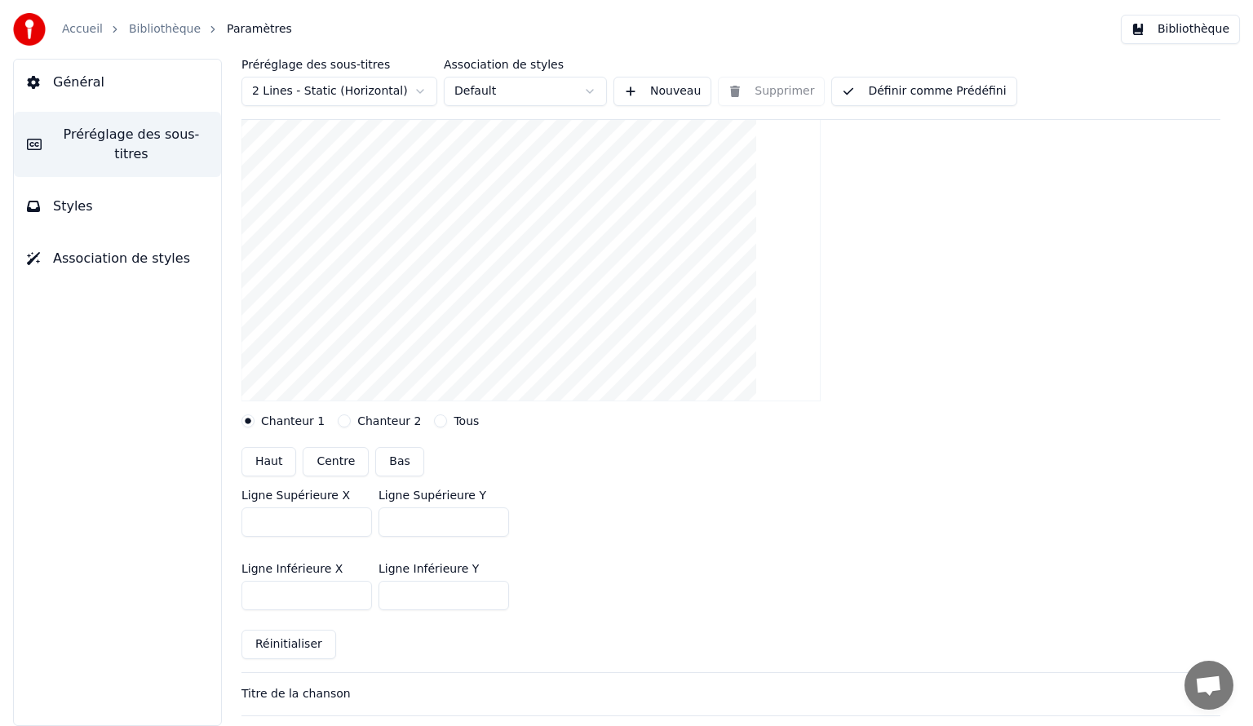
click at [353, 523] on input "***" at bounding box center [307, 521] width 131 height 29
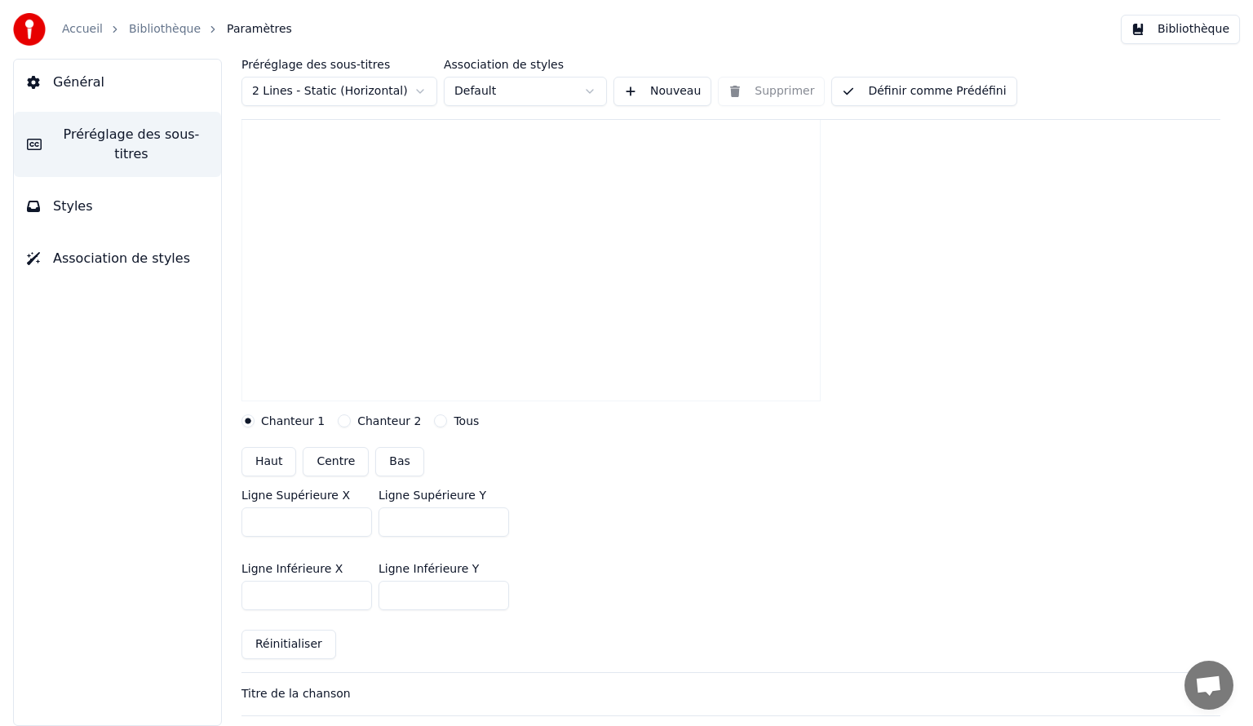
click at [349, 522] on input "***" at bounding box center [307, 521] width 131 height 29
drag, startPoint x: 318, startPoint y: 522, endPoint x: 74, endPoint y: 492, distance: 245.8
click at [114, 499] on div "Général Préréglage des sous-titres Styles Association de styles Préréglage des …" at bounding box center [626, 392] width 1253 height 667
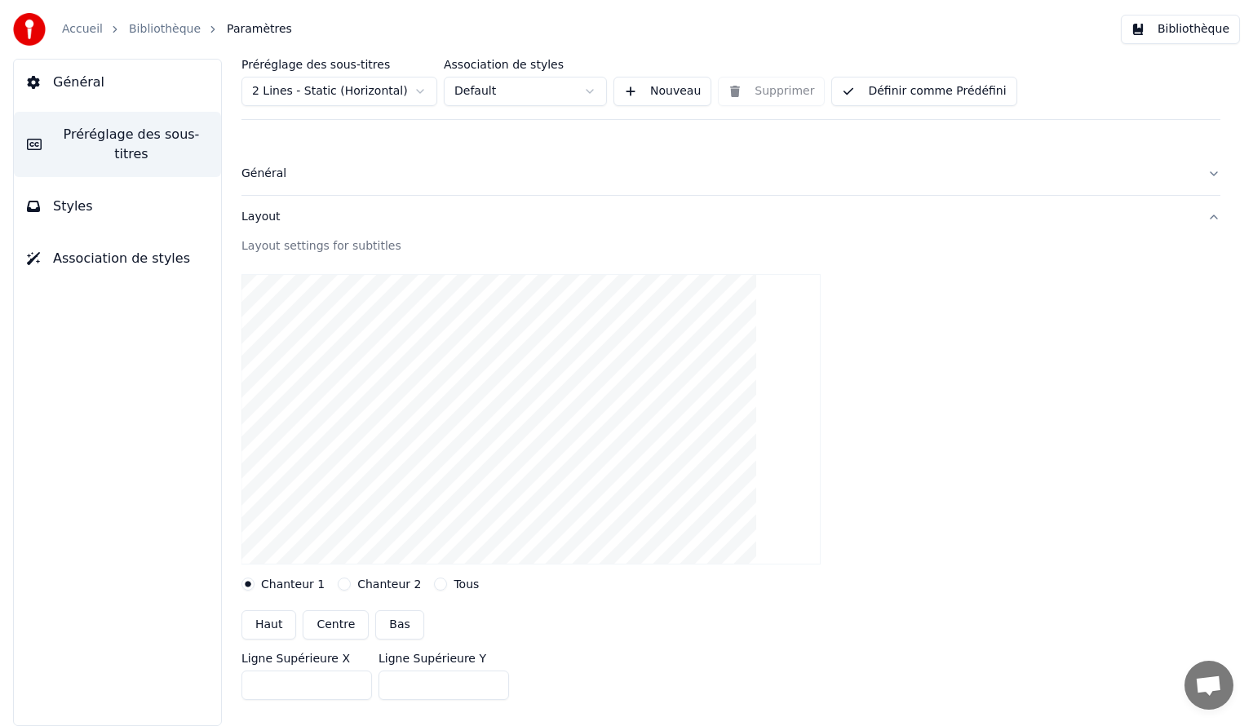
click at [325, 623] on button "Centre" at bounding box center [336, 624] width 66 height 29
type input "***"
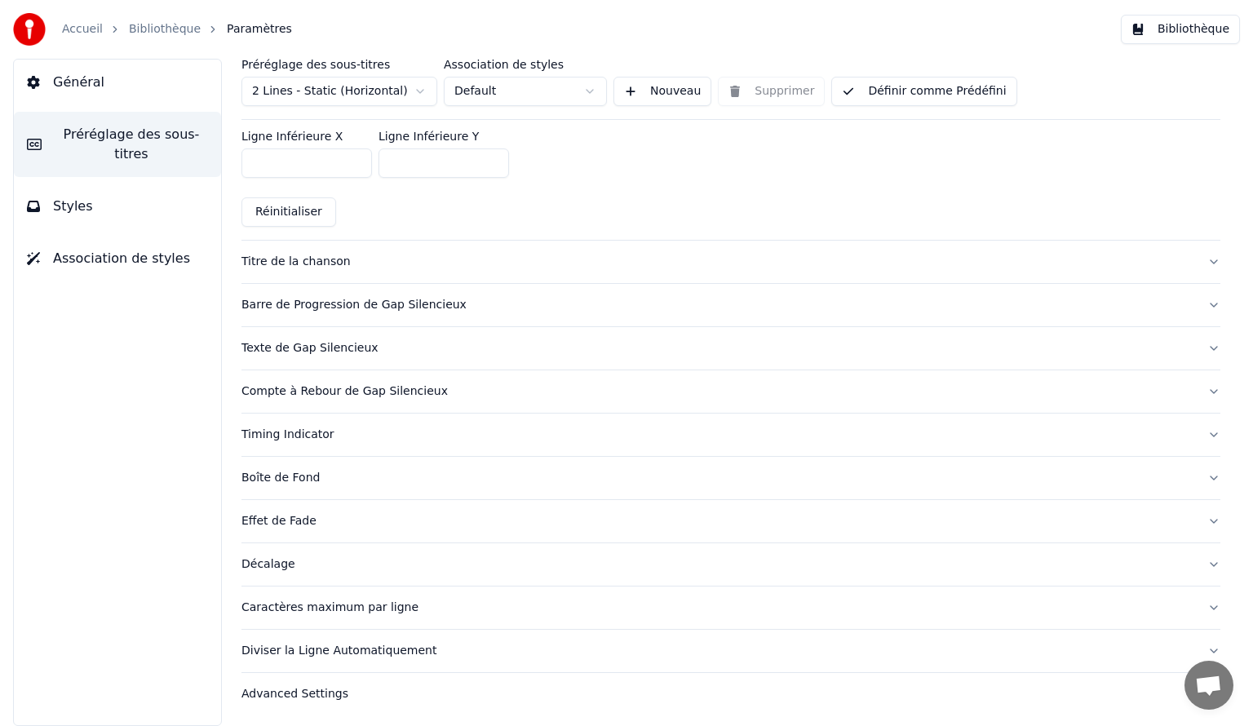
scroll to position [106, 0]
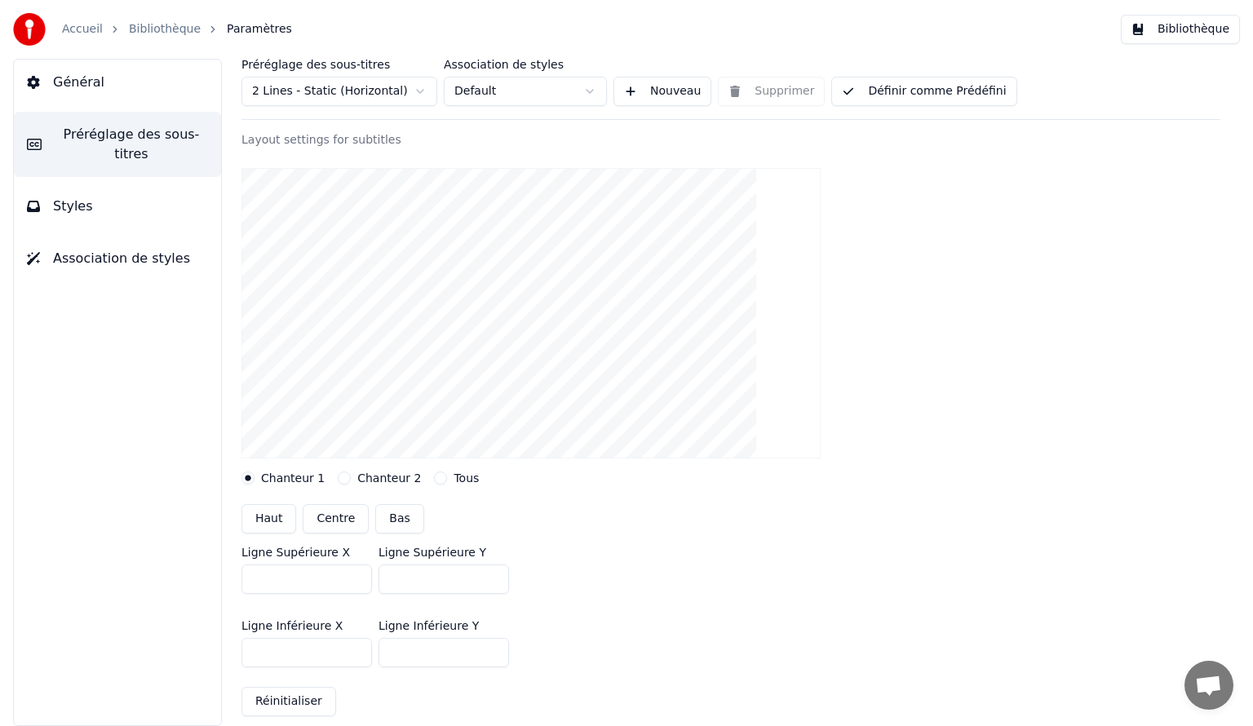
click at [33, 82] on icon at bounding box center [33, 82] width 13 height 13
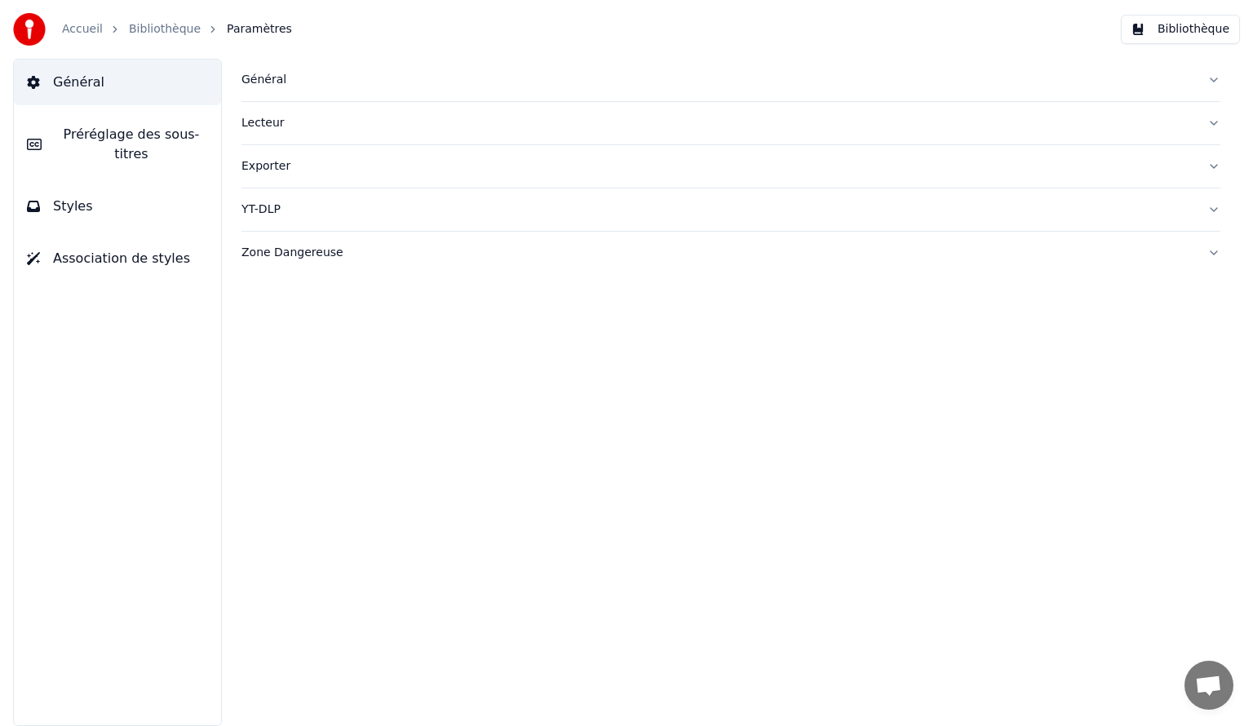
scroll to position [0, 0]
click at [26, 32] on img at bounding box center [29, 29] width 33 height 33
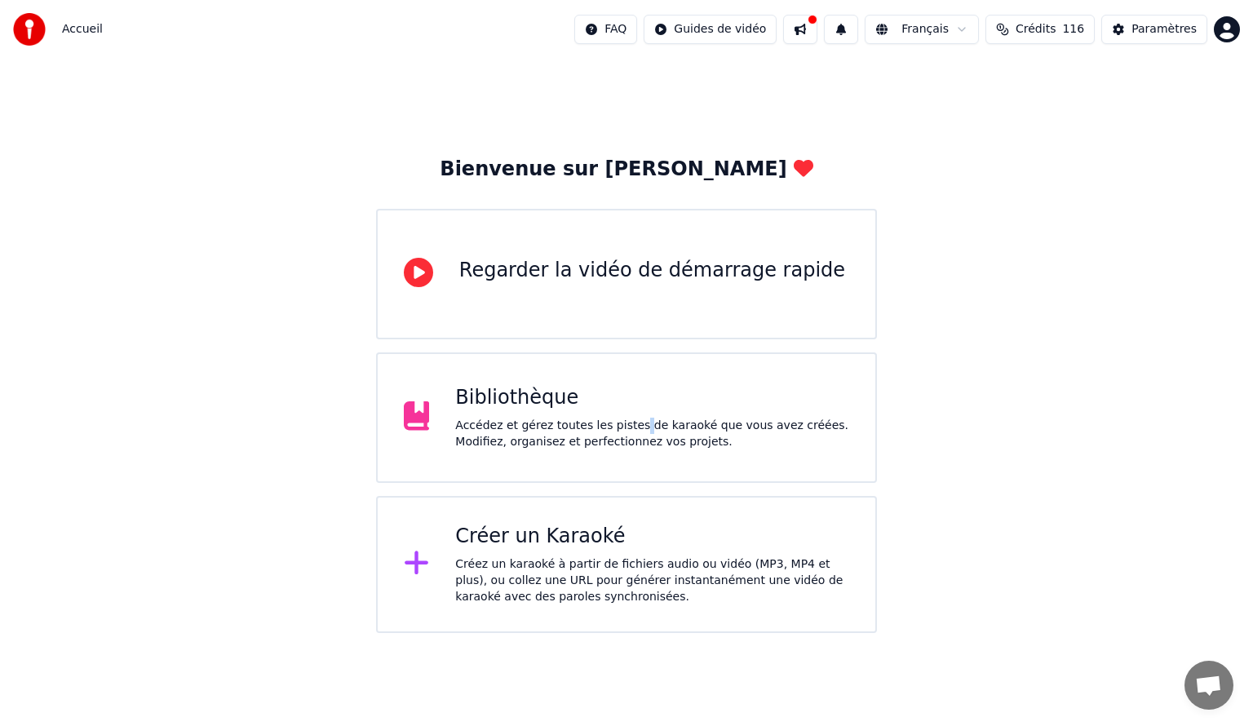
click at [626, 418] on div "Accédez et gérez toutes les pistes de karaoké que vous avez créées. Modifiez, o…" at bounding box center [652, 434] width 394 height 33
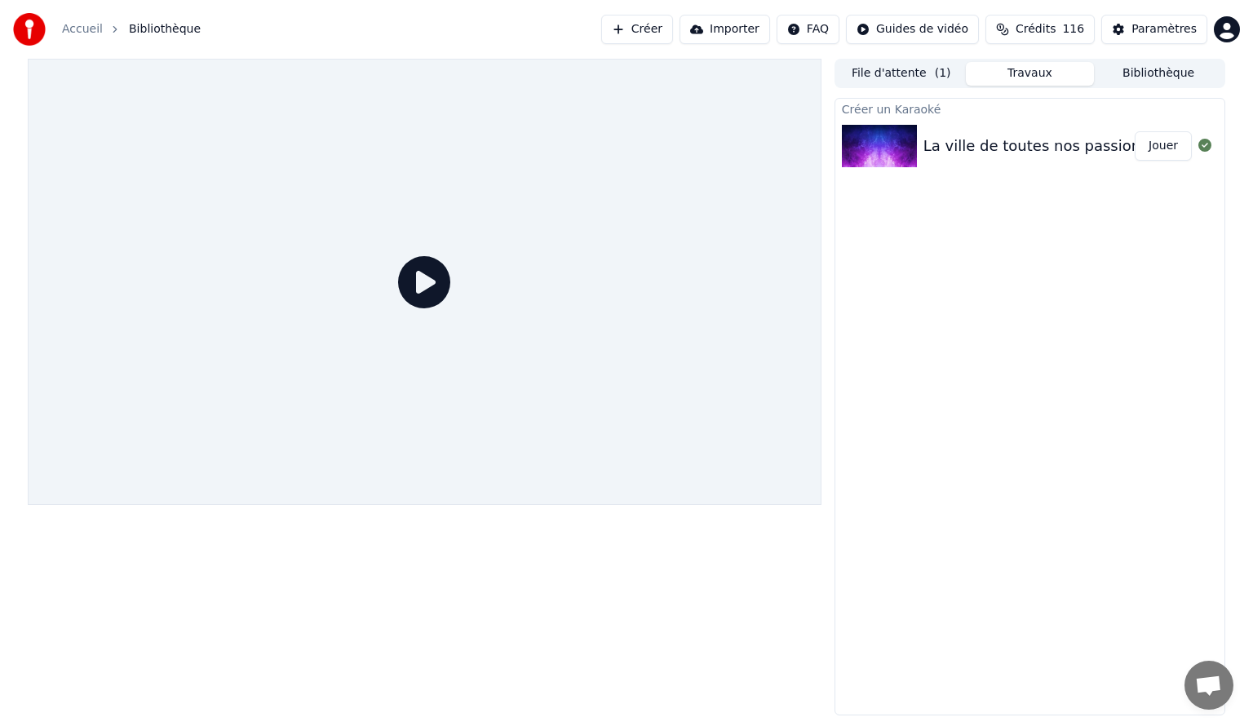
click at [1164, 140] on button "Jouer" at bounding box center [1163, 145] width 57 height 29
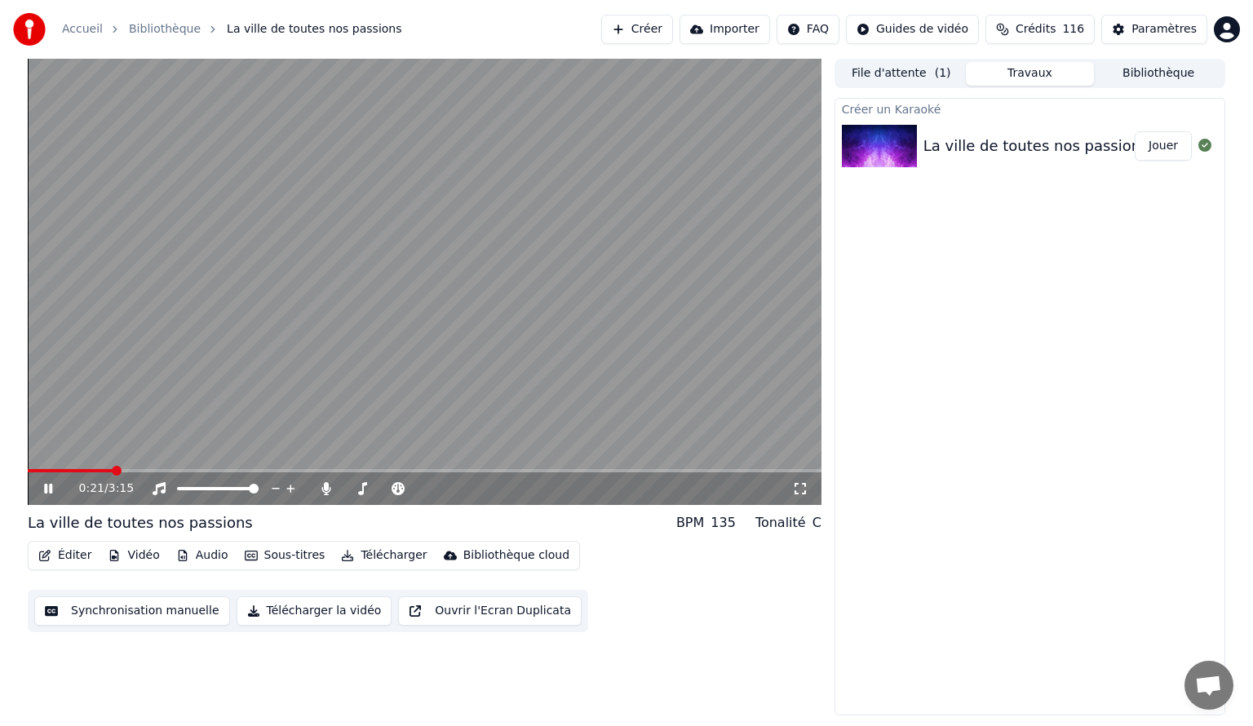
click at [113, 470] on span at bounding box center [425, 470] width 794 height 3
click at [278, 605] on button "Télécharger la vidéo" at bounding box center [315, 610] width 156 height 29
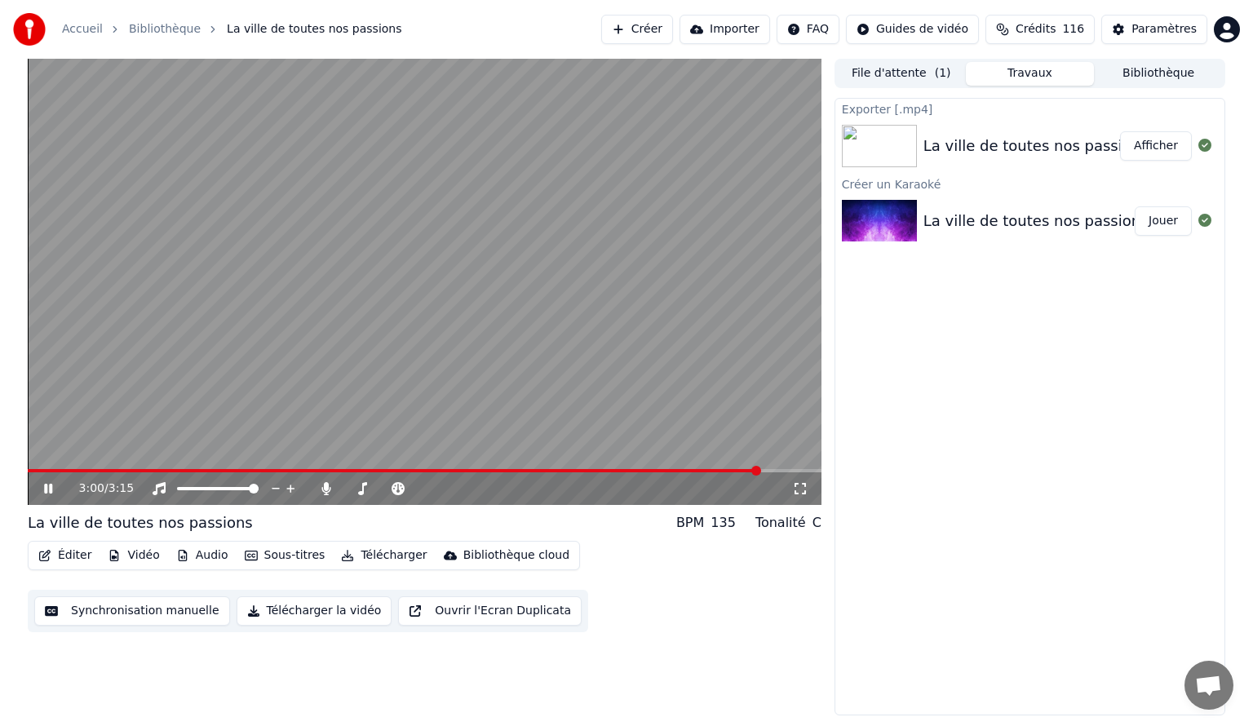
click at [760, 470] on span at bounding box center [425, 470] width 794 height 3
click at [722, 470] on span at bounding box center [376, 470] width 696 height 3
click at [1159, 147] on button "Afficher" at bounding box center [1156, 145] width 72 height 29
click at [1159, 149] on button "Afficher" at bounding box center [1156, 145] width 72 height 29
click at [1157, 137] on button "Afficher" at bounding box center [1156, 145] width 72 height 29
